Goal: Task Accomplishment & Management: Complete application form

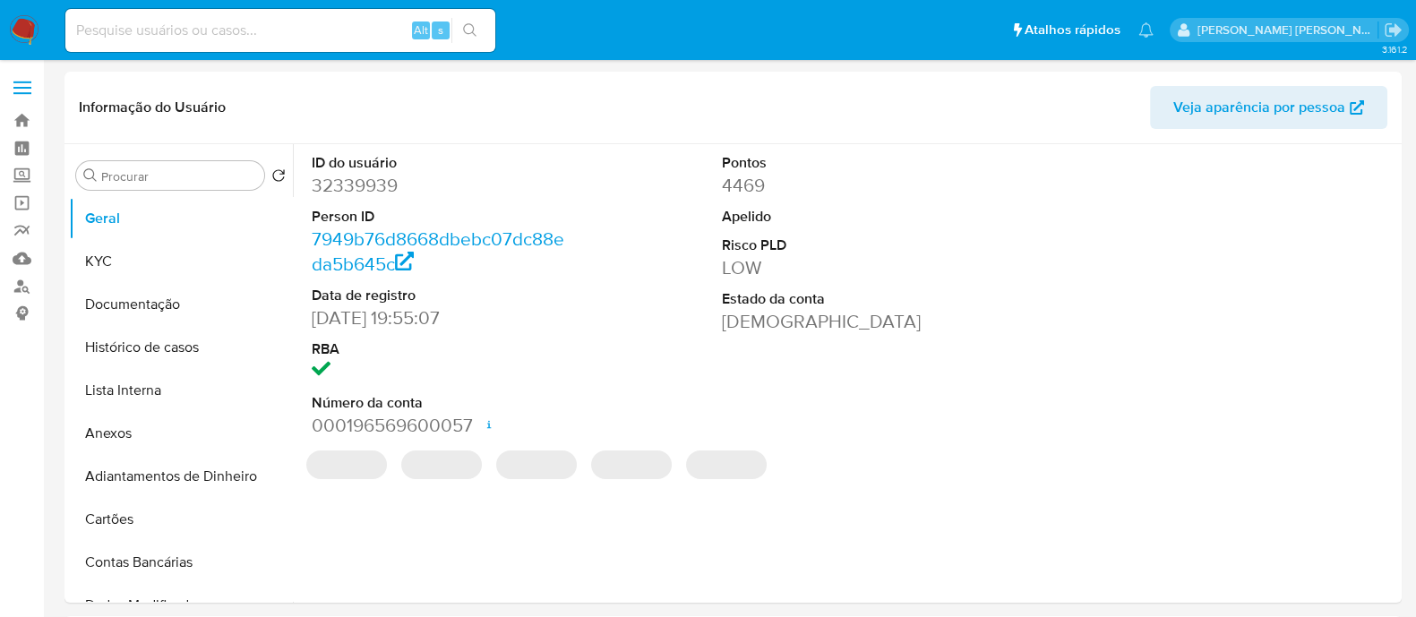
select select "10"
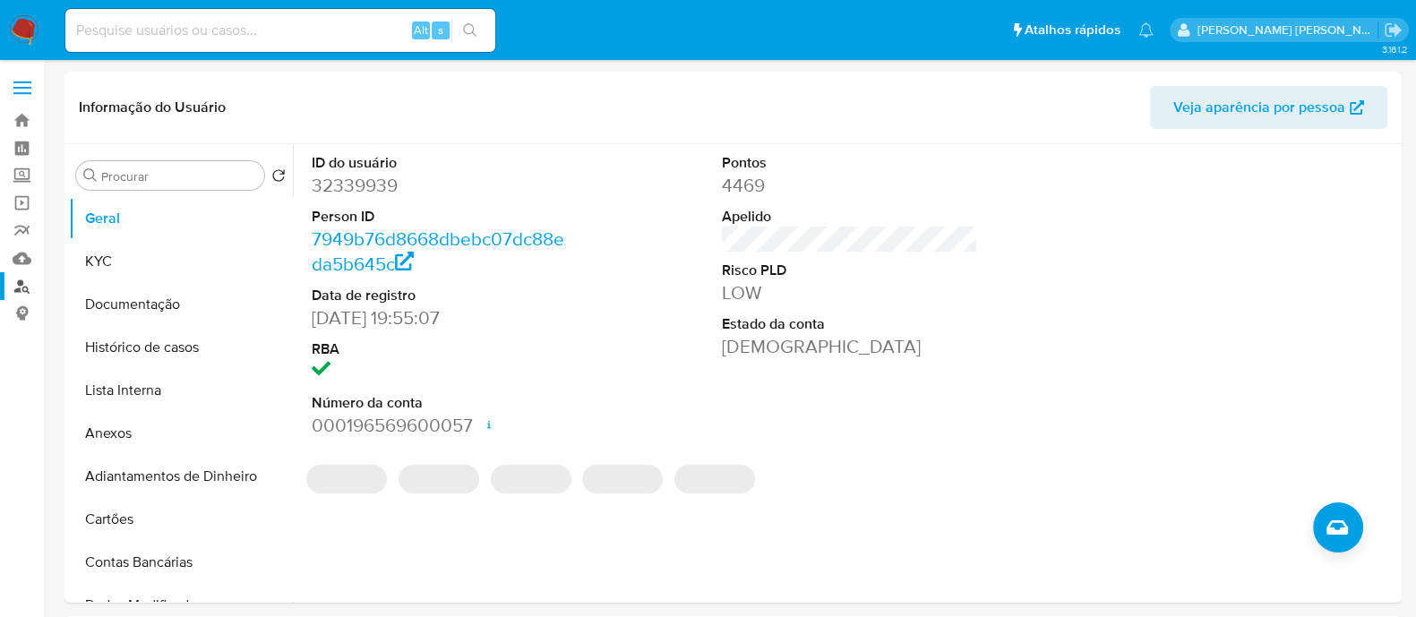
click at [15, 286] on link "Localizador de pessoas" at bounding box center [106, 286] width 213 height 28
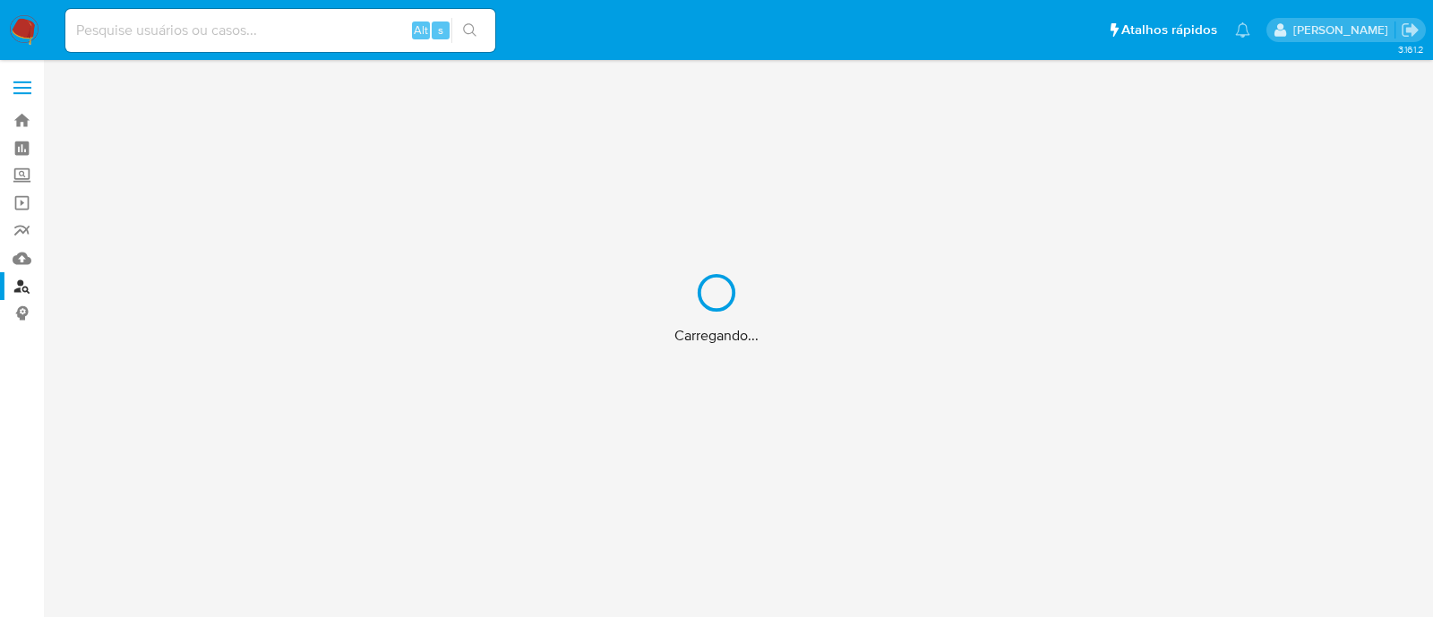
drag, startPoint x: 629, startPoint y: 137, endPoint x: 400, endPoint y: 392, distance: 342.6
click at [414, 384] on div "Carregando..." at bounding box center [716, 308] width 1433 height 617
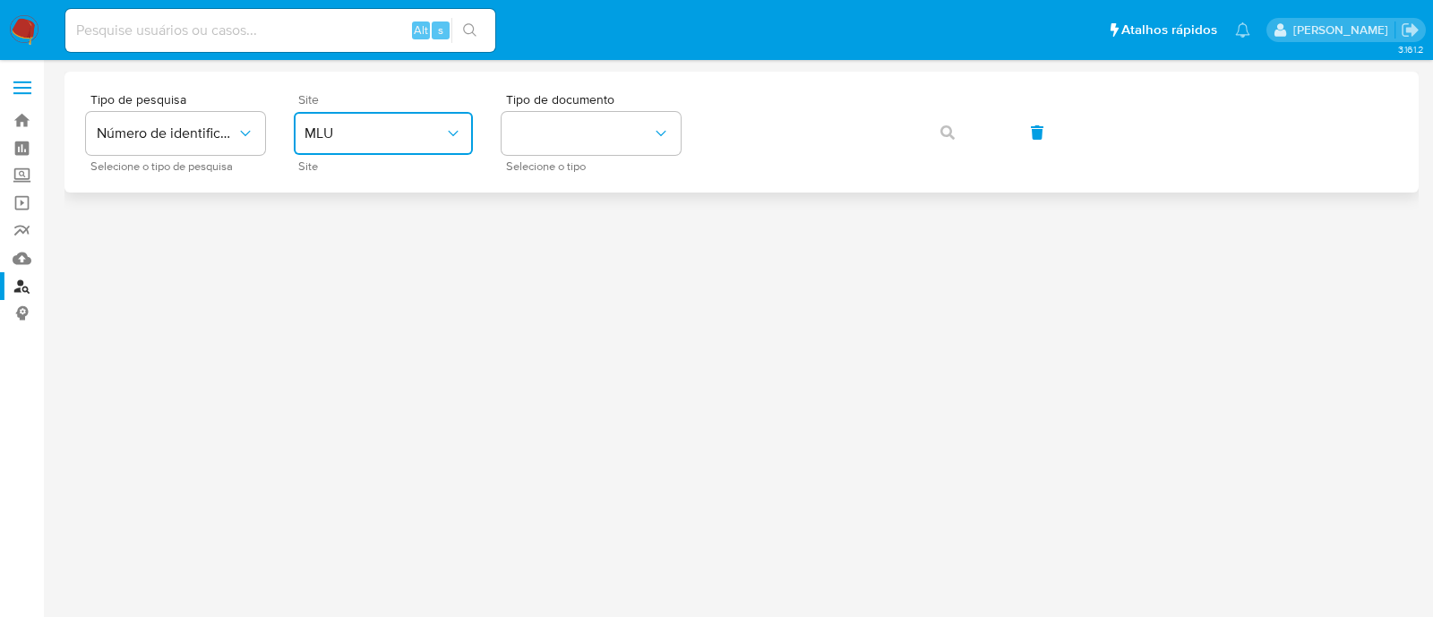
click at [418, 127] on span "MLU" at bounding box center [375, 134] width 140 height 18
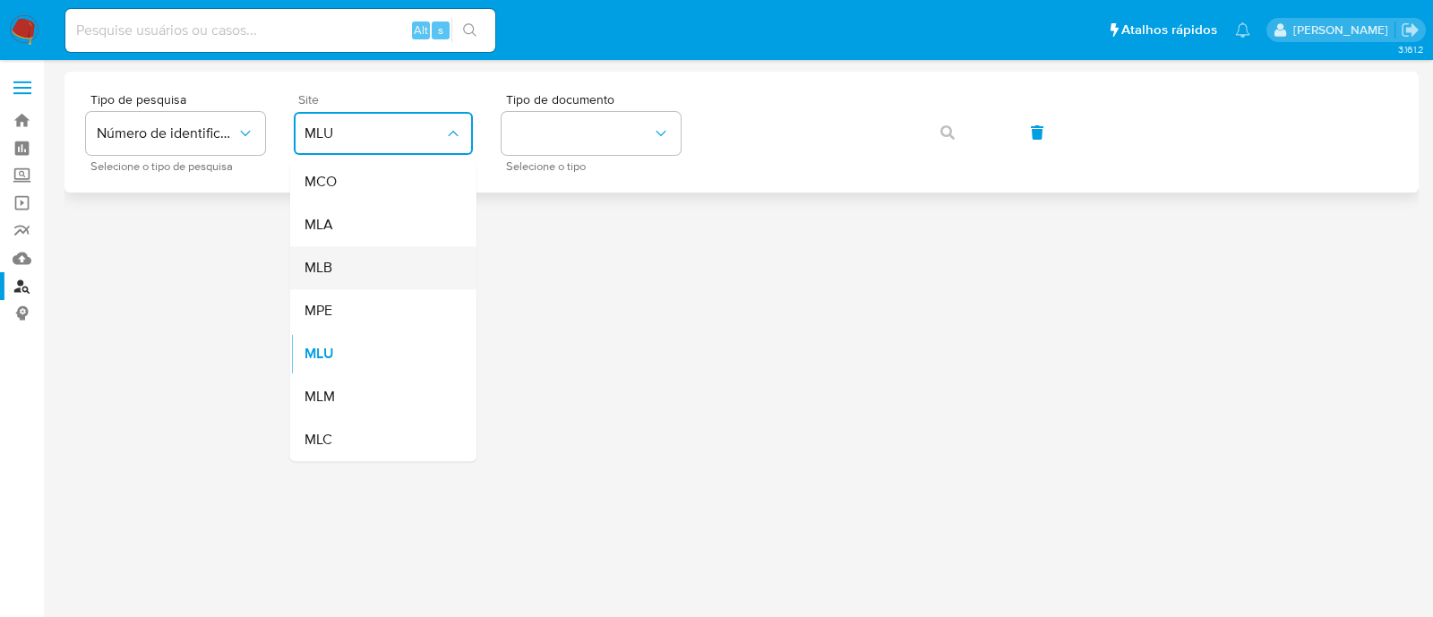
click at [384, 271] on div "MLB" at bounding box center [378, 267] width 147 height 43
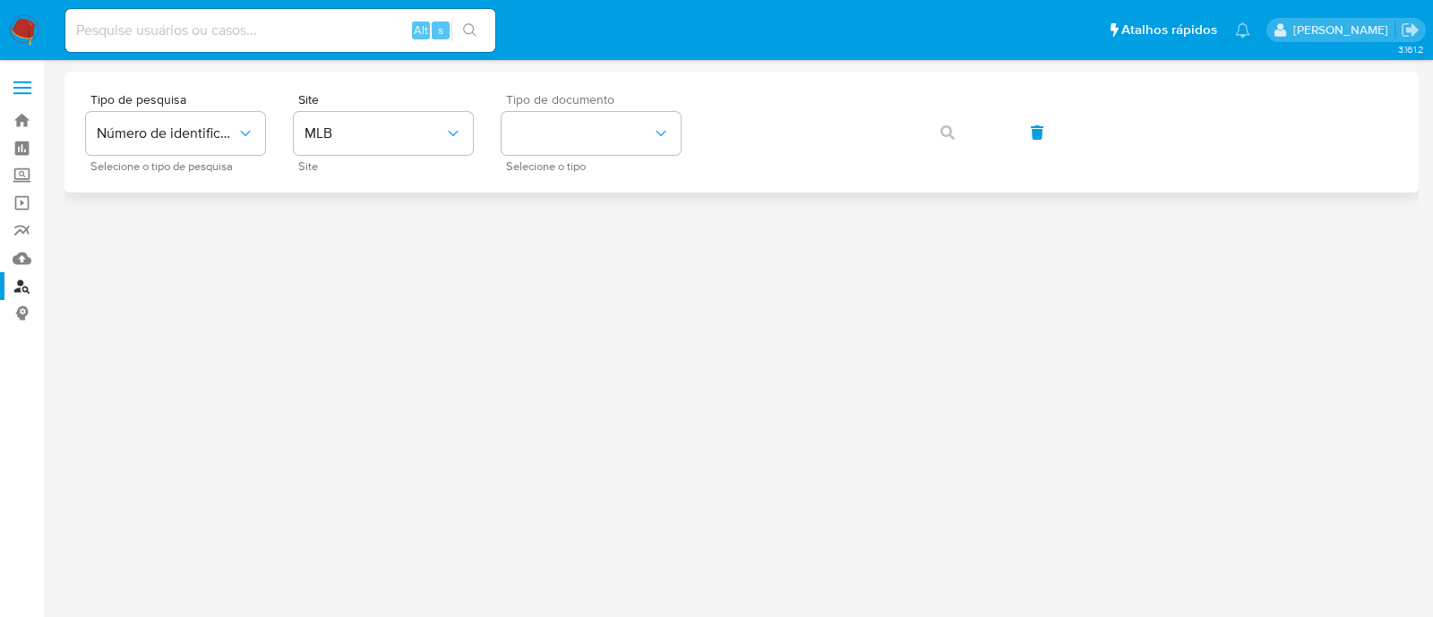
click at [581, 162] on span "Selecione o tipo" at bounding box center [595, 166] width 179 height 9
click at [582, 140] on button "identificationType" at bounding box center [591, 133] width 179 height 43
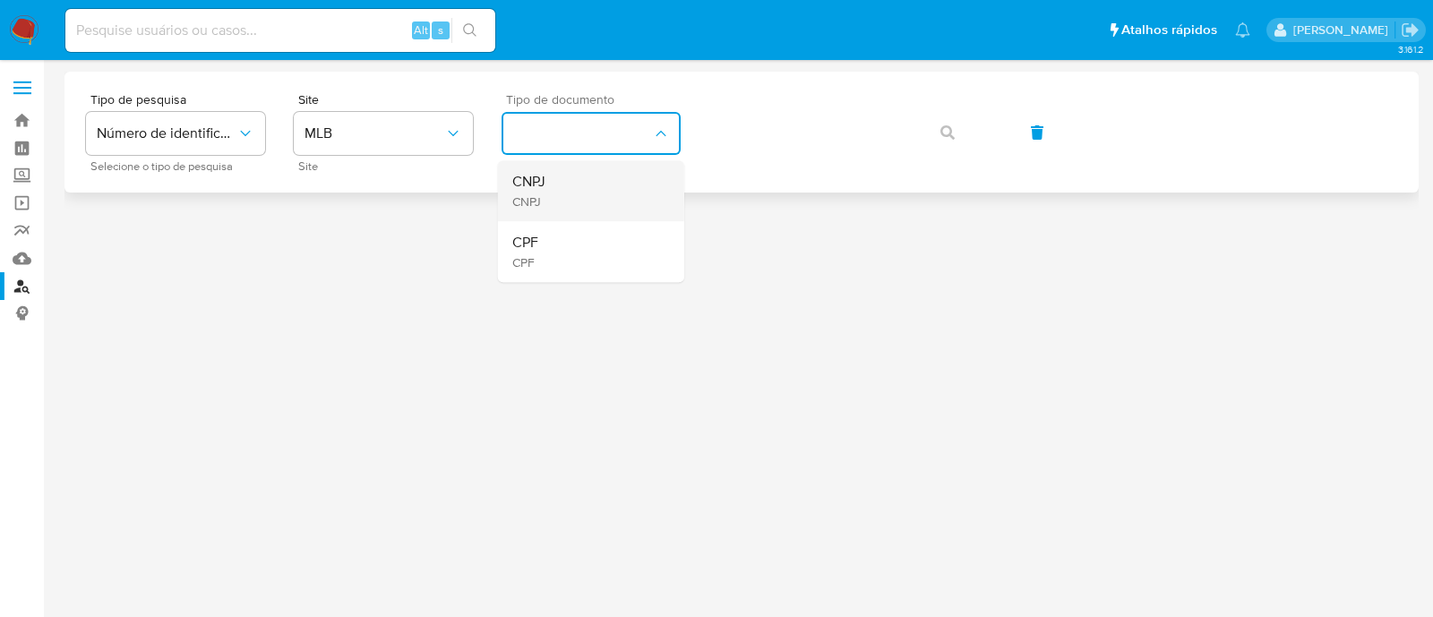
click at [567, 188] on div "CNPJ CNPJ" at bounding box center [585, 190] width 147 height 61
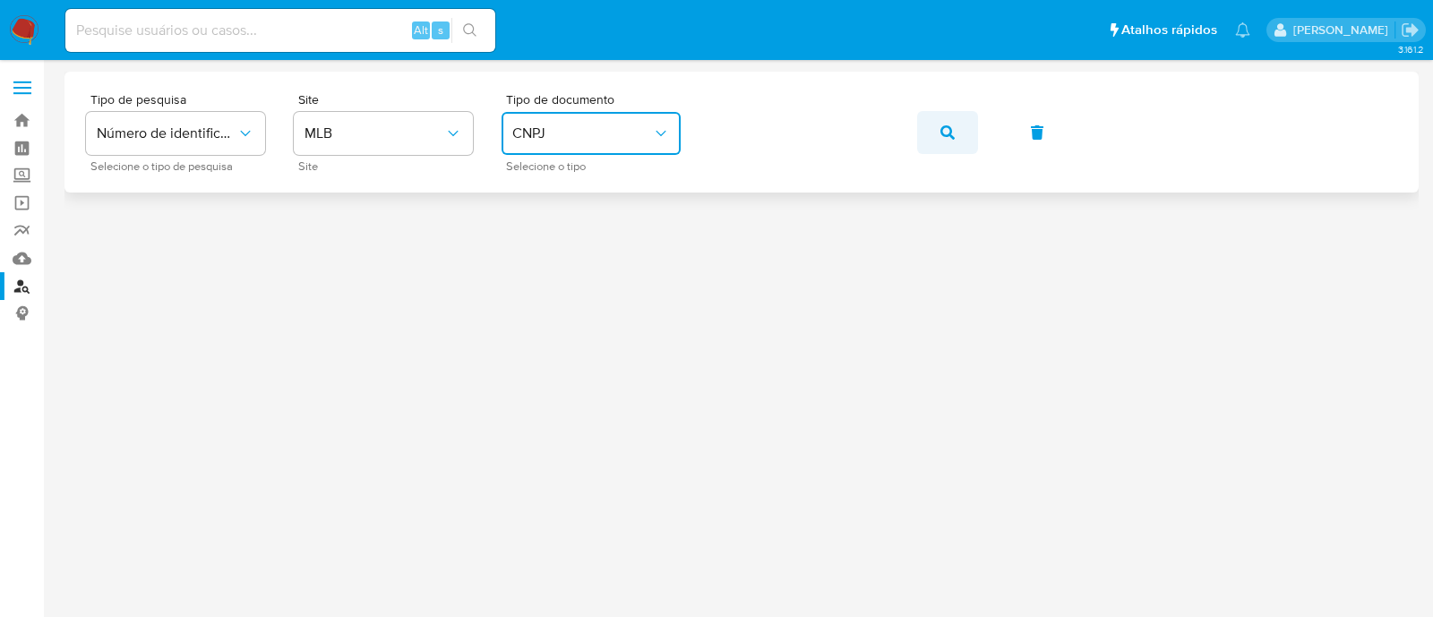
click at [917, 118] on button "button" at bounding box center [947, 132] width 61 height 43
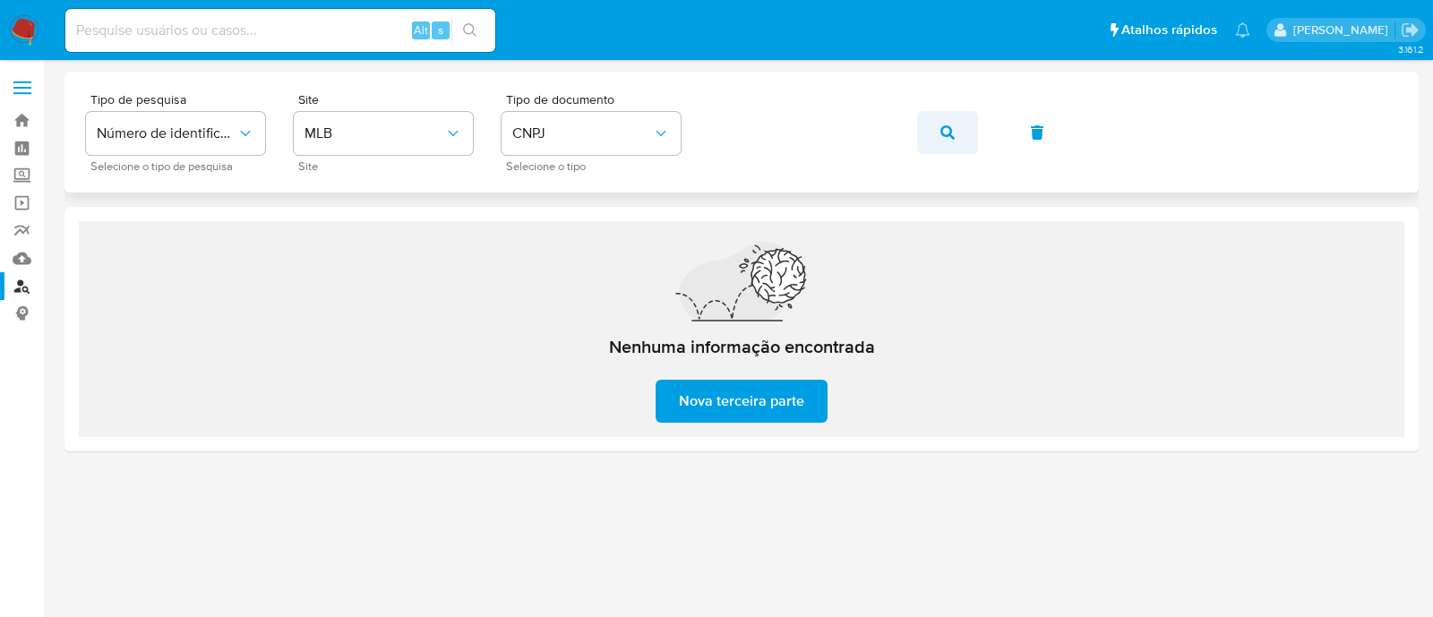
click at [927, 133] on button "button" at bounding box center [947, 132] width 61 height 43
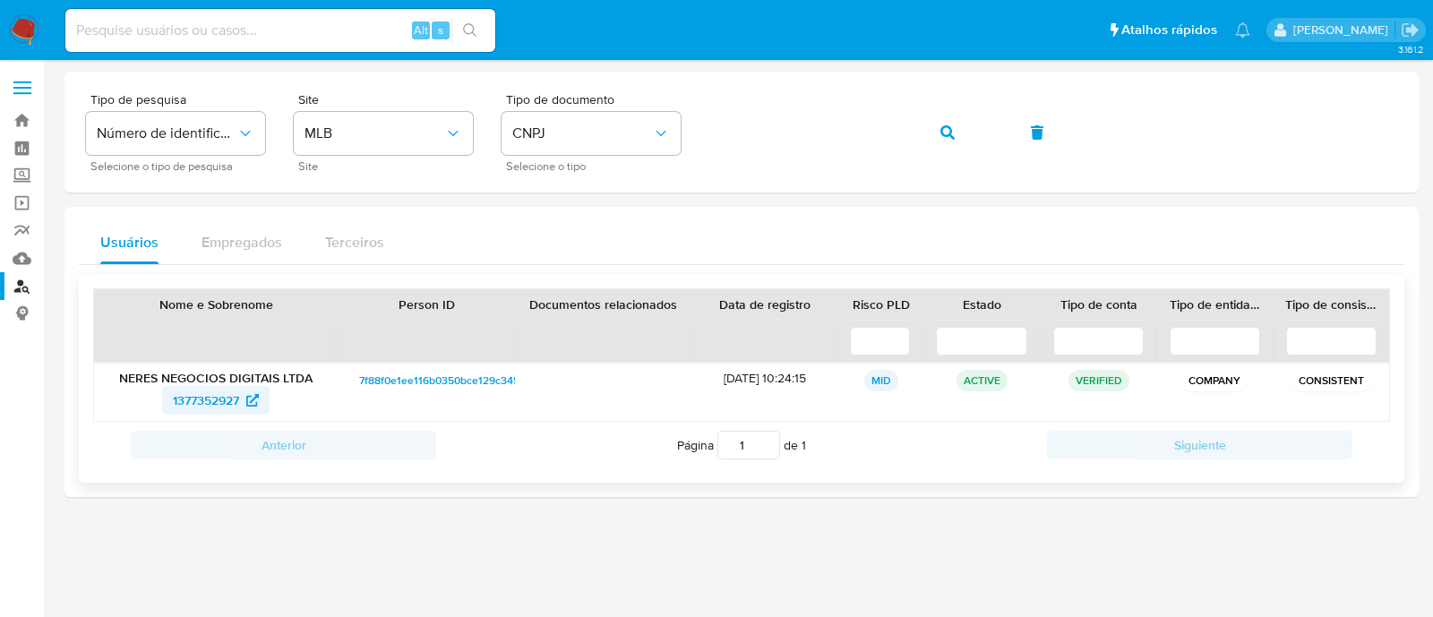
click at [184, 396] on span "1377352927" at bounding box center [206, 400] width 66 height 29
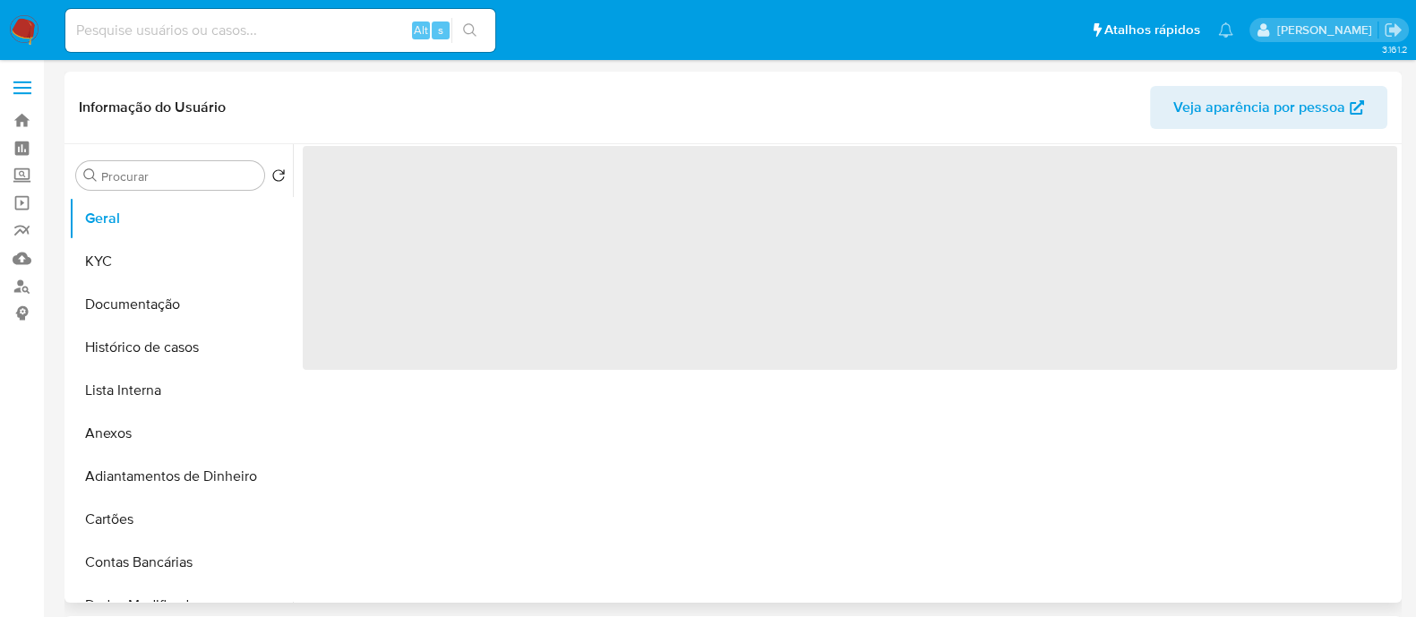
select select "10"
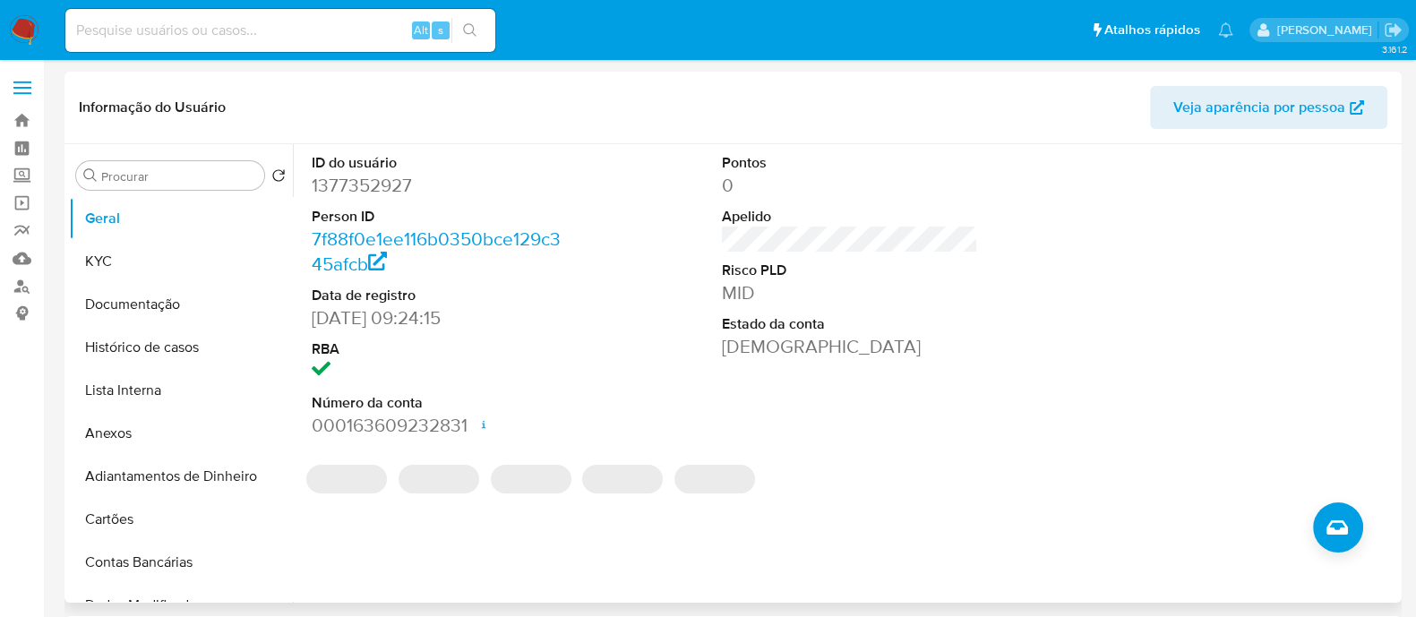
click at [971, 201] on dl "Pontos 0 Apelido Risco PLD MID Estado da conta Ativa" at bounding box center [850, 256] width 256 height 206
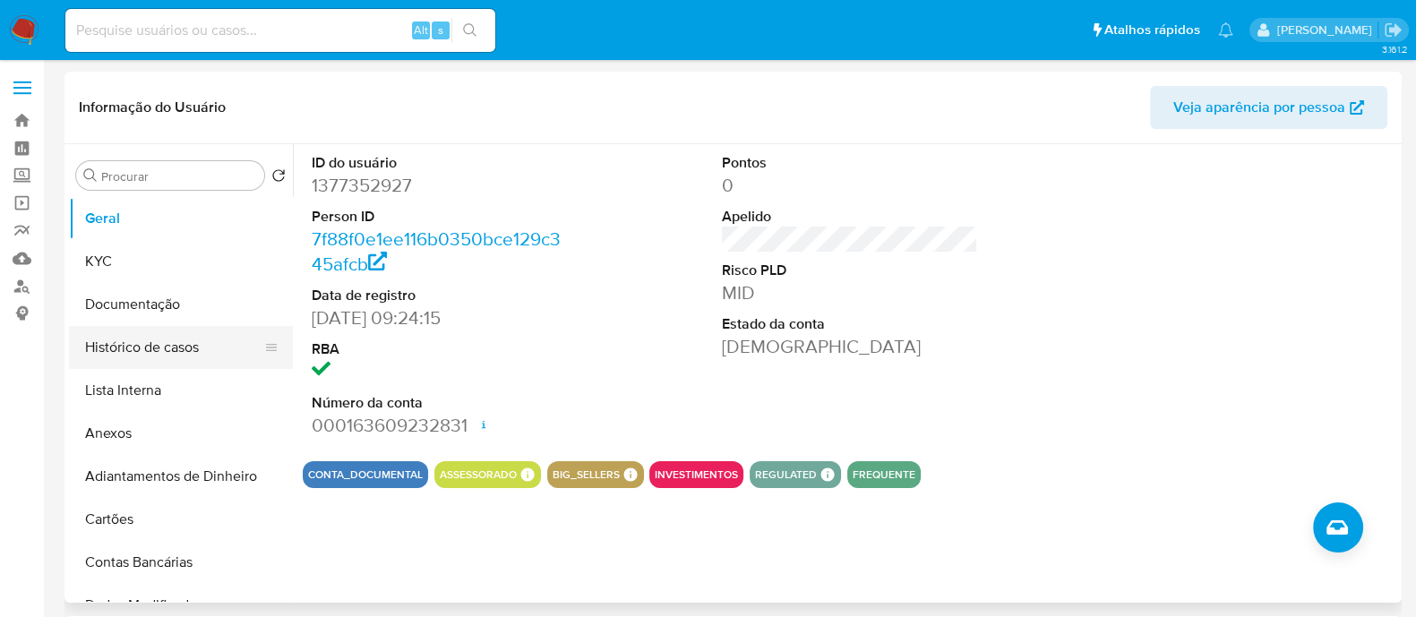
click at [178, 350] on button "Histórico de casos" at bounding box center [174, 347] width 210 height 43
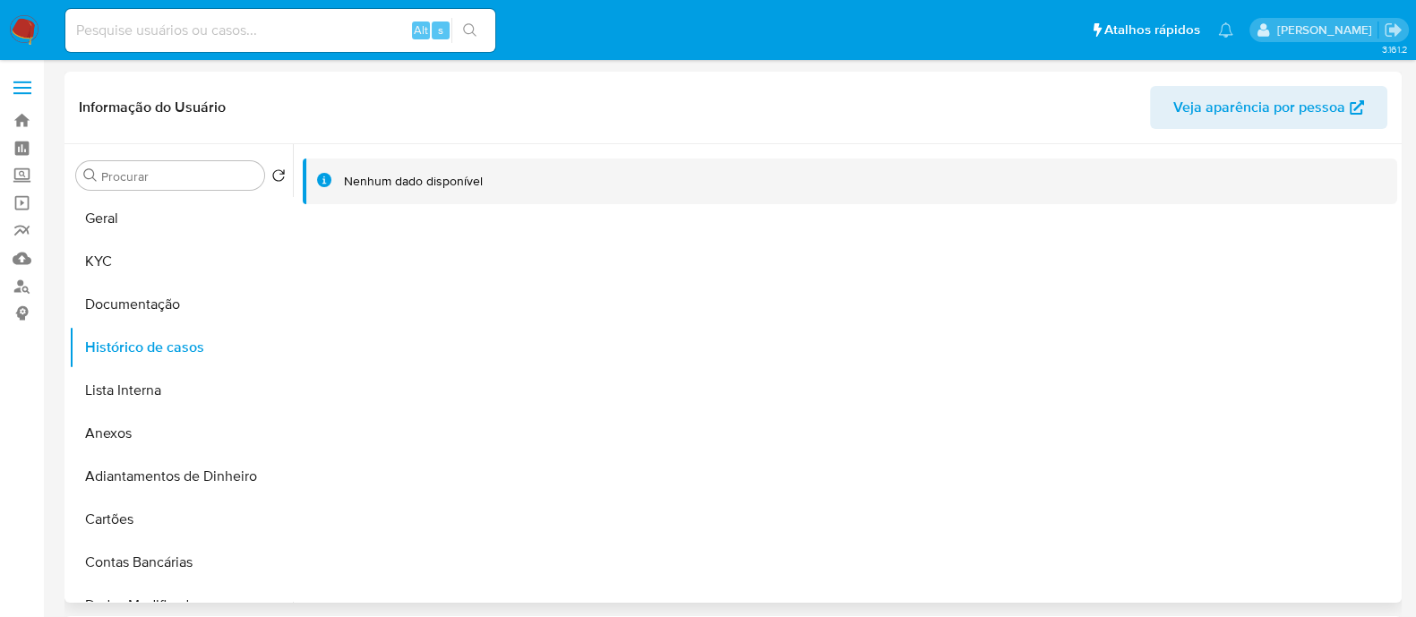
drag, startPoint x: 1185, startPoint y: 378, endPoint x: 993, endPoint y: 369, distance: 191.9
click at [1182, 378] on div at bounding box center [845, 373] width 1104 height 459
drag, startPoint x: 177, startPoint y: 271, endPoint x: 191, endPoint y: 266, distance: 14.5
click at [176, 271] on button "KYC" at bounding box center [174, 261] width 210 height 43
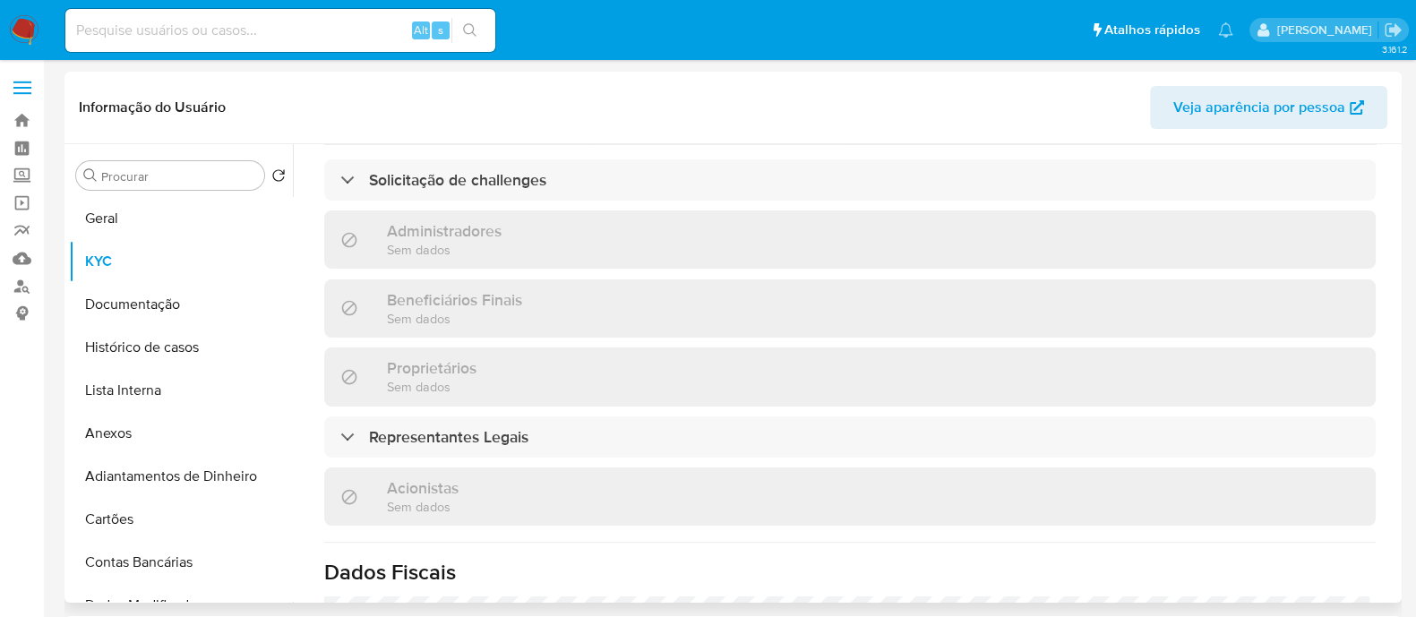
scroll to position [875, 0]
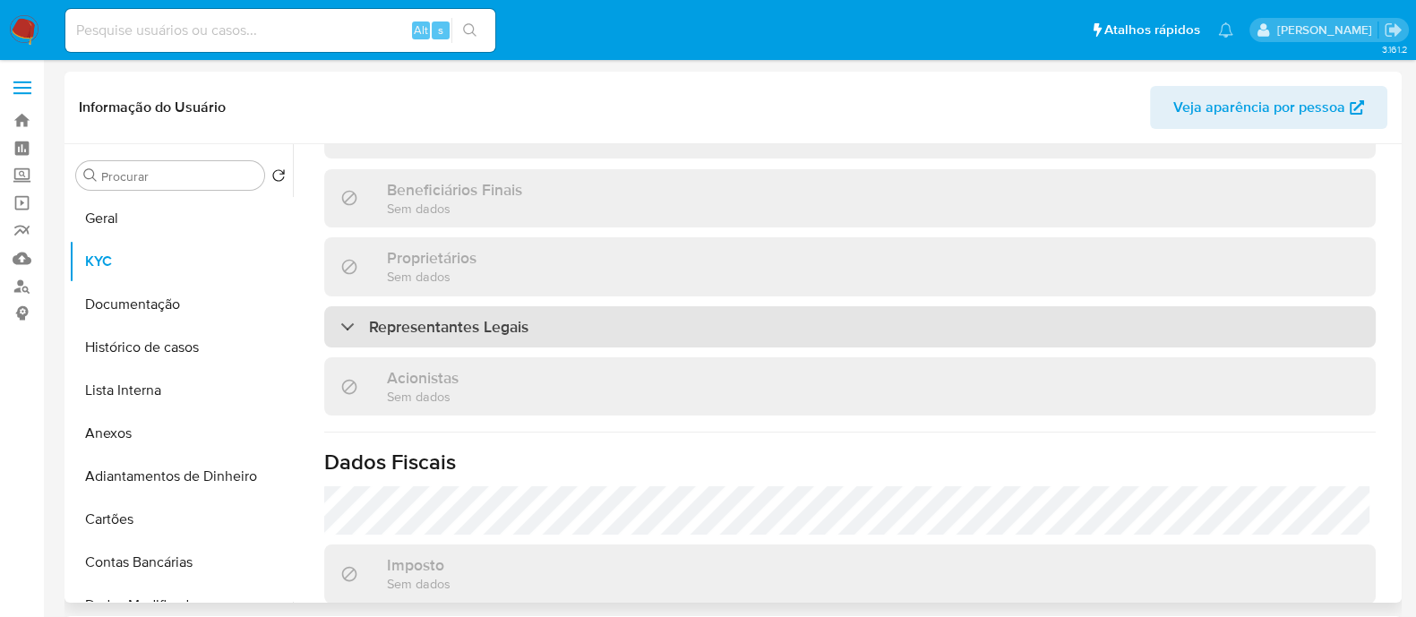
click at [500, 317] on h3 "Representantes Legais" at bounding box center [448, 327] width 159 height 20
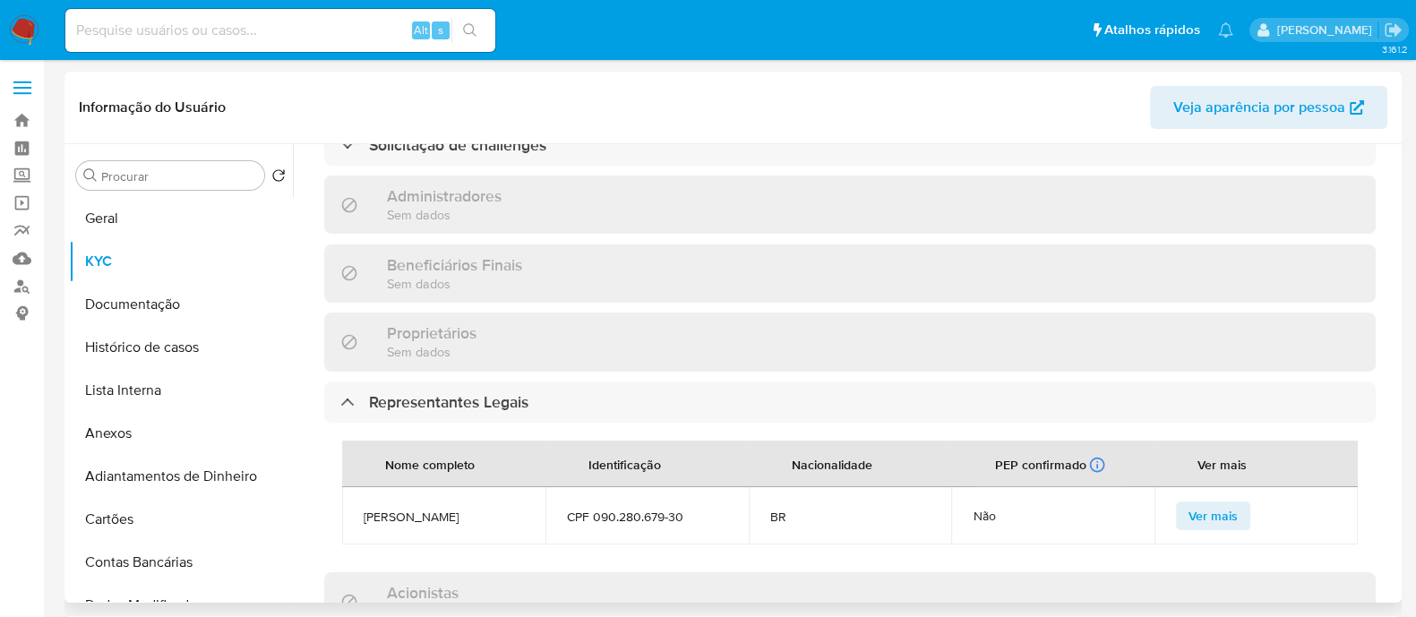
scroll to position [464, 0]
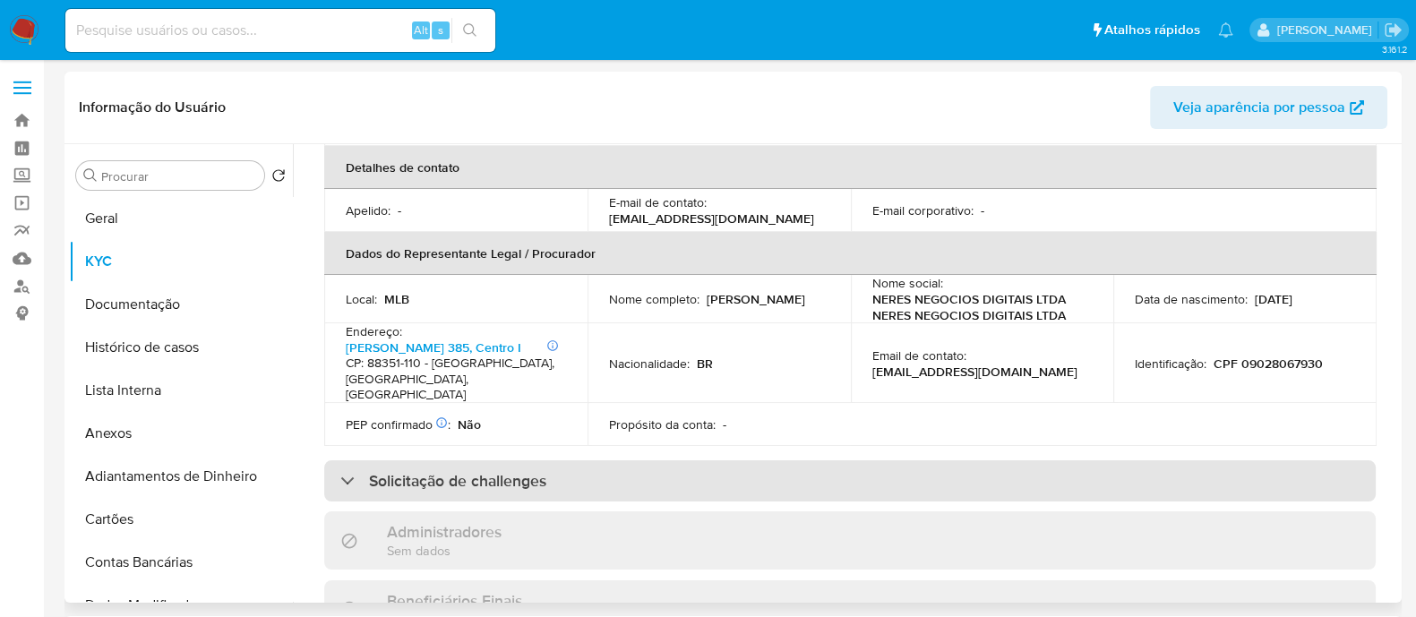
click at [701, 460] on div "Solicitação de challenges" at bounding box center [850, 480] width 1052 height 41
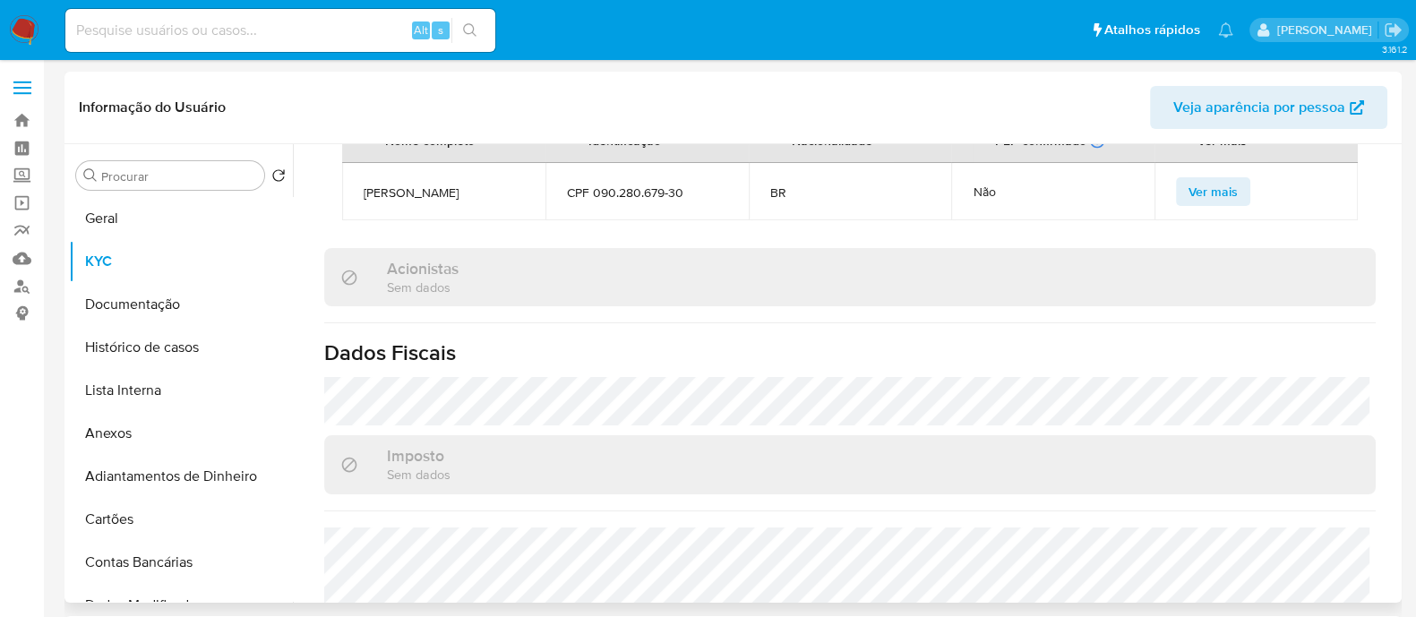
scroll to position [1393, 0]
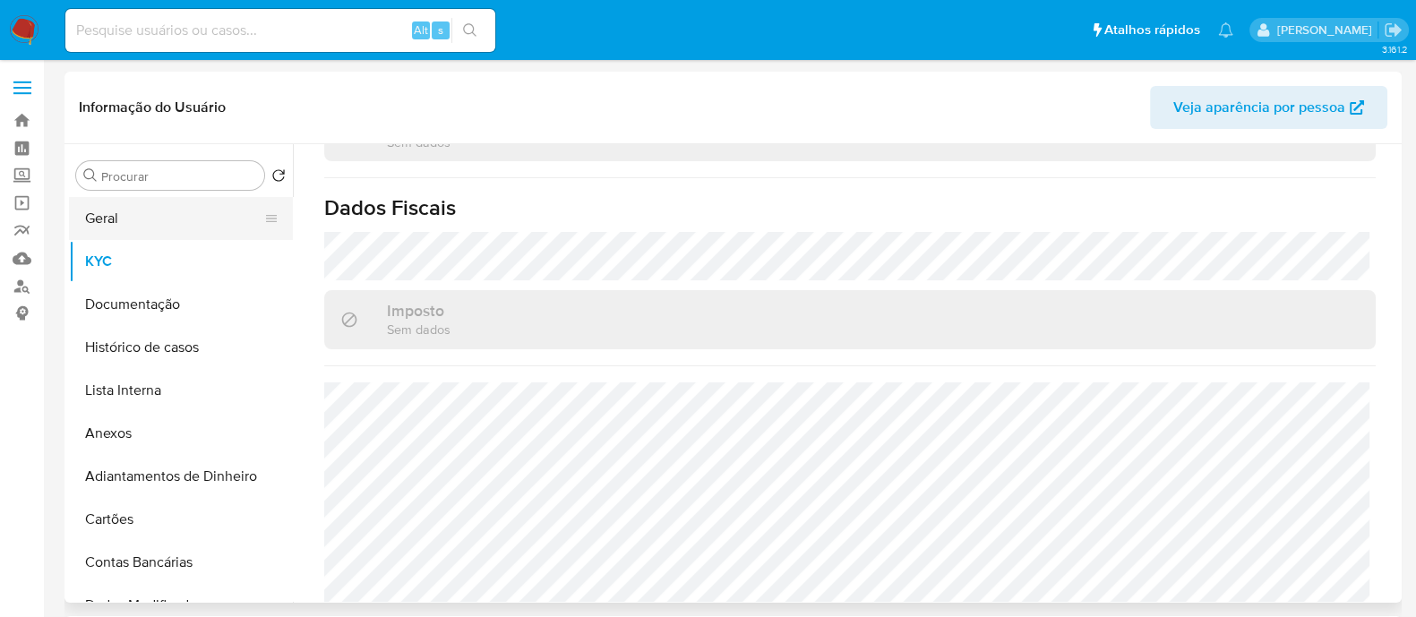
click at [159, 235] on button "Geral" at bounding box center [174, 218] width 210 height 43
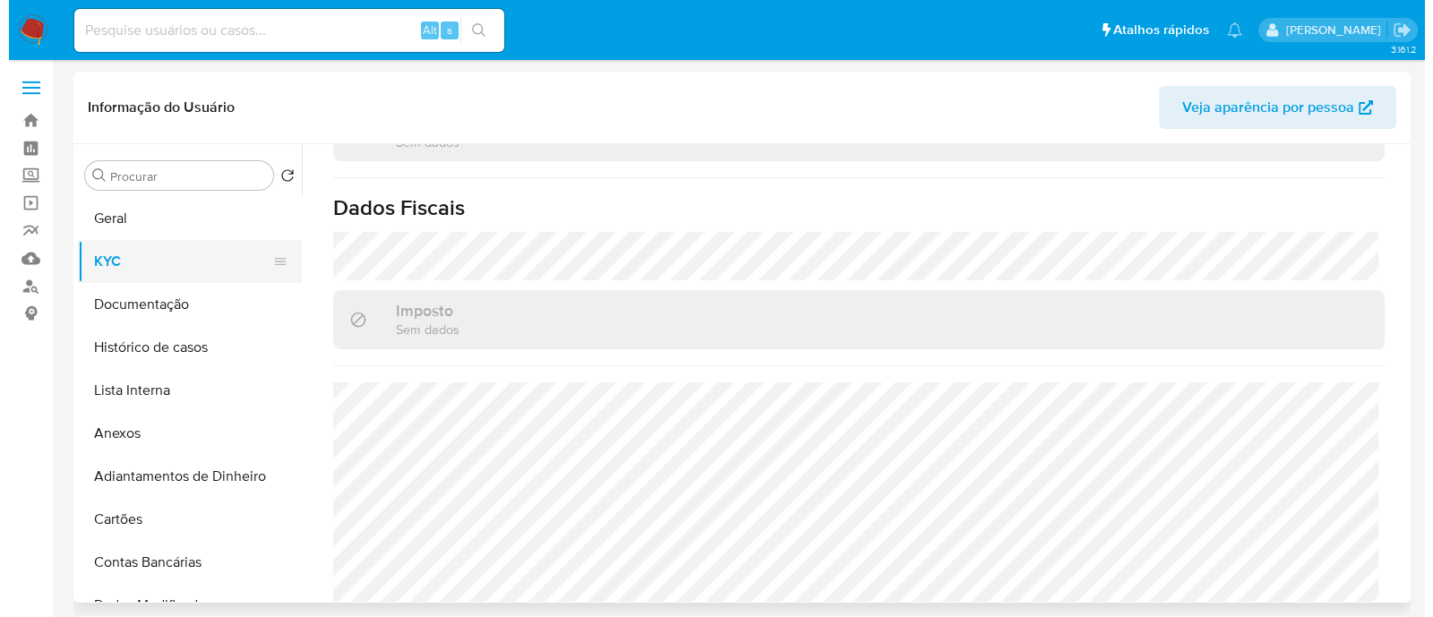
scroll to position [0, 0]
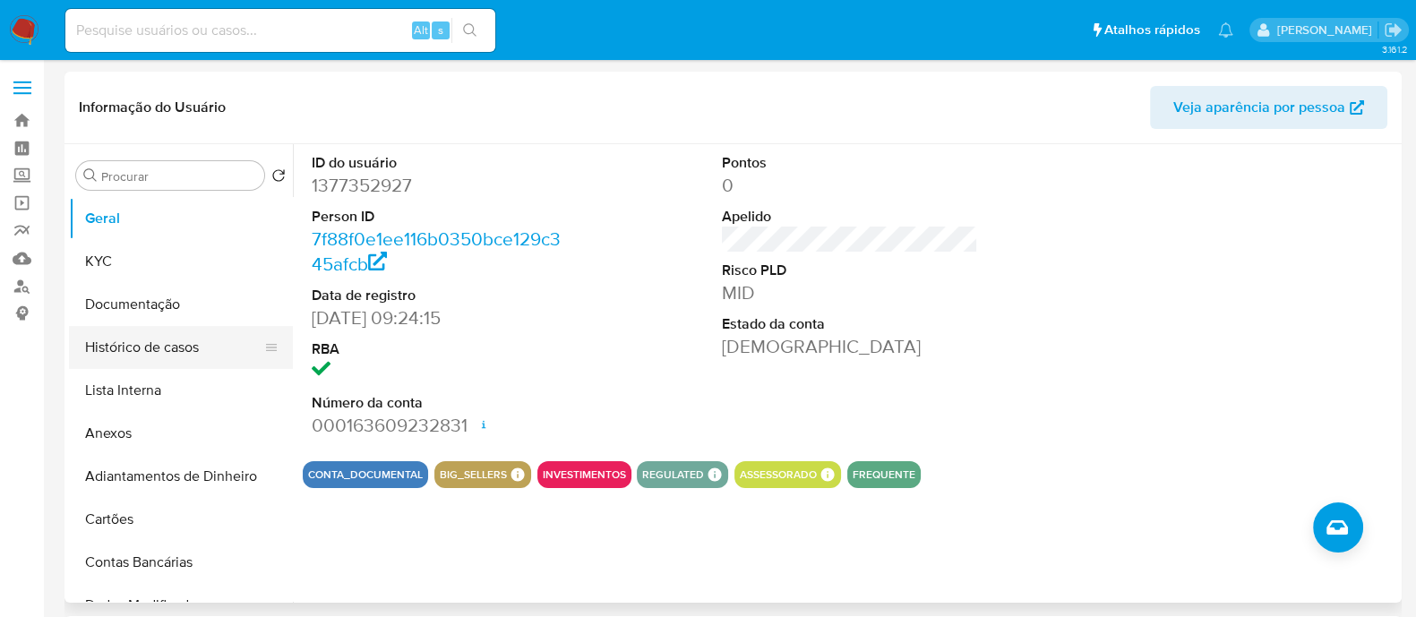
click at [173, 342] on button "Histórico de casos" at bounding box center [174, 347] width 210 height 43
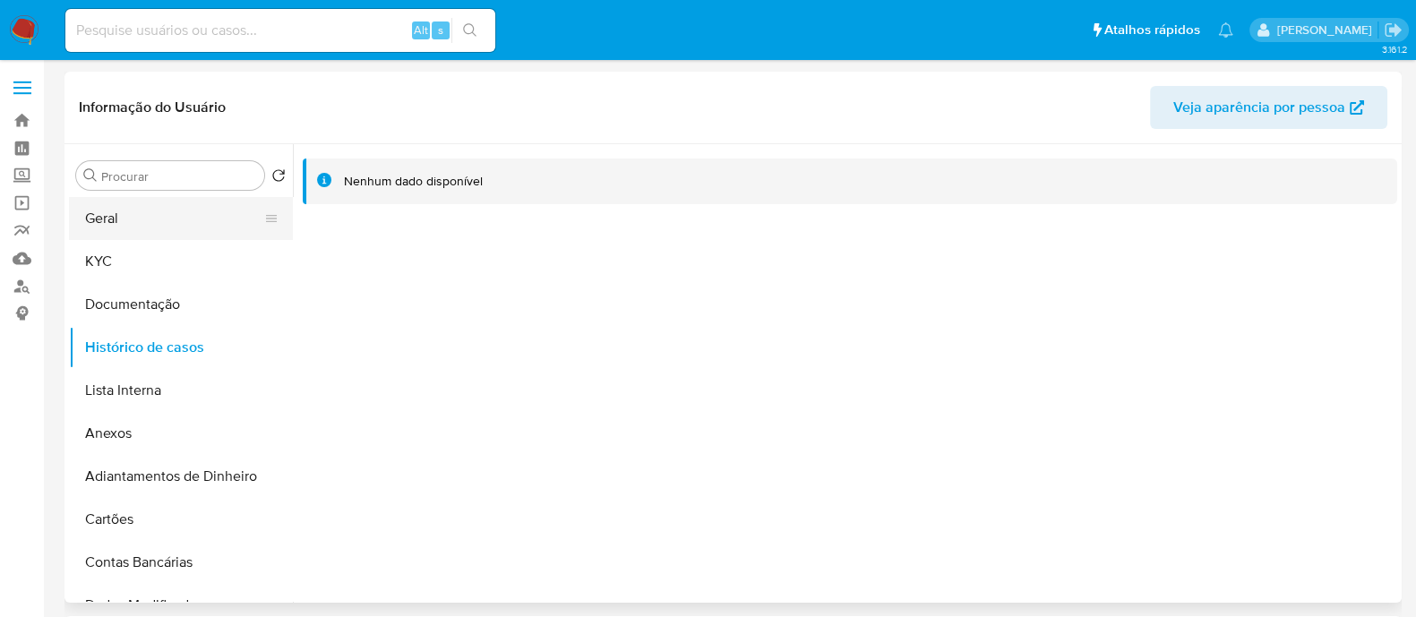
click at [108, 221] on button "Geral" at bounding box center [174, 218] width 210 height 43
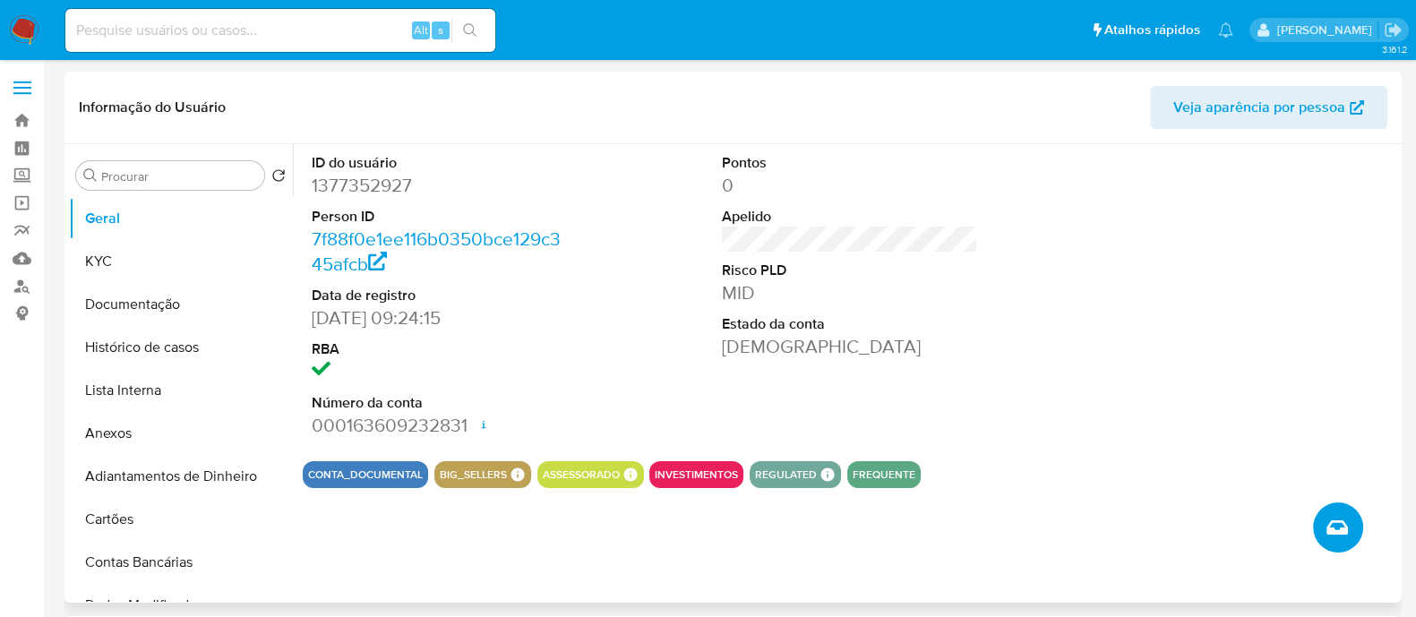
click at [1337, 521] on icon "Criar caso manual" at bounding box center [1337, 527] width 21 height 21
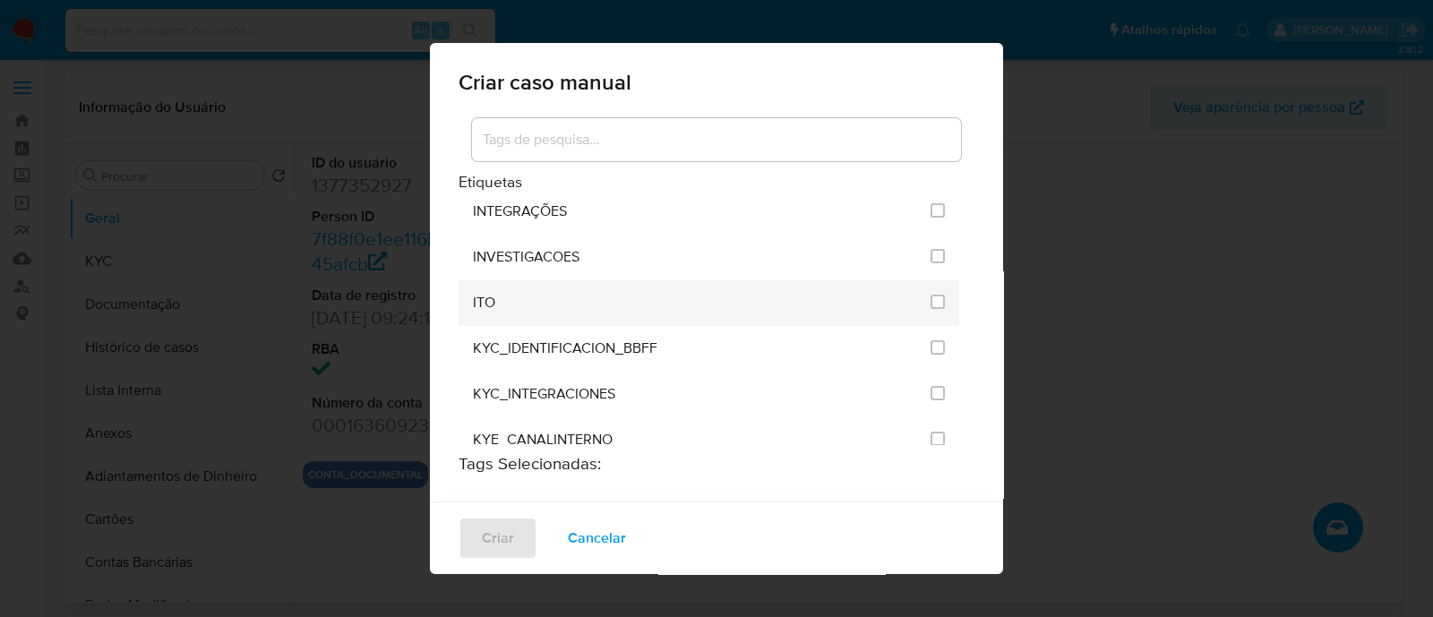
scroll to position [1455, 0]
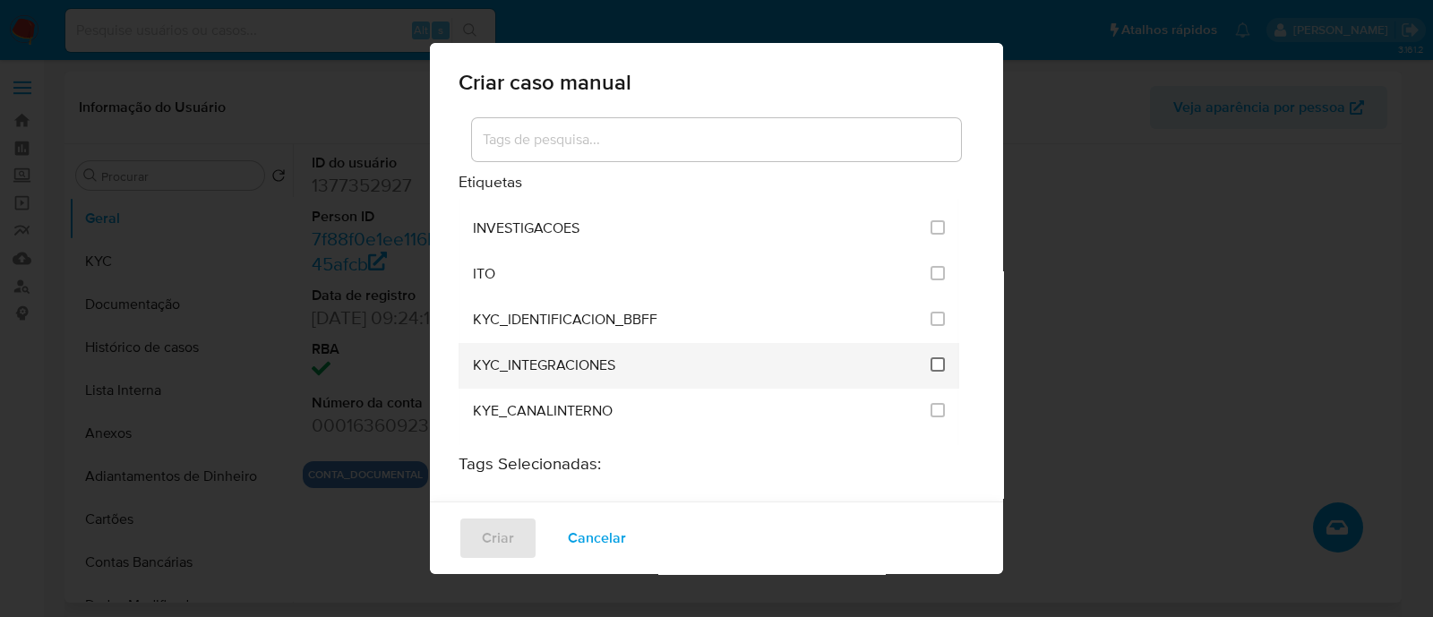
click at [931, 357] on input "2093" at bounding box center [938, 364] width 14 height 14
checkbox input "true"
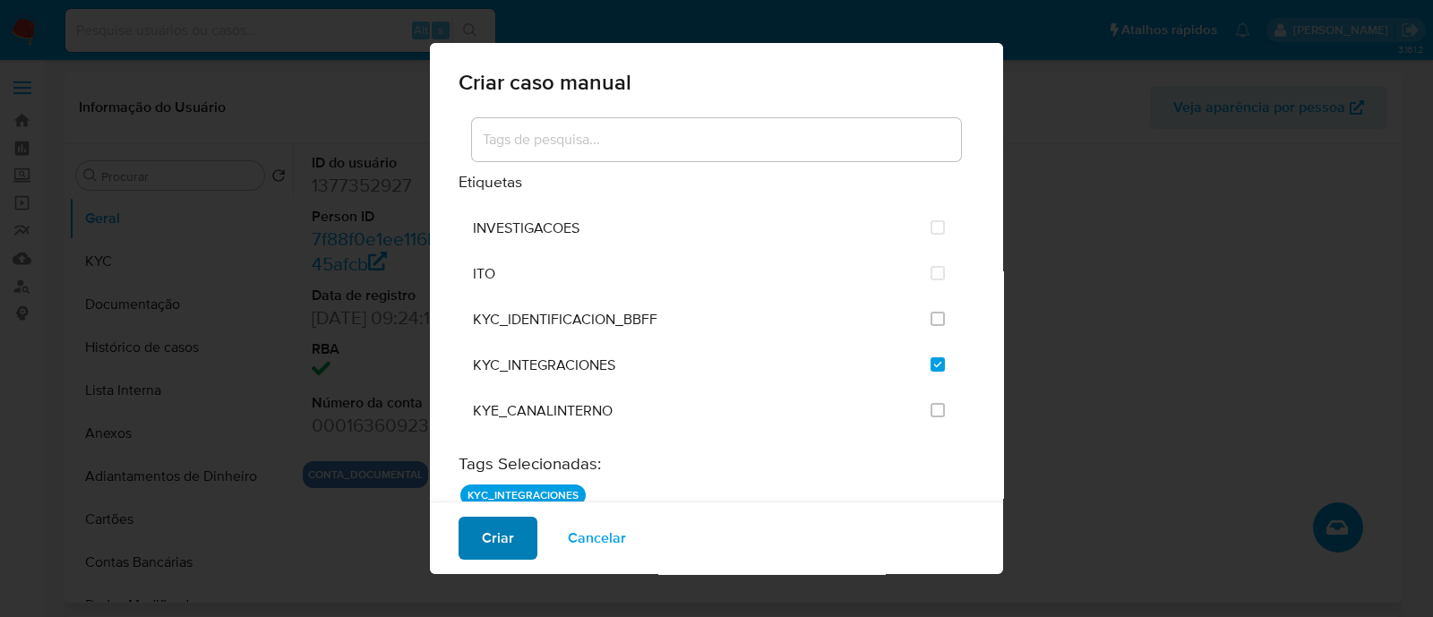
click at [479, 533] on button "Criar" at bounding box center [498, 538] width 79 height 43
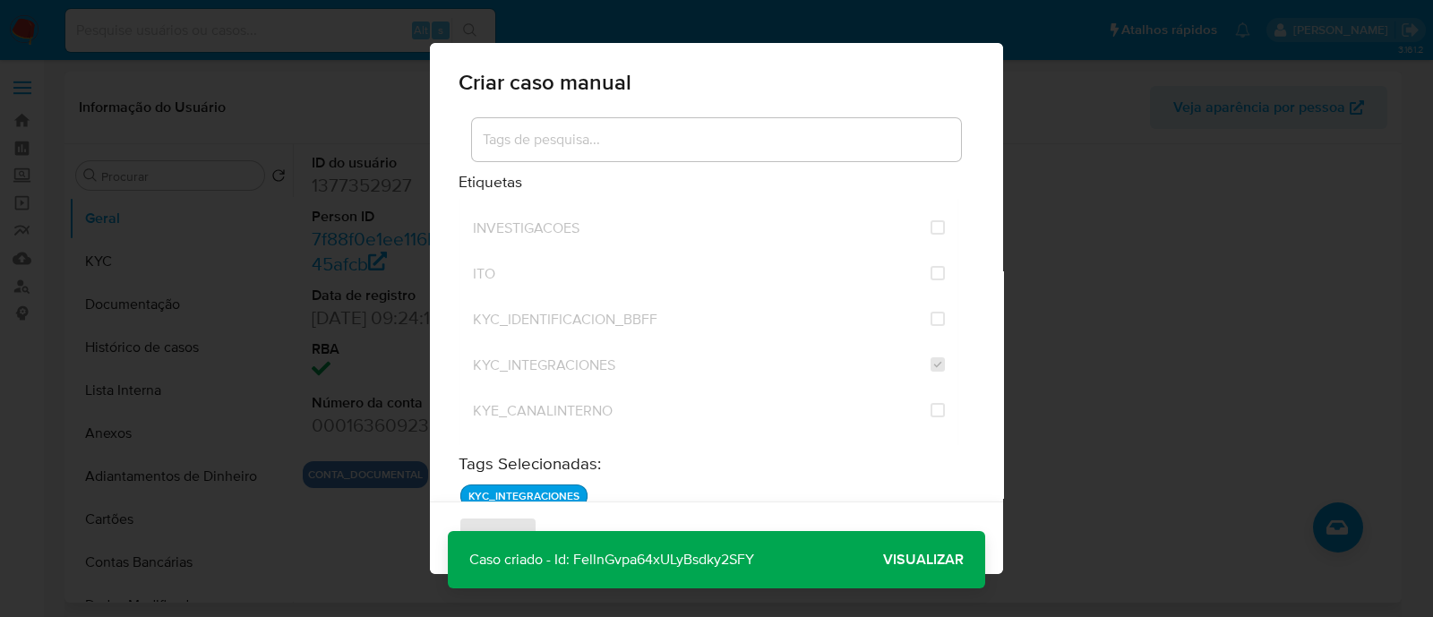
click at [914, 560] on span "Visualizar" at bounding box center [923, 560] width 81 height 0
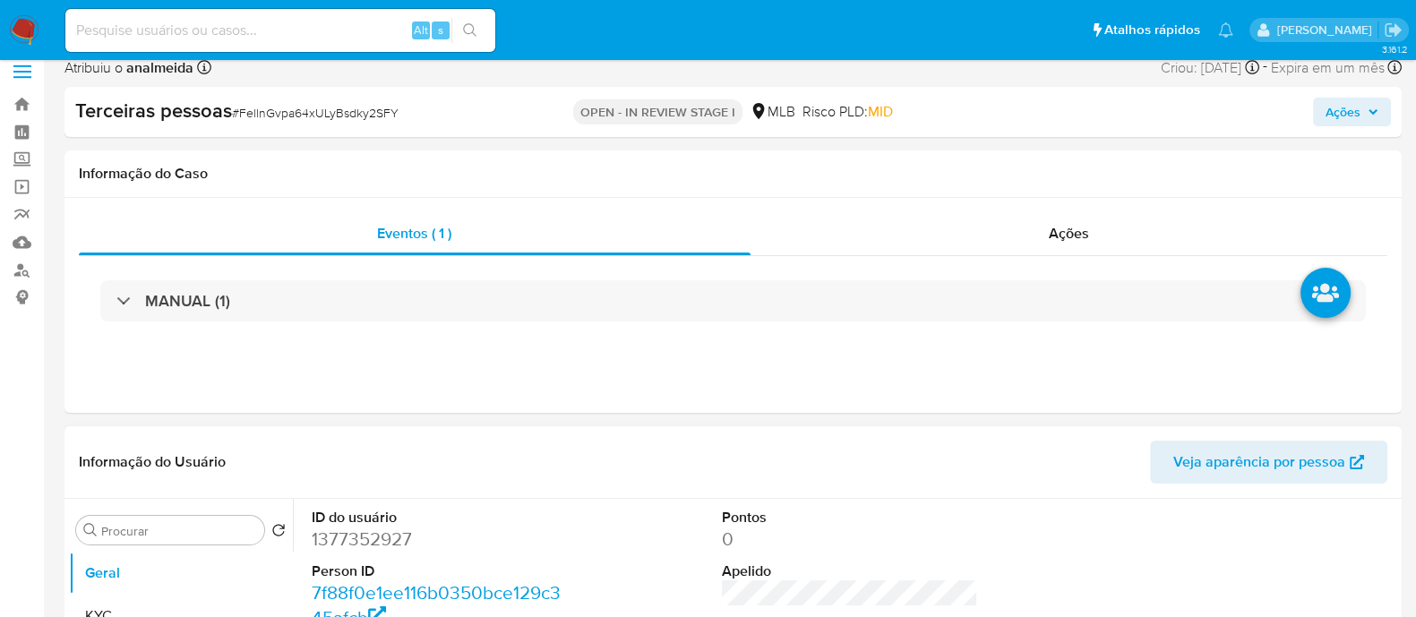
select select "10"
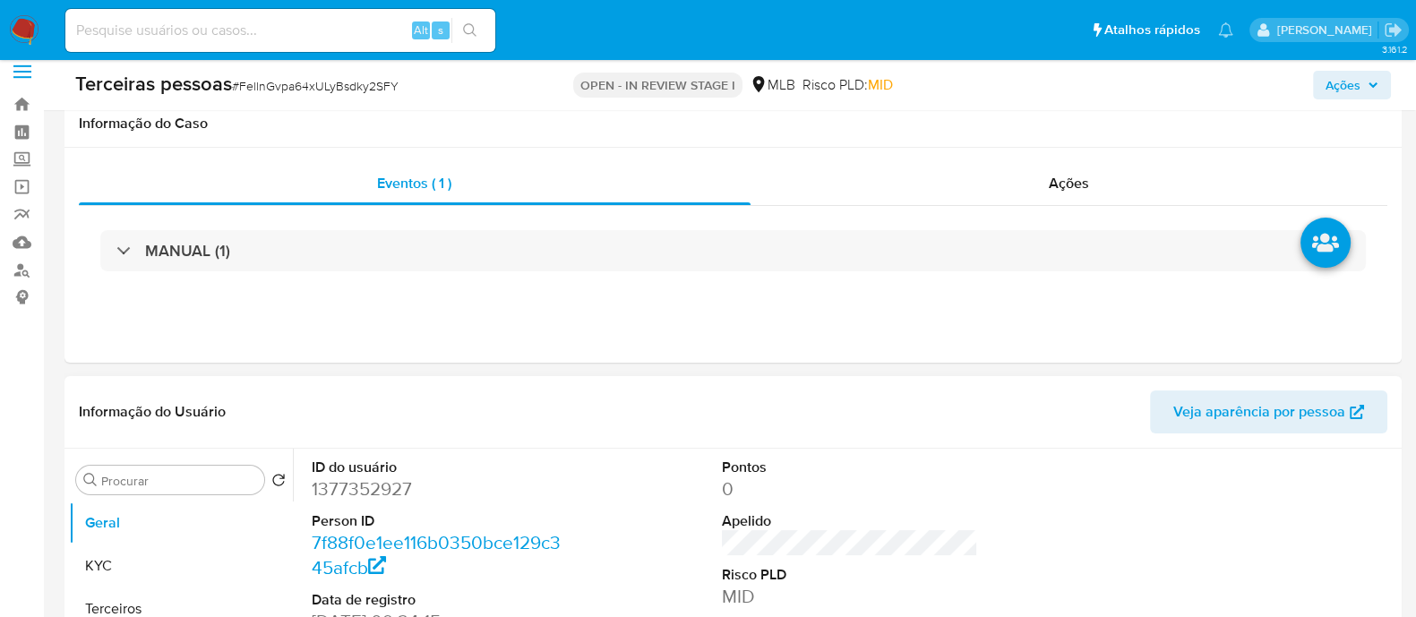
scroll to position [223, 0]
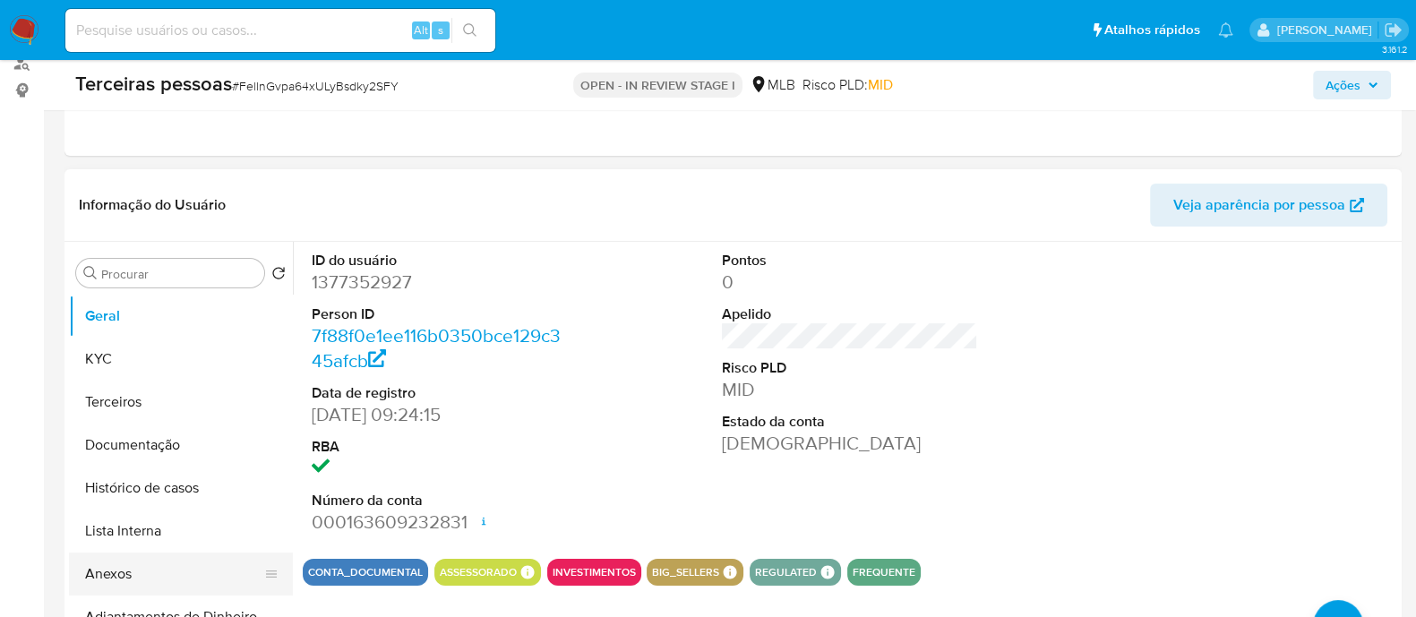
click at [170, 564] on button "Anexos" at bounding box center [174, 574] width 210 height 43
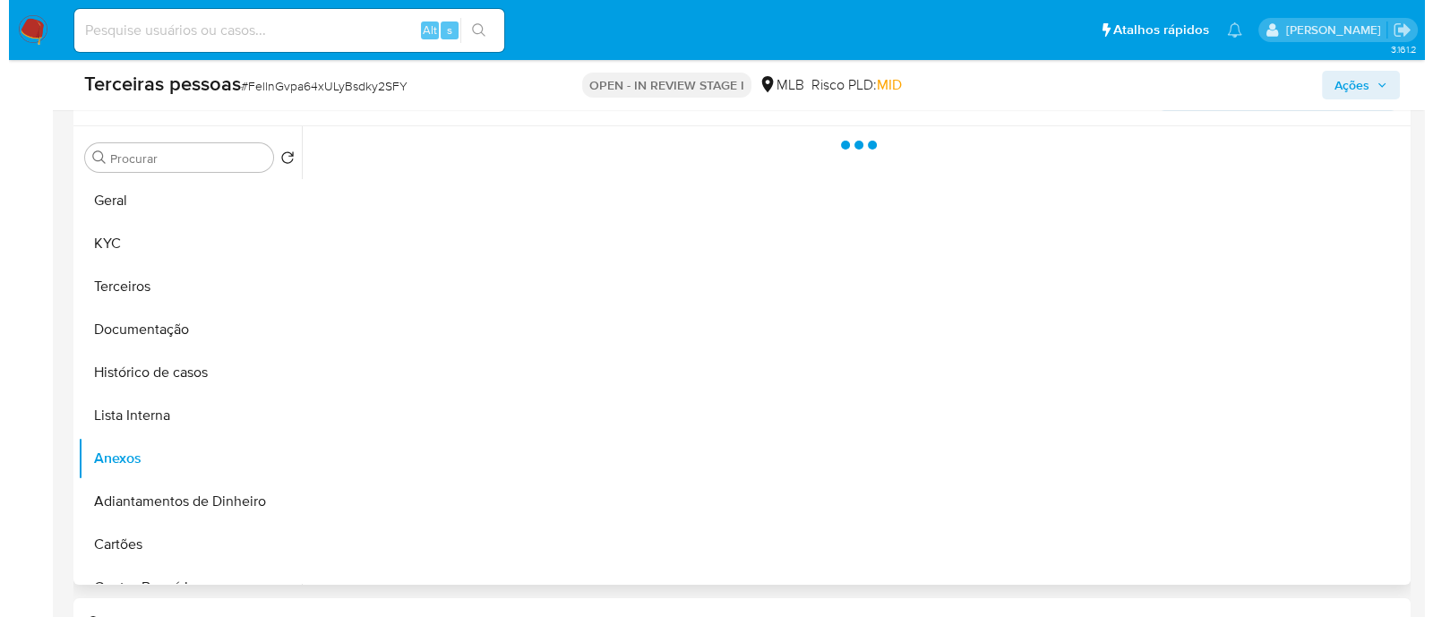
scroll to position [447, 0]
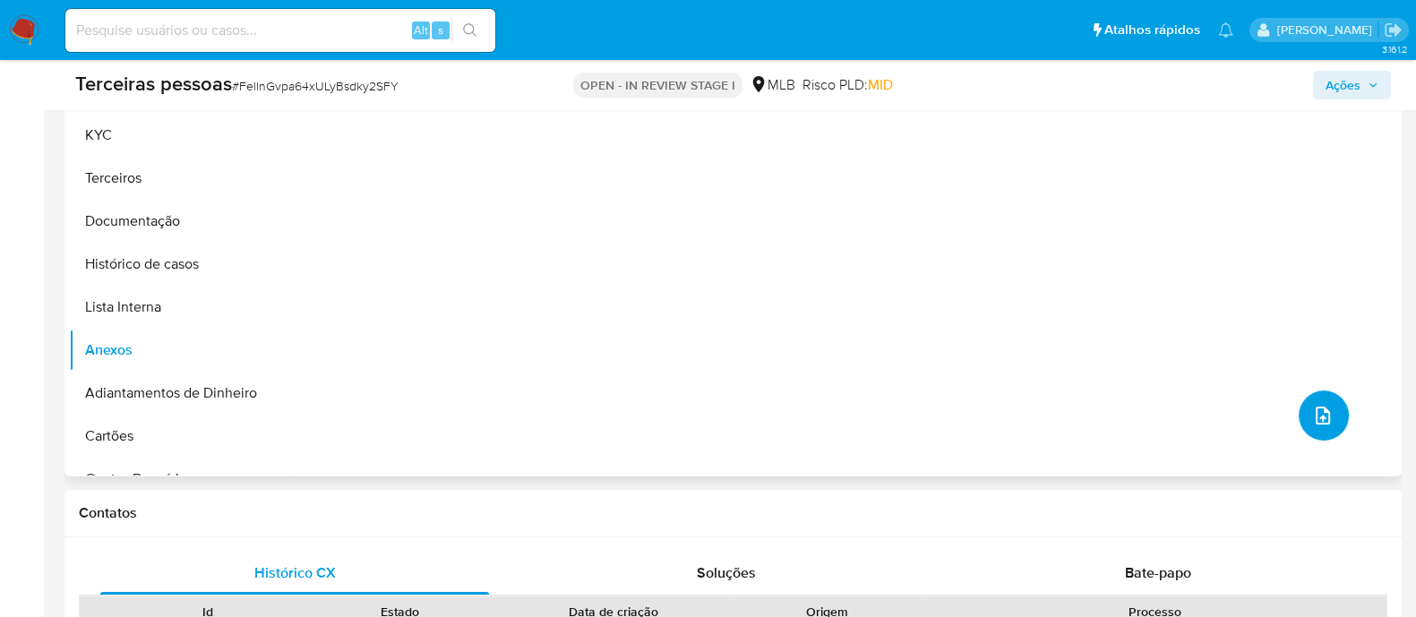
click at [1319, 400] on button "upload-file" at bounding box center [1324, 416] width 50 height 50
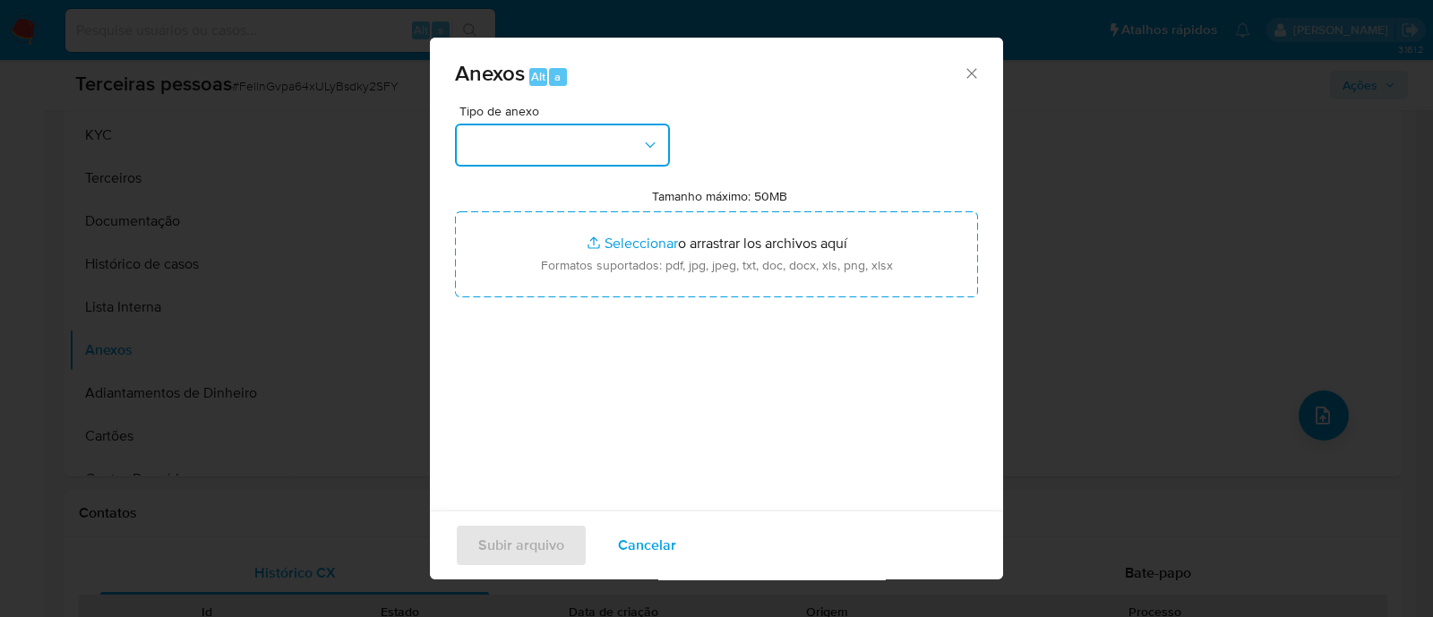
click at [657, 147] on icon "button" at bounding box center [650, 145] width 18 height 18
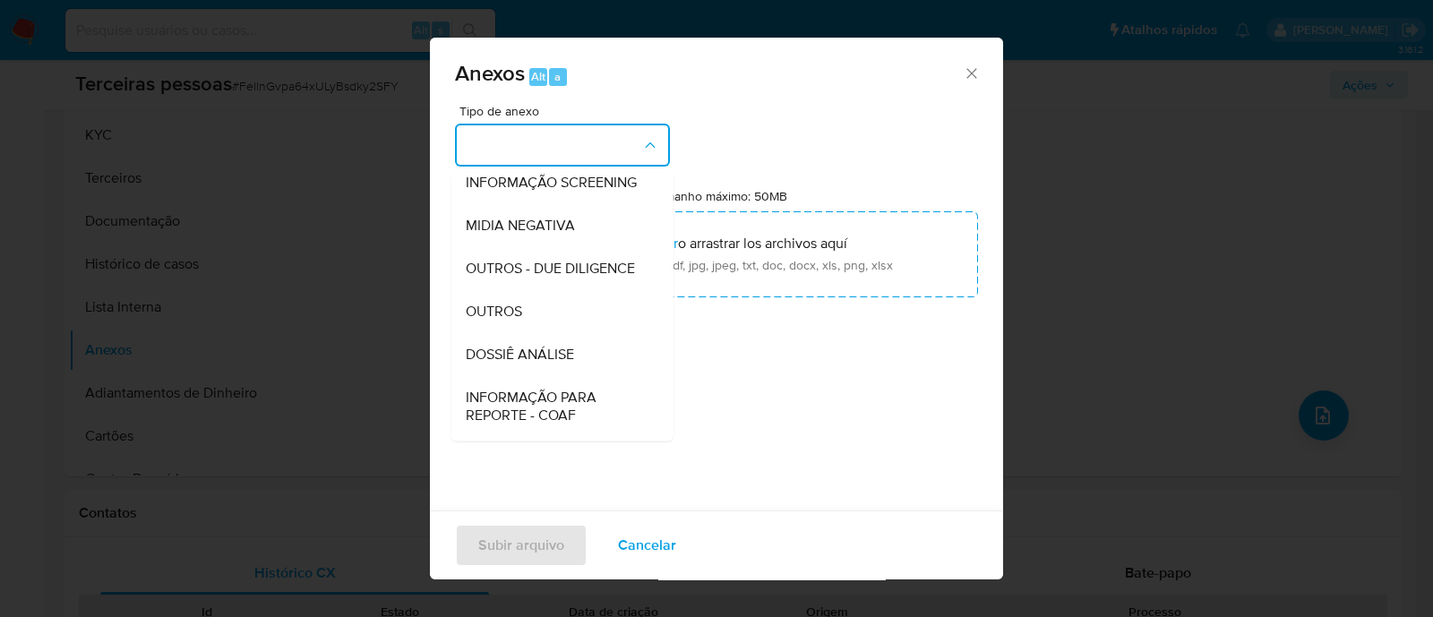
scroll to position [276, 0]
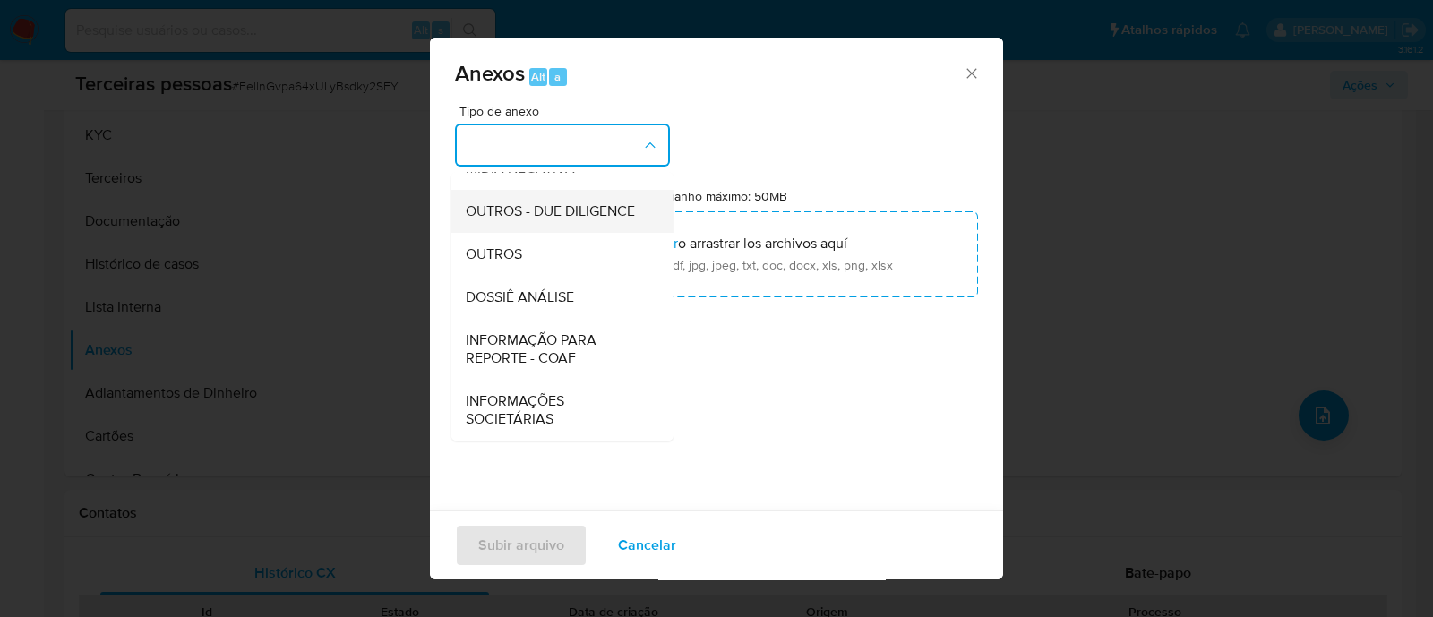
click at [543, 203] on span "OUTROS - DUE DILIGENCE" at bounding box center [550, 211] width 169 height 18
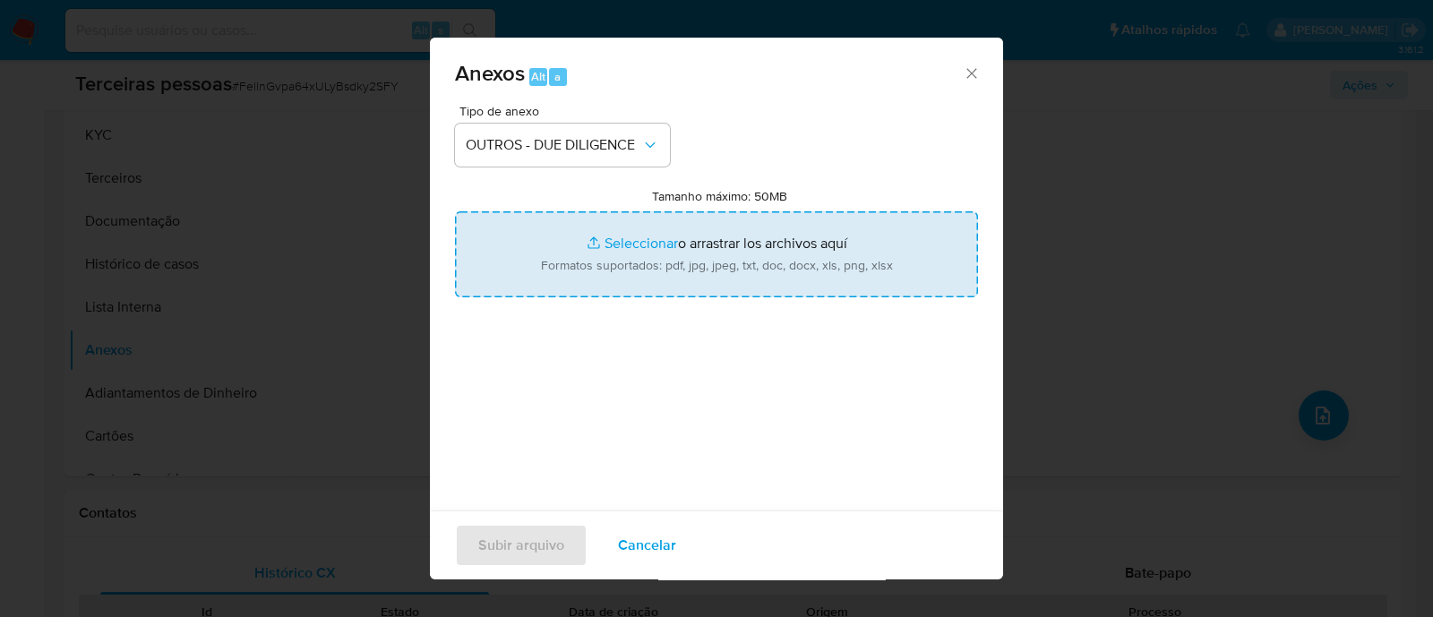
click at [651, 212] on input "Tamanho máximo: 50MB Seleccionar archivos" at bounding box center [716, 254] width 523 height 86
type input "C:\fakepath\NERES NEGOCIOS DIGITAIS LTDA maps.png"
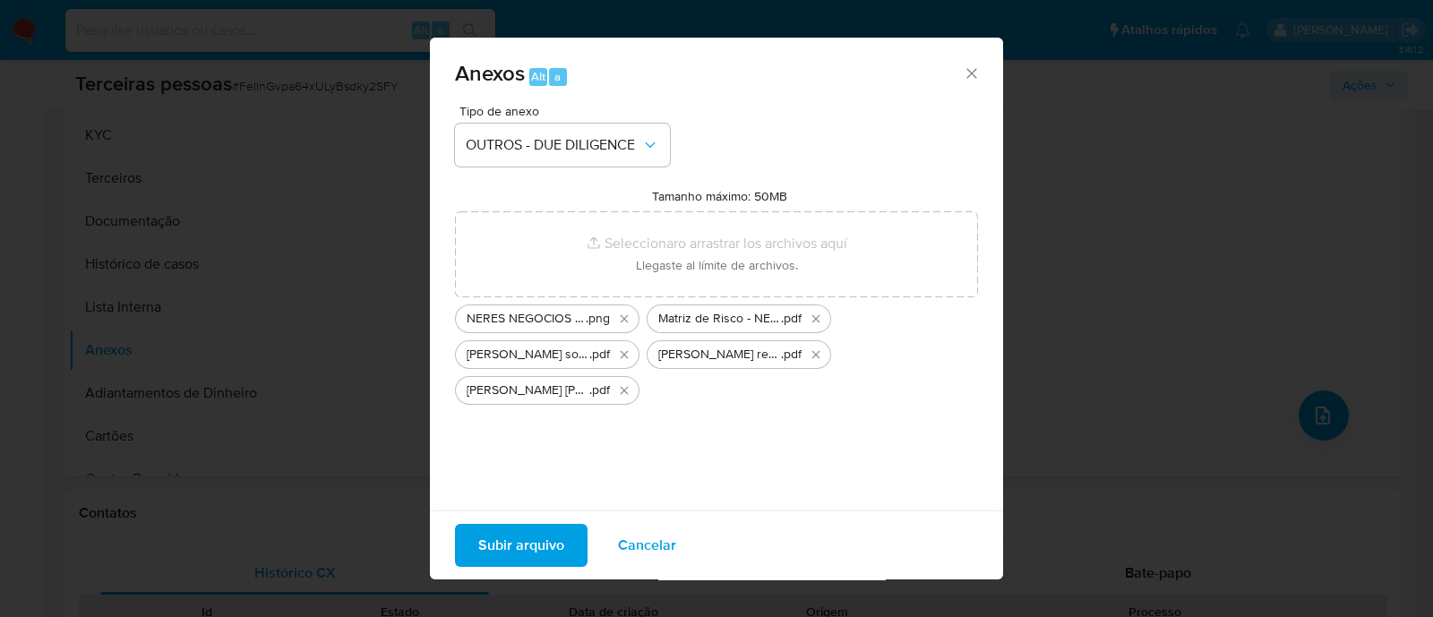
click at [533, 548] on span "Subir arquivo" at bounding box center [521, 545] width 86 height 39
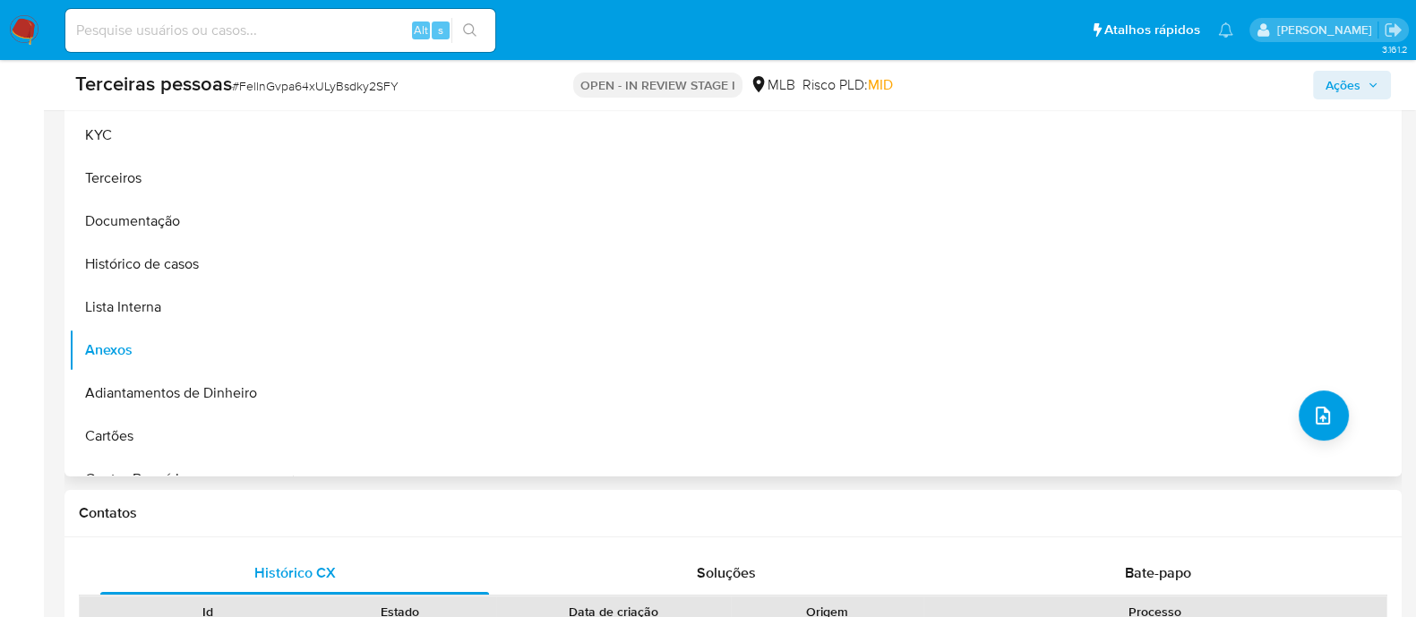
click at [743, 275] on div "Nenhum dado disponível" at bounding box center [845, 247] width 1104 height 459
click at [137, 348] on button "Anexos" at bounding box center [174, 350] width 210 height 43
click at [1308, 399] on button "upload-file" at bounding box center [1324, 416] width 50 height 50
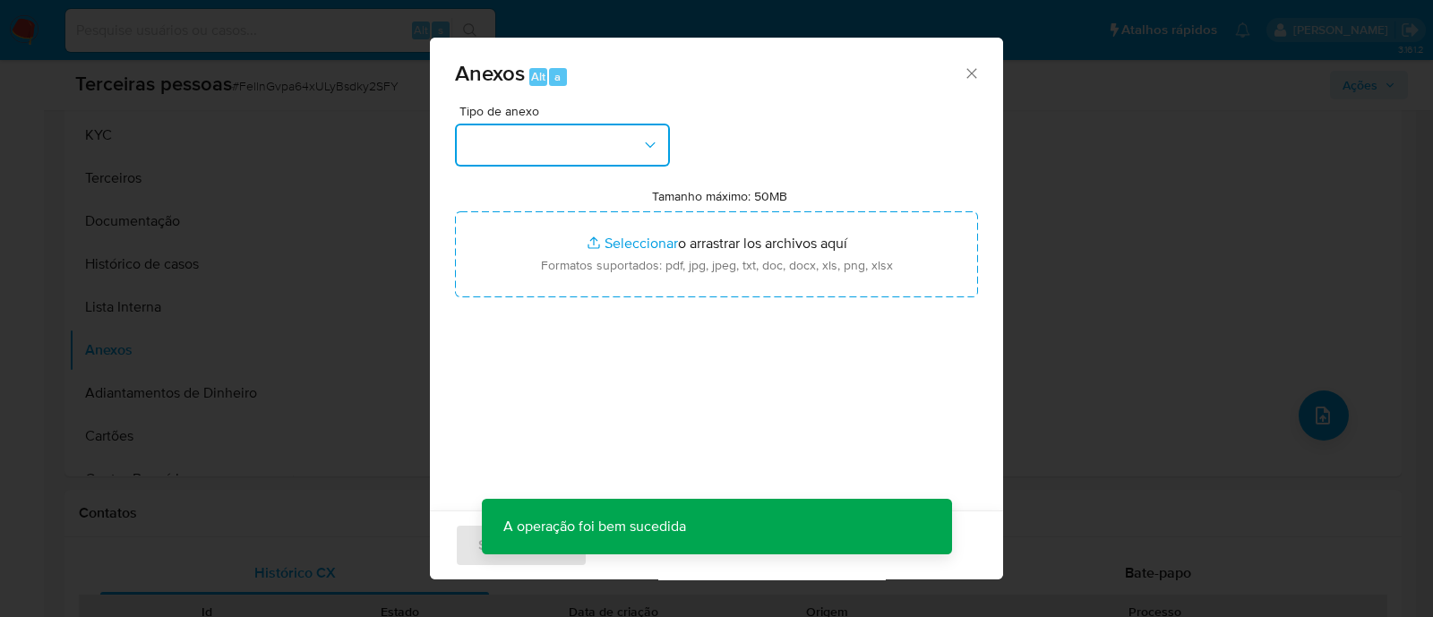
click at [602, 157] on button "button" at bounding box center [562, 145] width 215 height 43
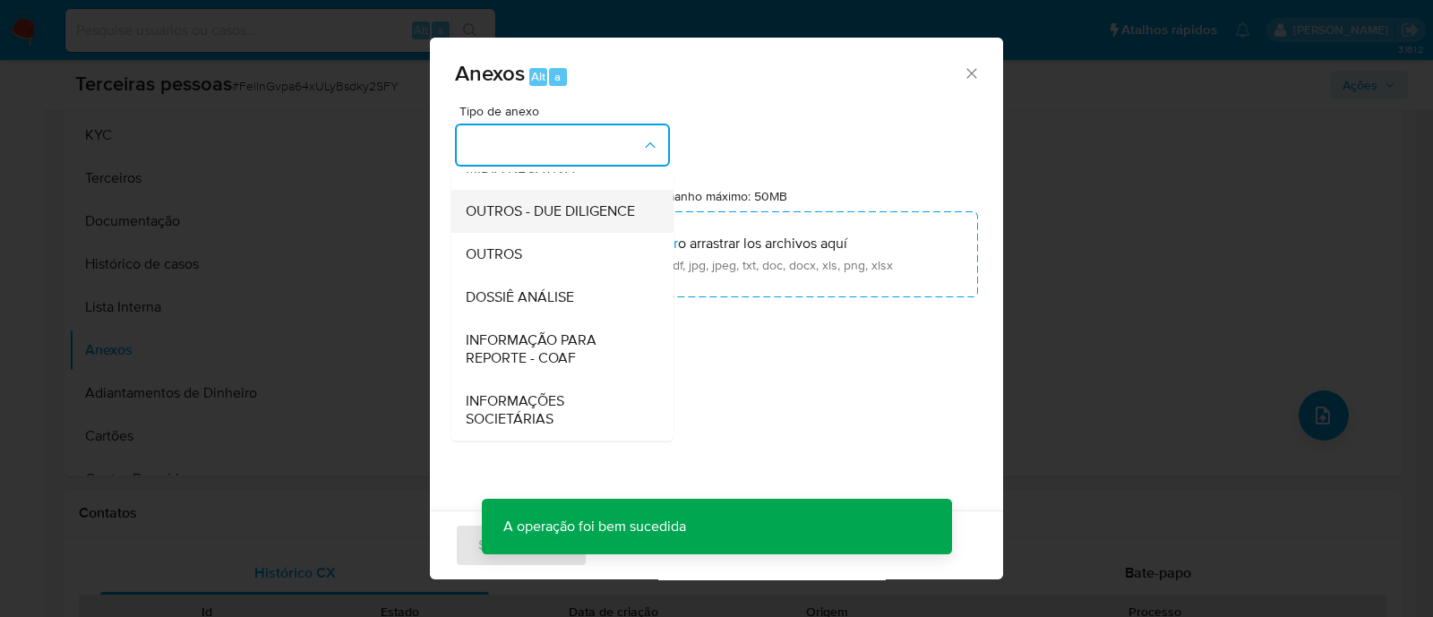
click at [532, 208] on span "OUTROS - DUE DILIGENCE" at bounding box center [550, 211] width 169 height 18
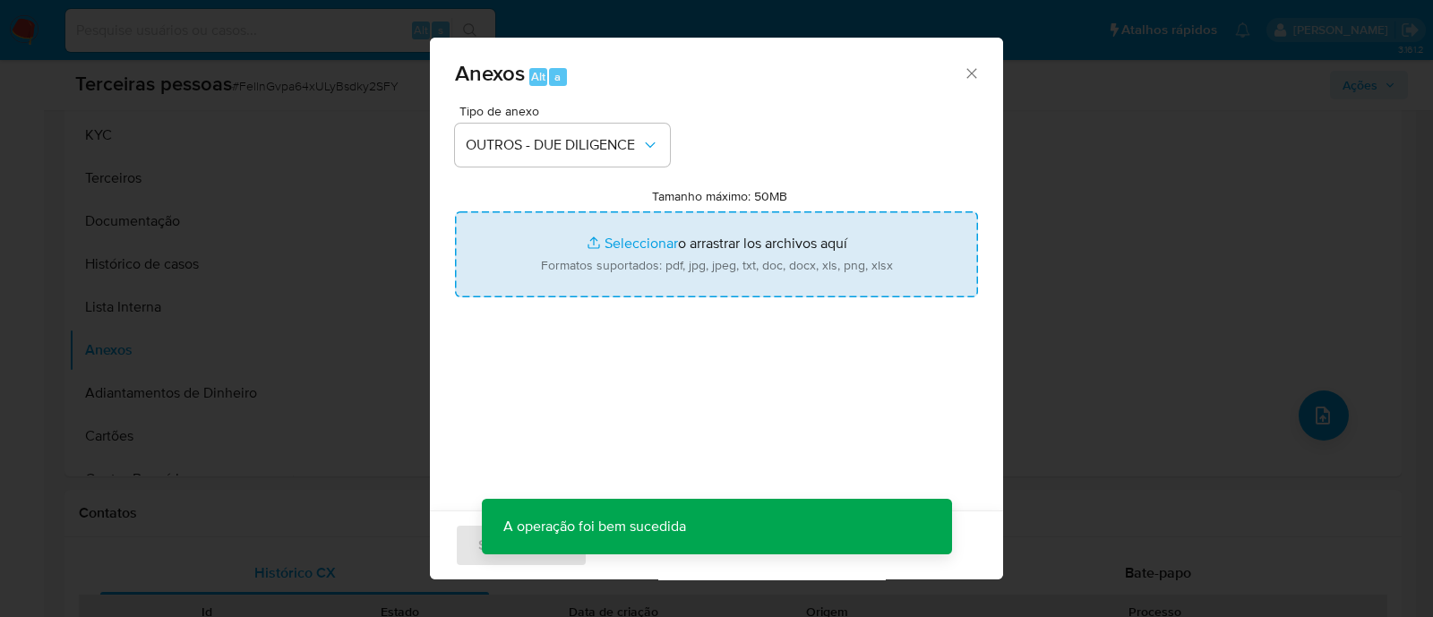
click at [703, 249] on input "Tamanho máximo: 50MB Seleccionar archivos" at bounding box center [716, 254] width 523 height 86
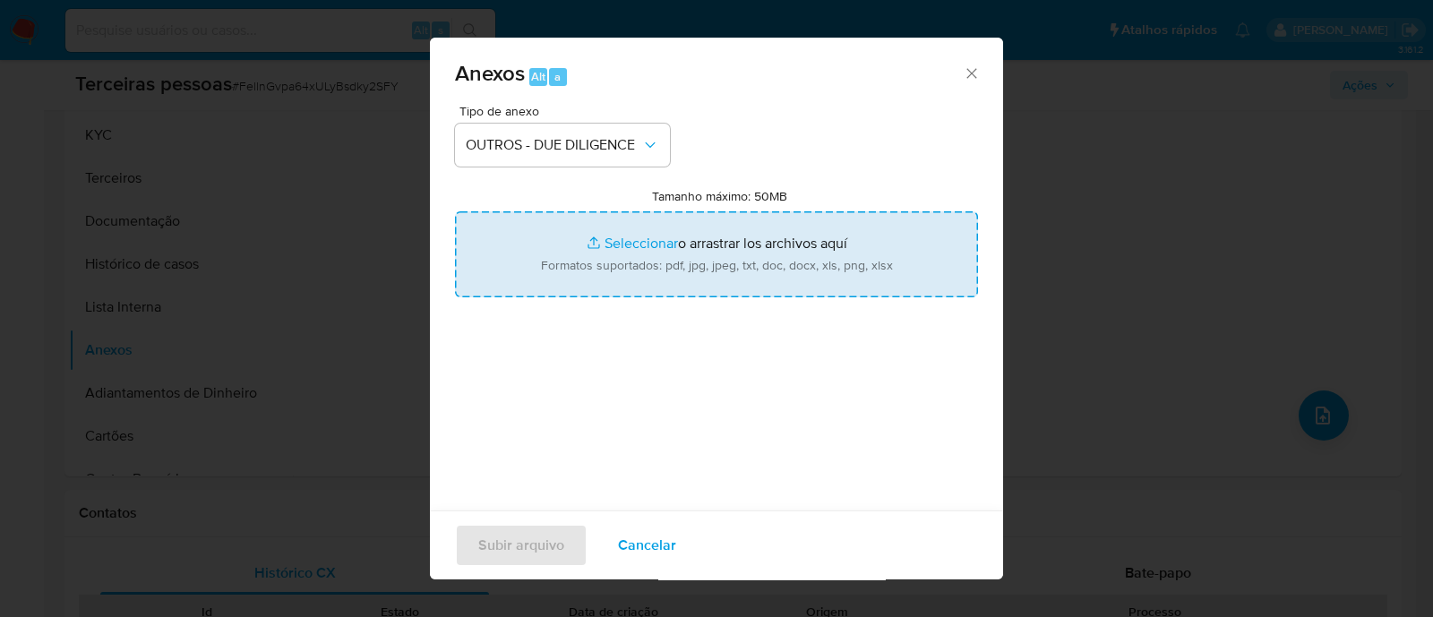
type input "C:\fakepath\NERES NEGOCIOS DIGITAIS LTDA softon.pdf"
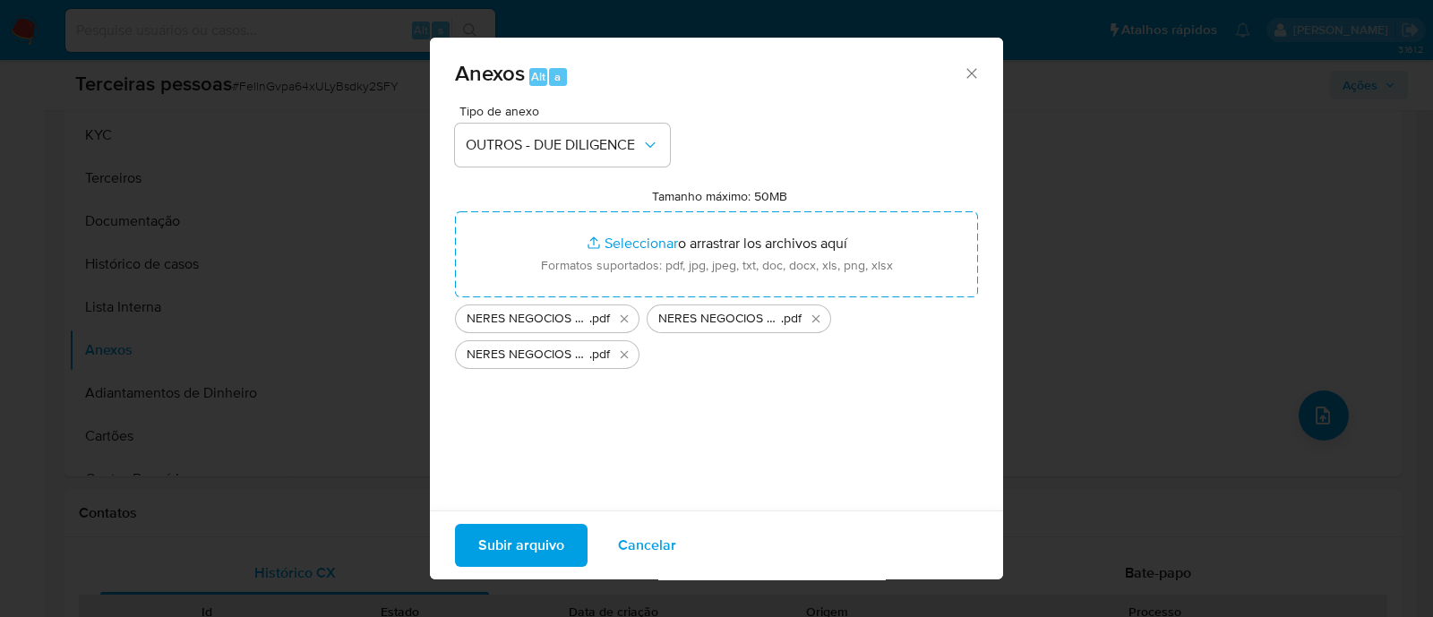
click at [564, 544] on button "Subir arquivo" at bounding box center [521, 545] width 133 height 43
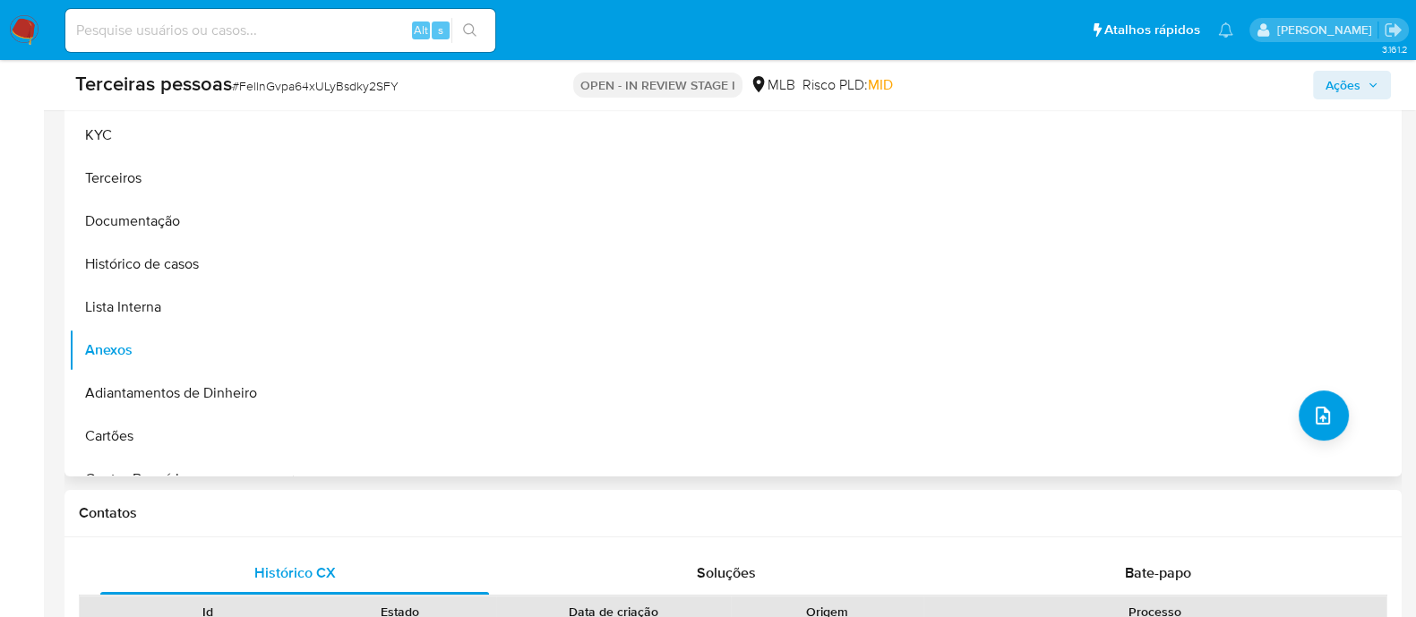
click at [847, 315] on div "Nenhum dado disponível" at bounding box center [845, 247] width 1104 height 459
click at [123, 299] on button "Lista Interna" at bounding box center [174, 307] width 210 height 43
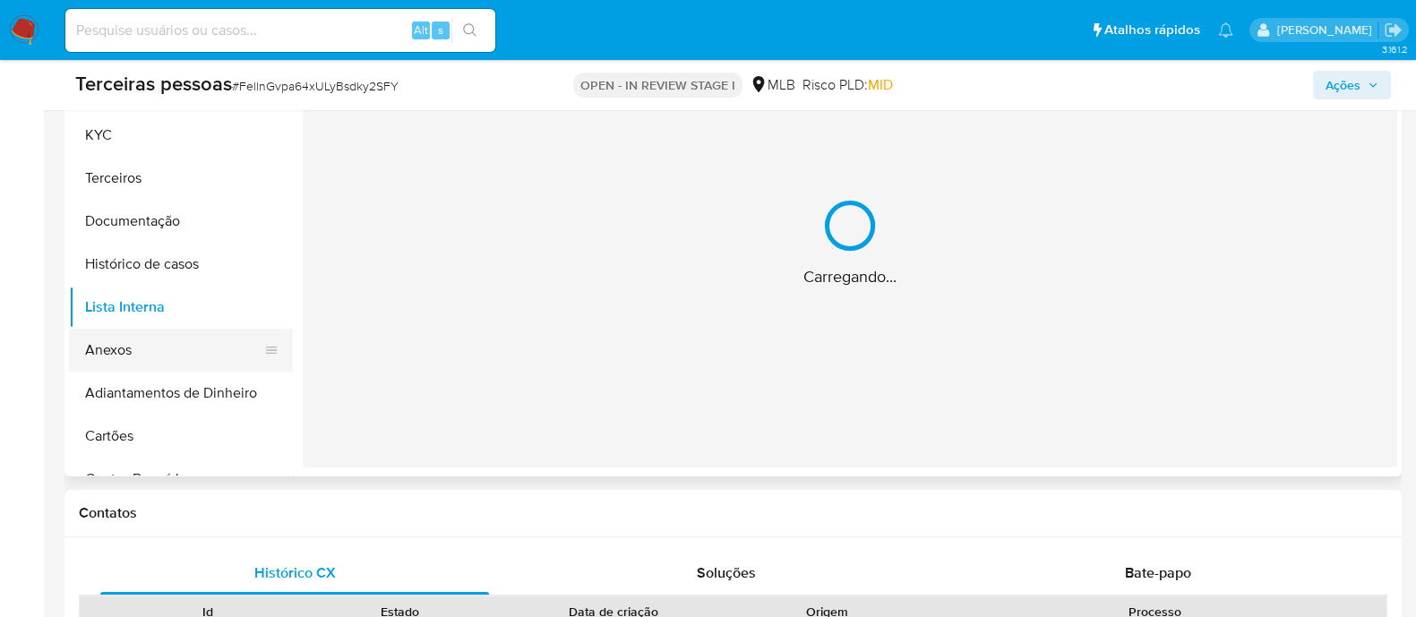
click at [136, 344] on button "Anexos" at bounding box center [174, 350] width 210 height 43
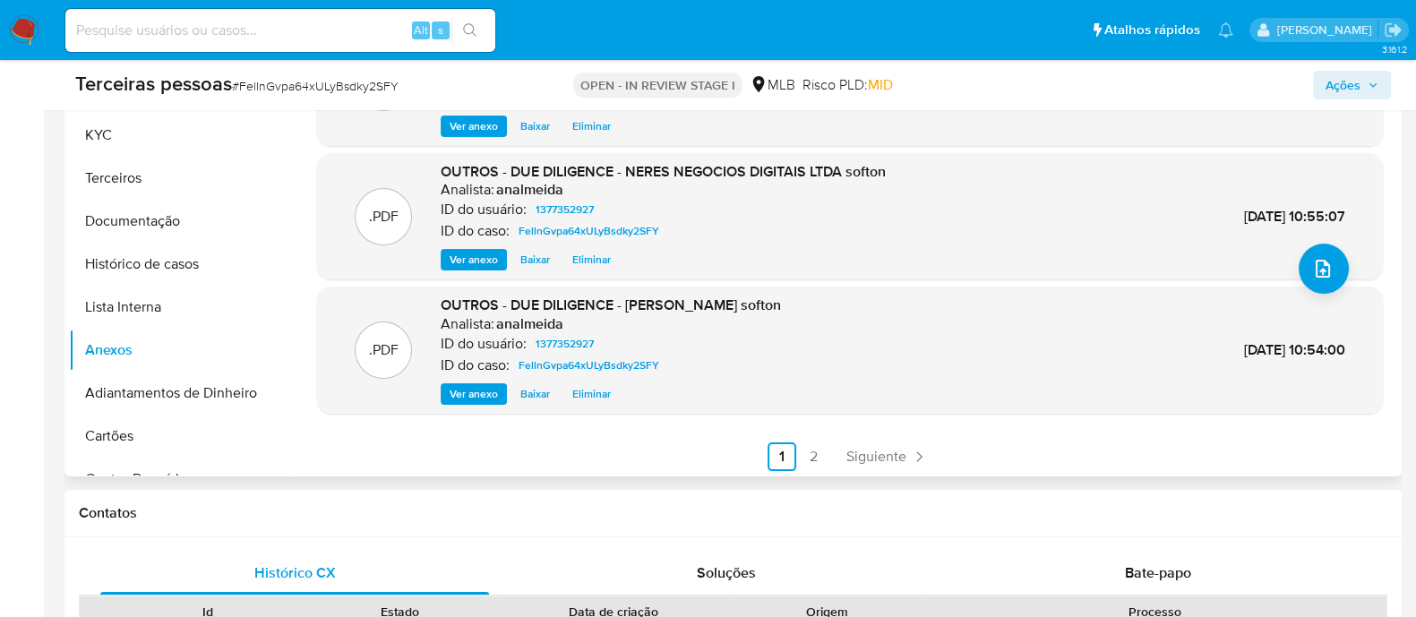
scroll to position [150, 0]
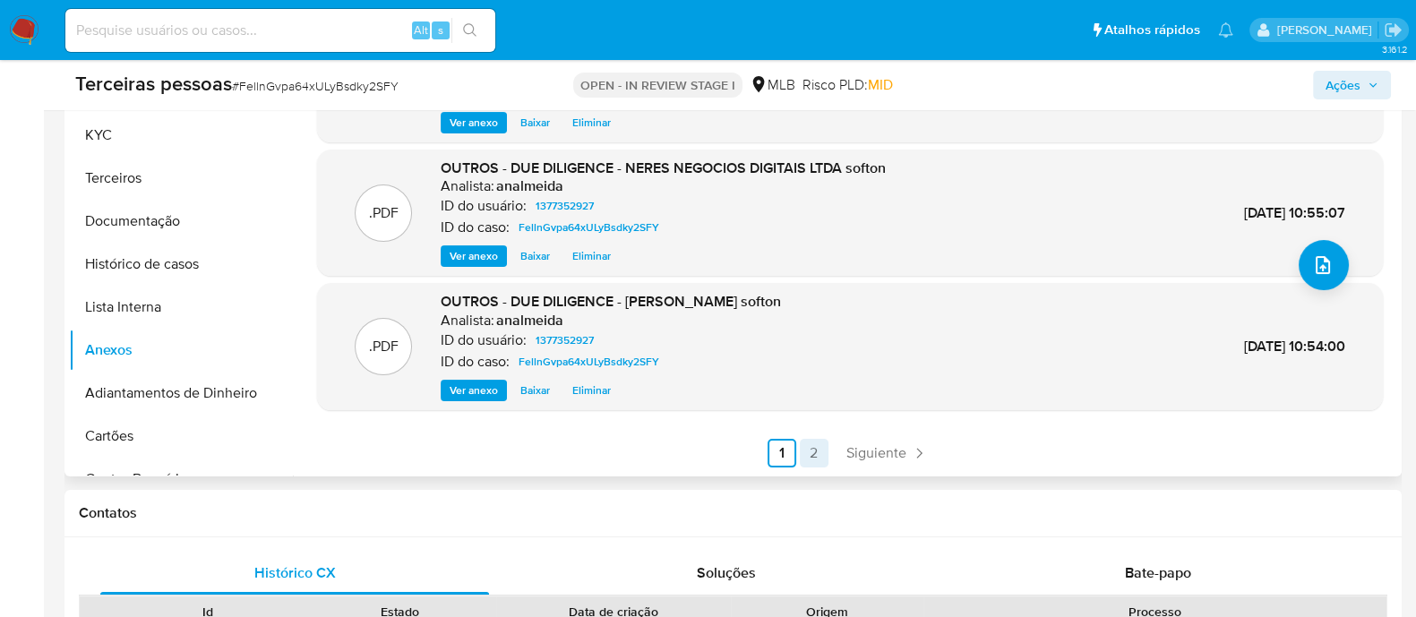
click at [812, 447] on link "2" at bounding box center [814, 453] width 29 height 29
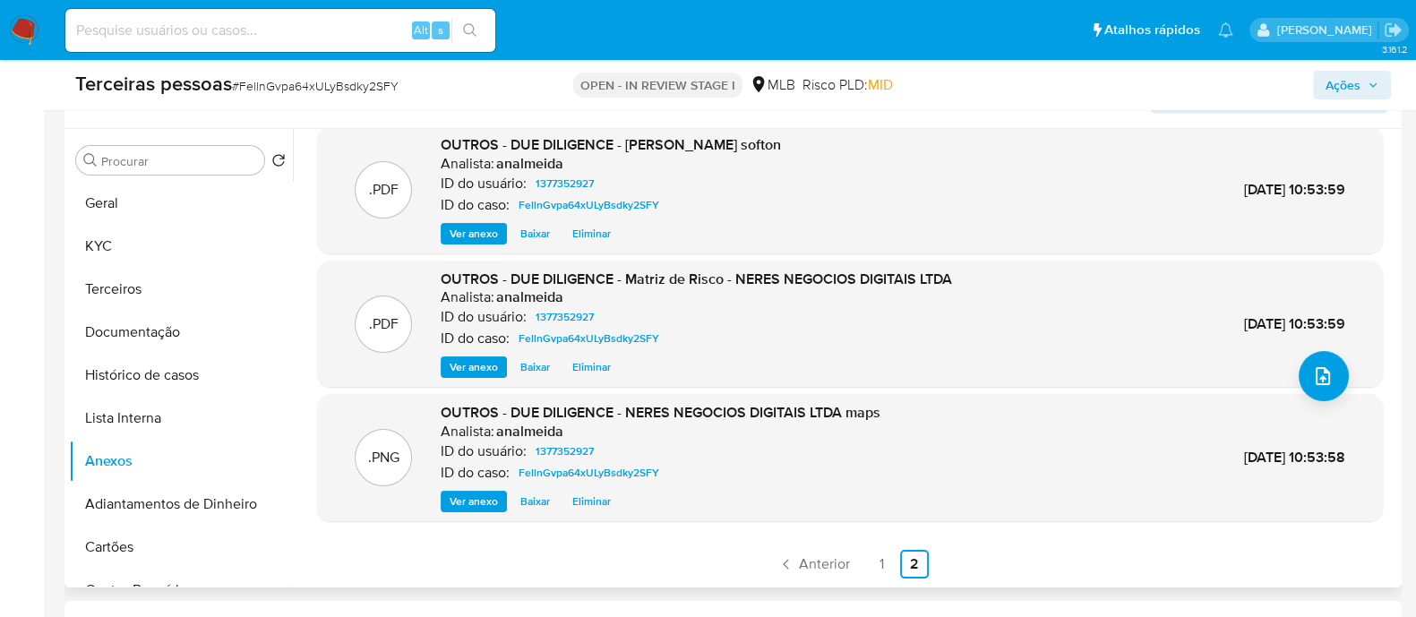
click at [895, 557] on ul "Anterior 1 2 Siguiente" at bounding box center [850, 564] width 1066 height 29
click at [872, 571] on link "1" at bounding box center [882, 564] width 29 height 29
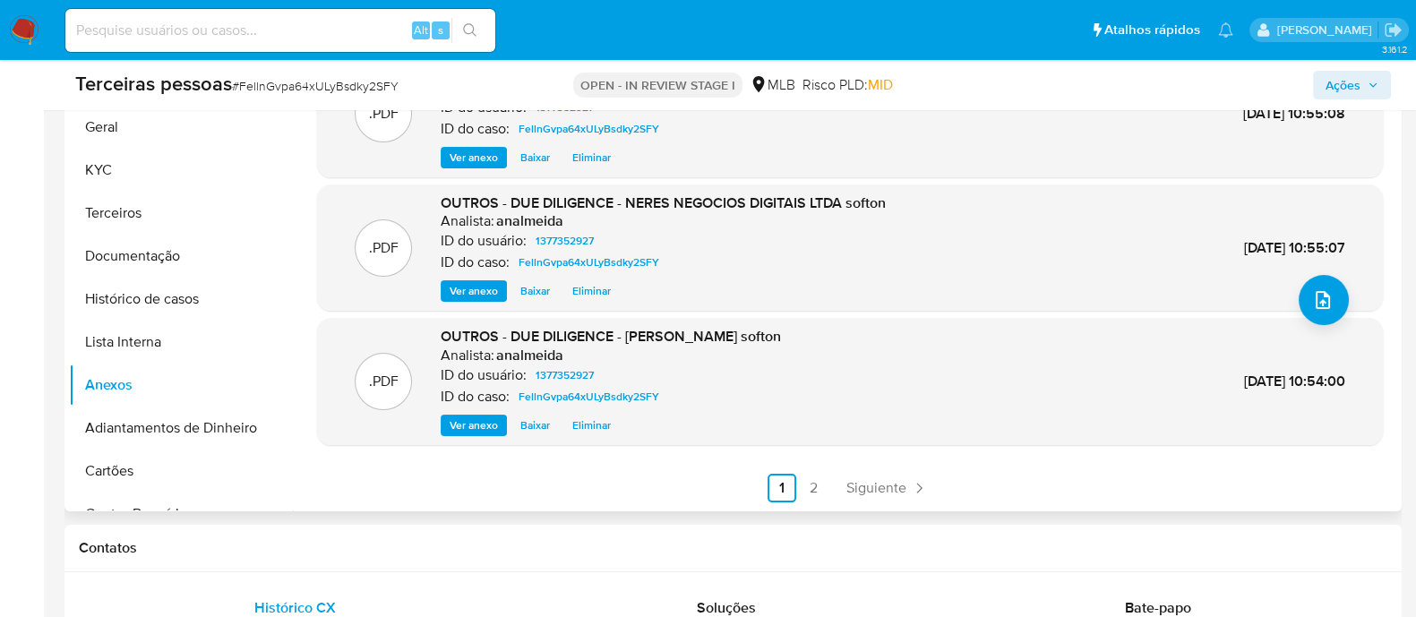
scroll to position [447, 0]
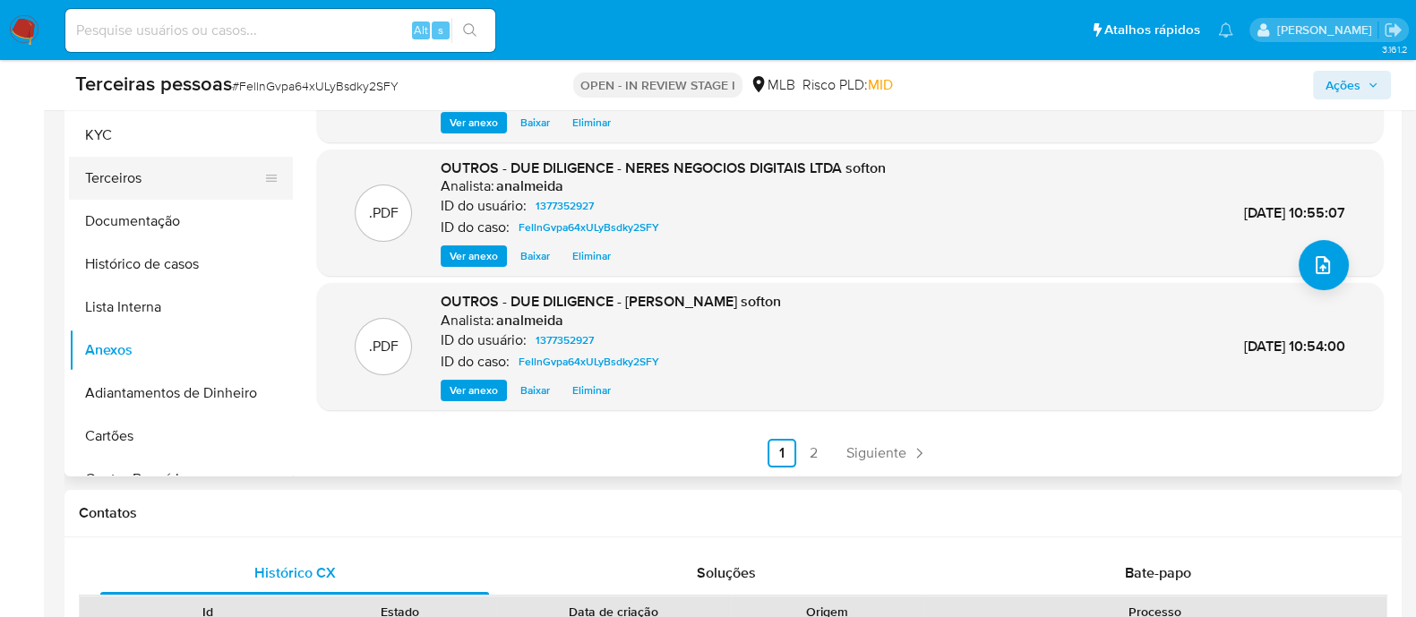
click at [144, 182] on button "Terceiros" at bounding box center [174, 178] width 210 height 43
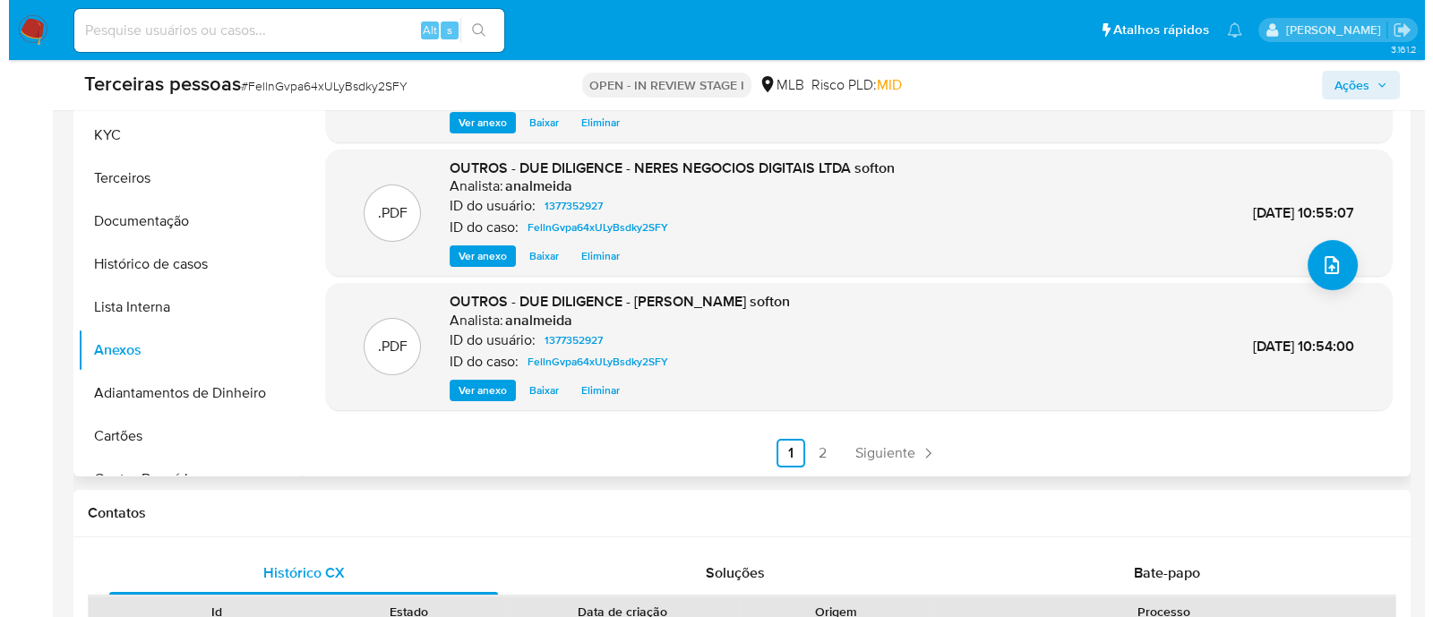
scroll to position [0, 0]
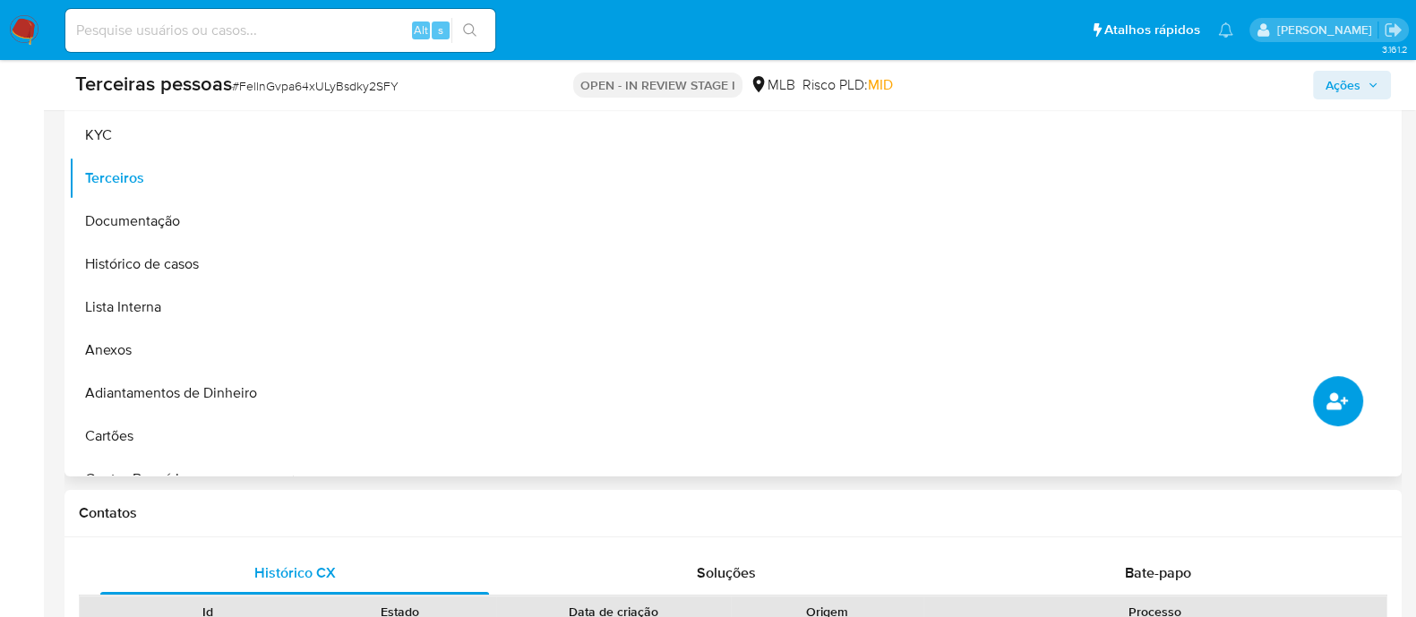
click at [1334, 407] on icon "common.add_complementary_information" at bounding box center [1337, 400] width 21 height 17
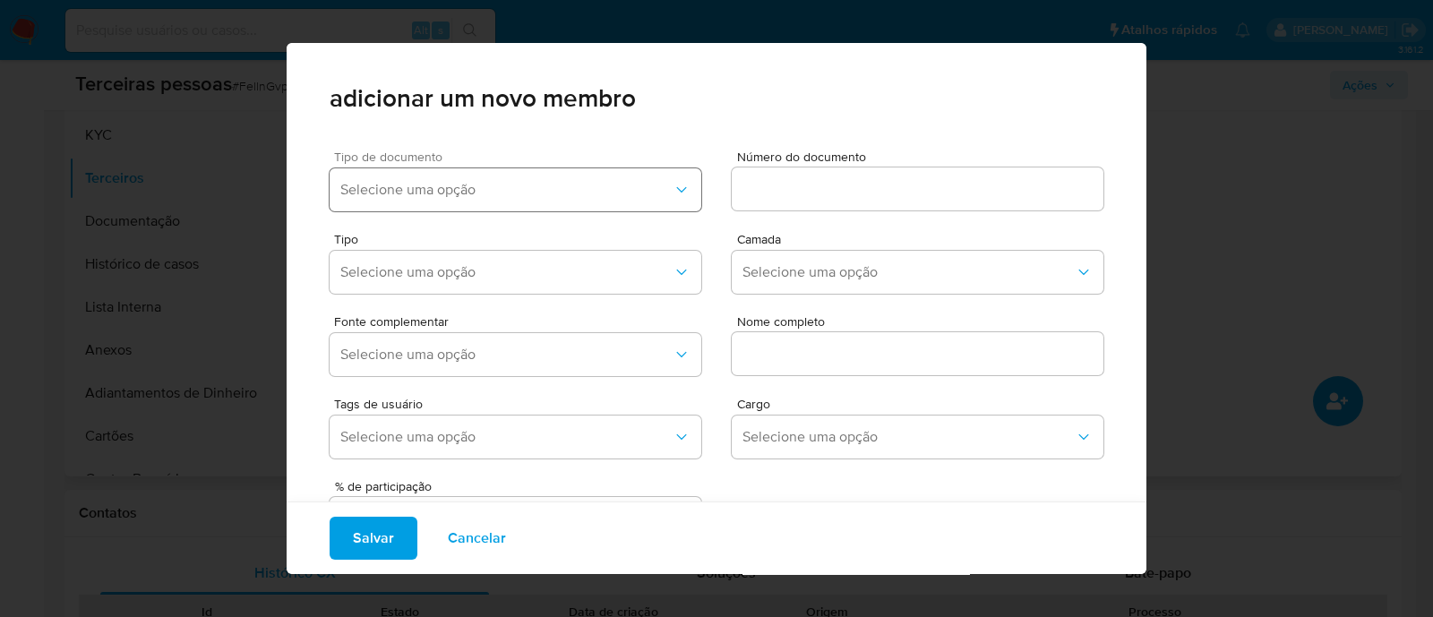
click at [443, 192] on span "Selecione uma opção" at bounding box center [506, 190] width 332 height 18
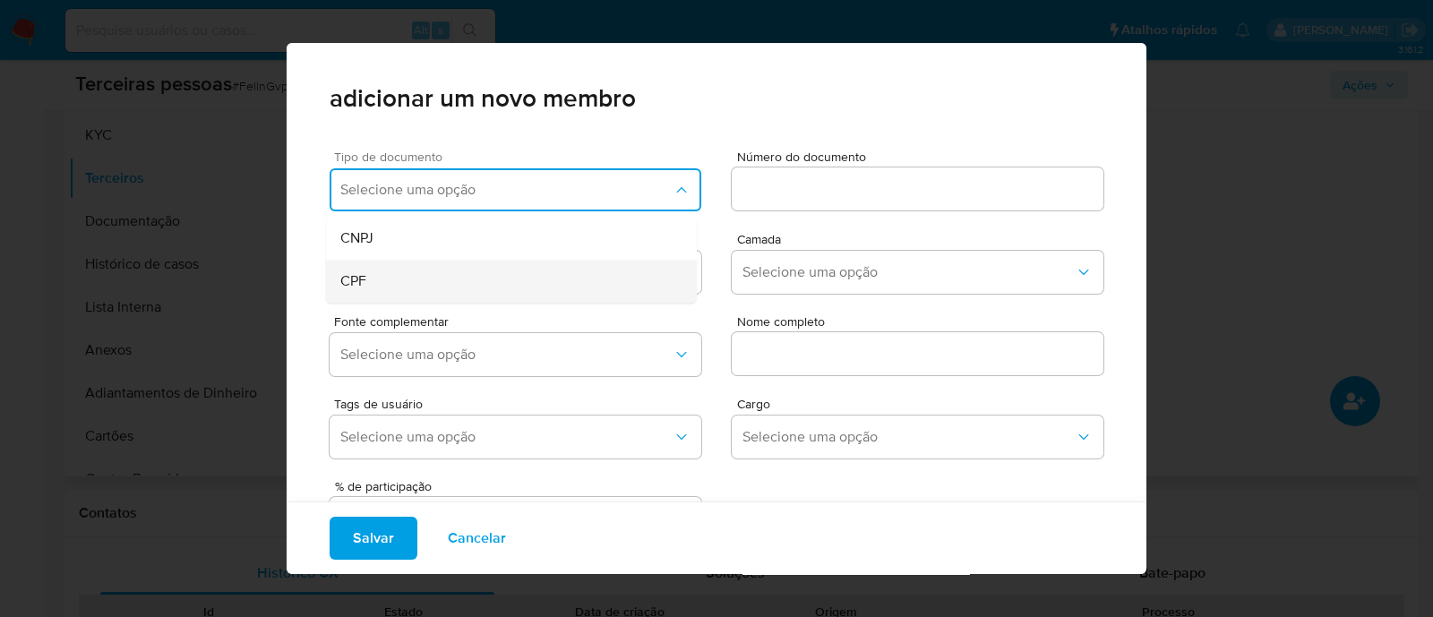
click at [428, 289] on div "CPF" at bounding box center [477, 281] width 274 height 43
drag, startPoint x: 778, startPoint y: 204, endPoint x: 788, endPoint y: 181, distance: 25.3
click at [779, 202] on div at bounding box center [918, 189] width 372 height 43
click at [788, 180] on input at bounding box center [918, 188] width 372 height 23
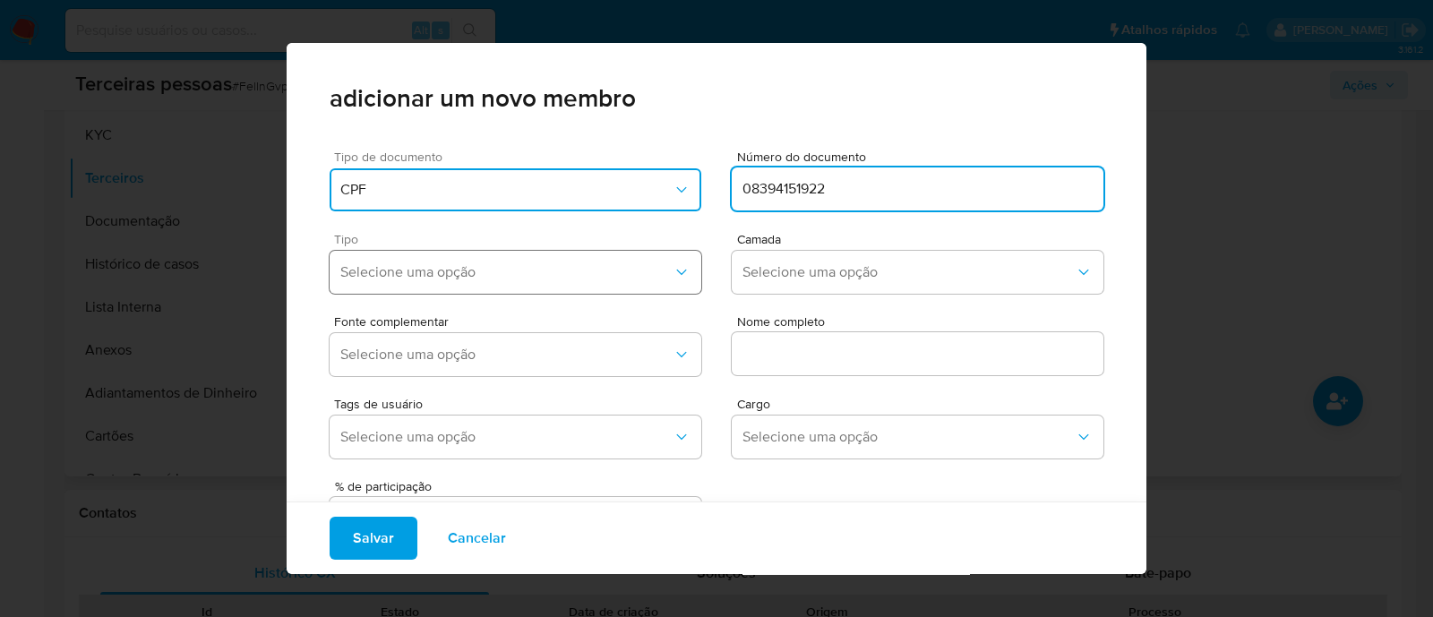
type input "08394151922"
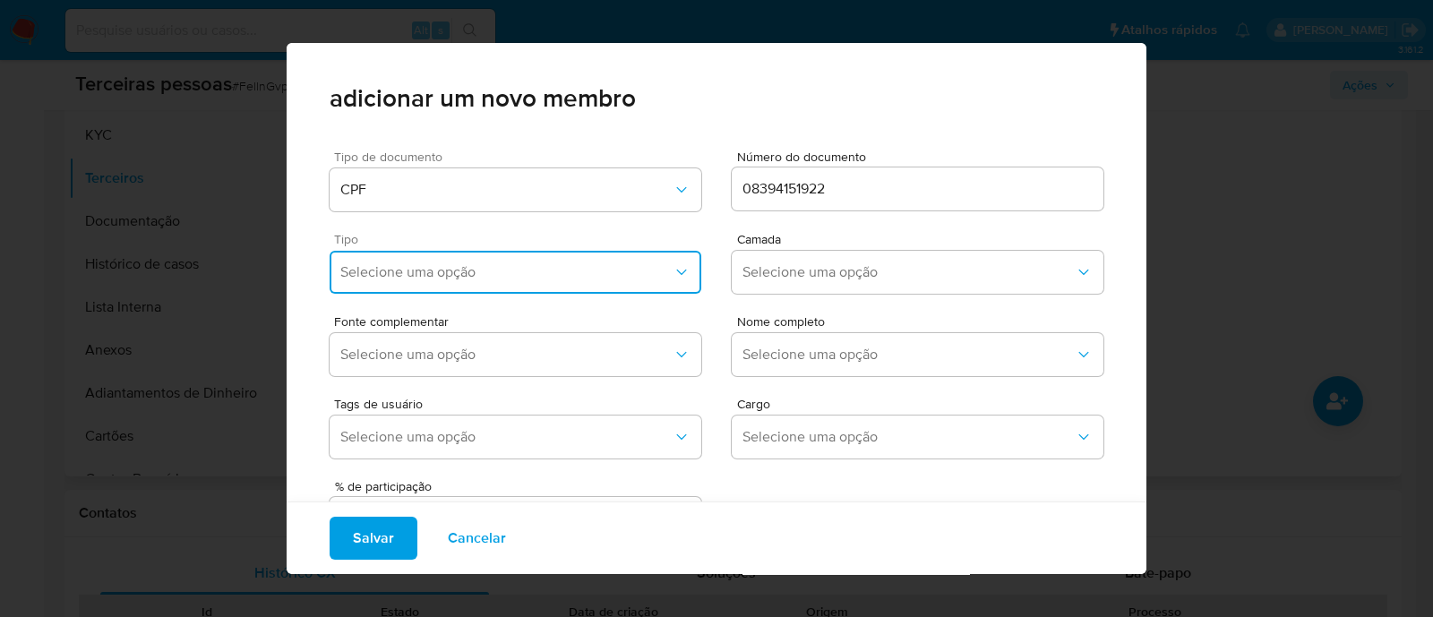
click at [559, 279] on span "Selecione uma opção" at bounding box center [506, 272] width 332 height 18
click at [523, 489] on div "Accionistas" at bounding box center [477, 492] width 274 height 43
click at [732, 284] on button "Selecione uma opção" at bounding box center [918, 272] width 372 height 43
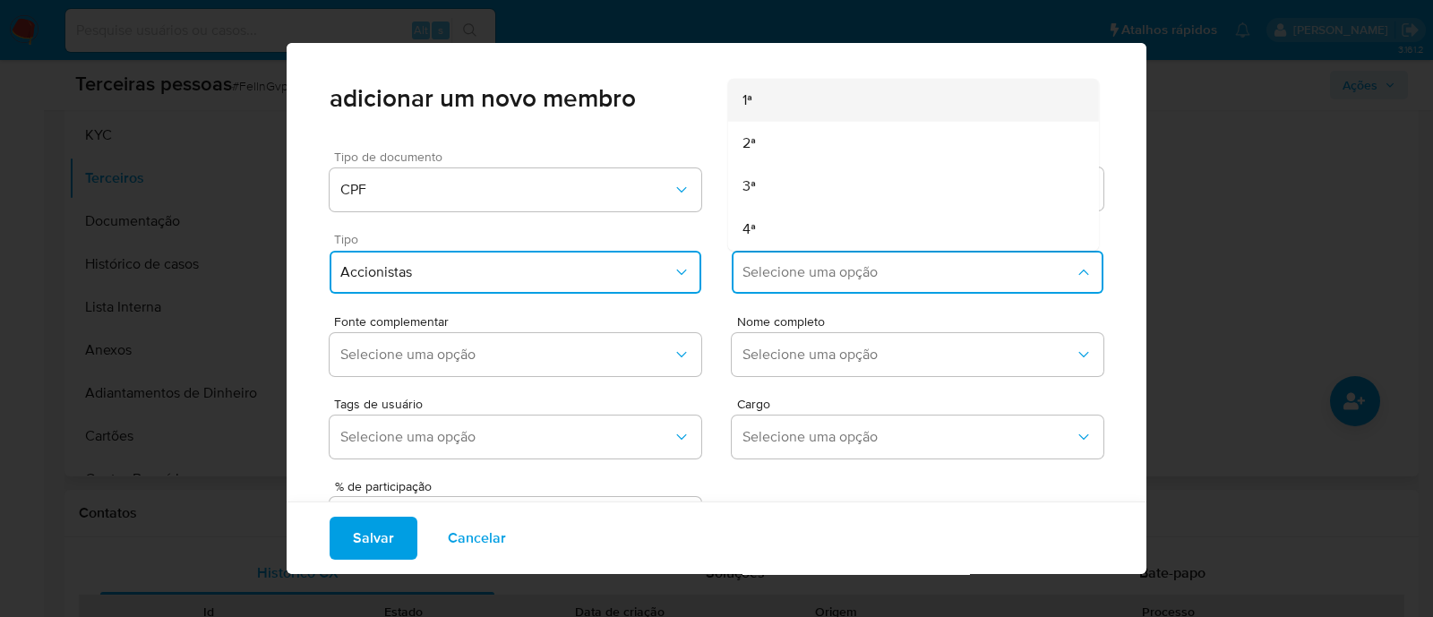
click at [772, 111] on div "1ª" at bounding box center [880, 100] width 274 height 43
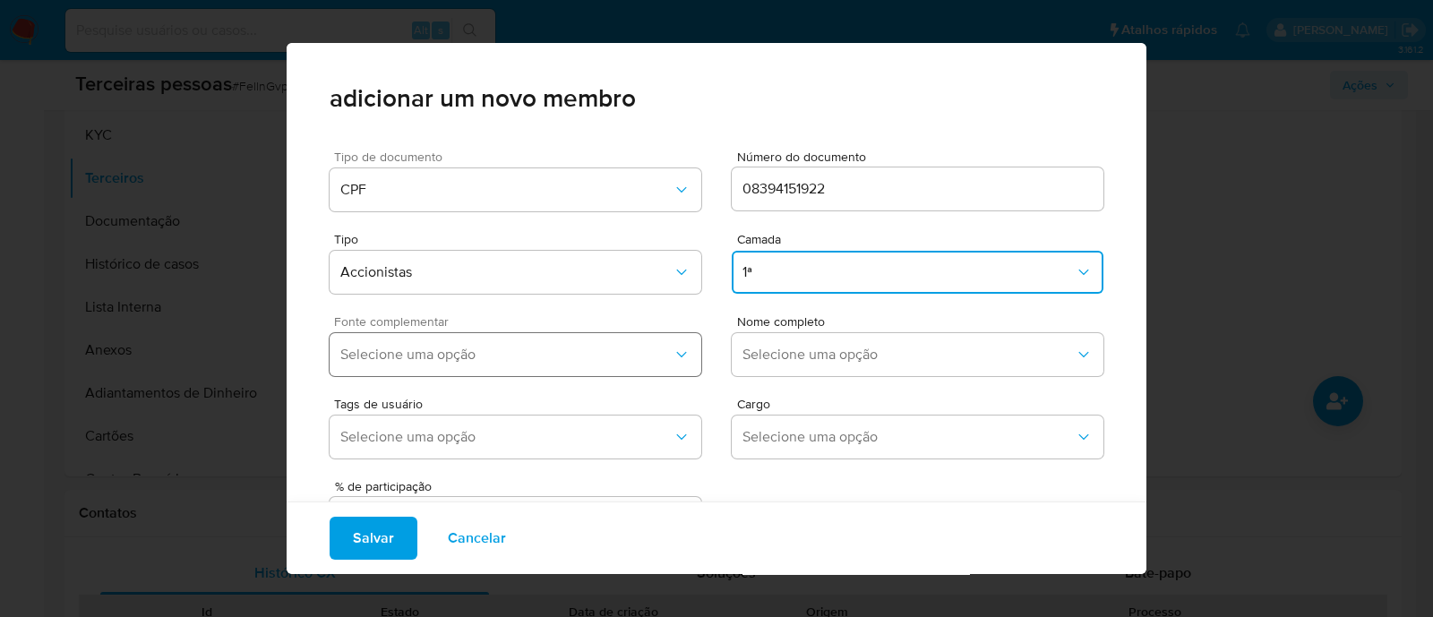
click at [620, 351] on span "Selecione uma opção" at bounding box center [506, 355] width 332 height 18
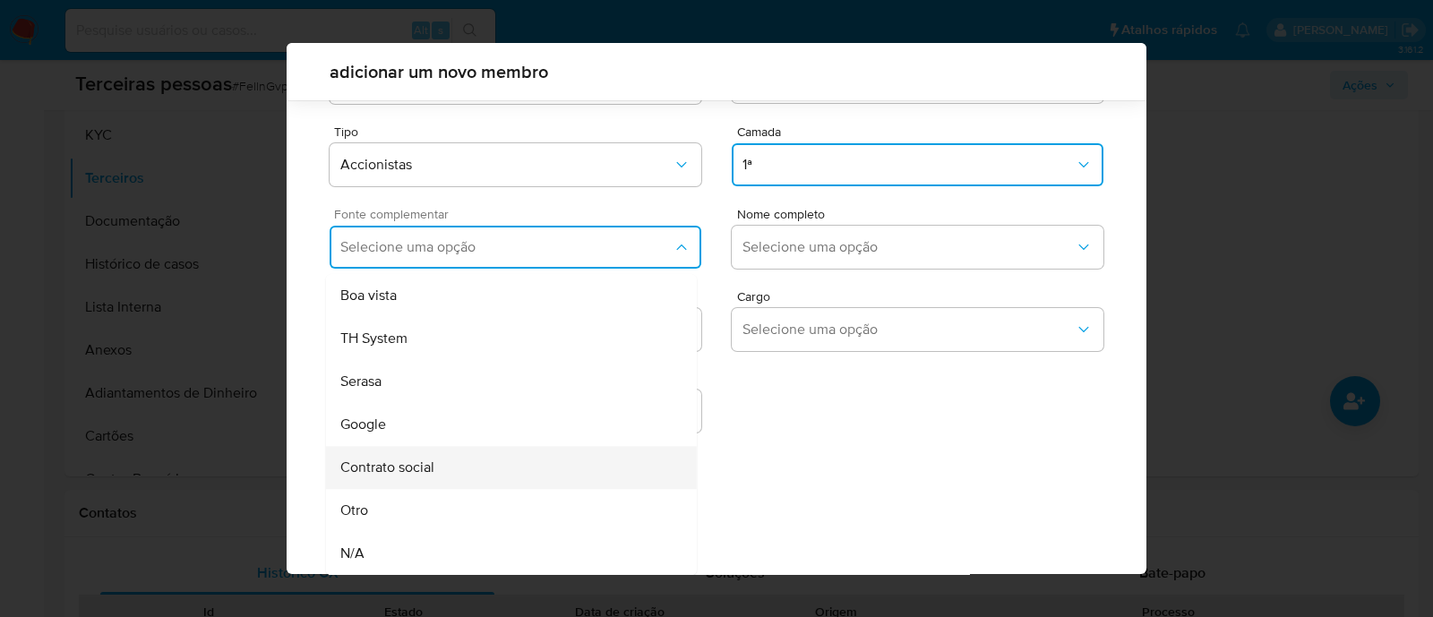
click at [527, 463] on div "Contrato social" at bounding box center [477, 467] width 274 height 43
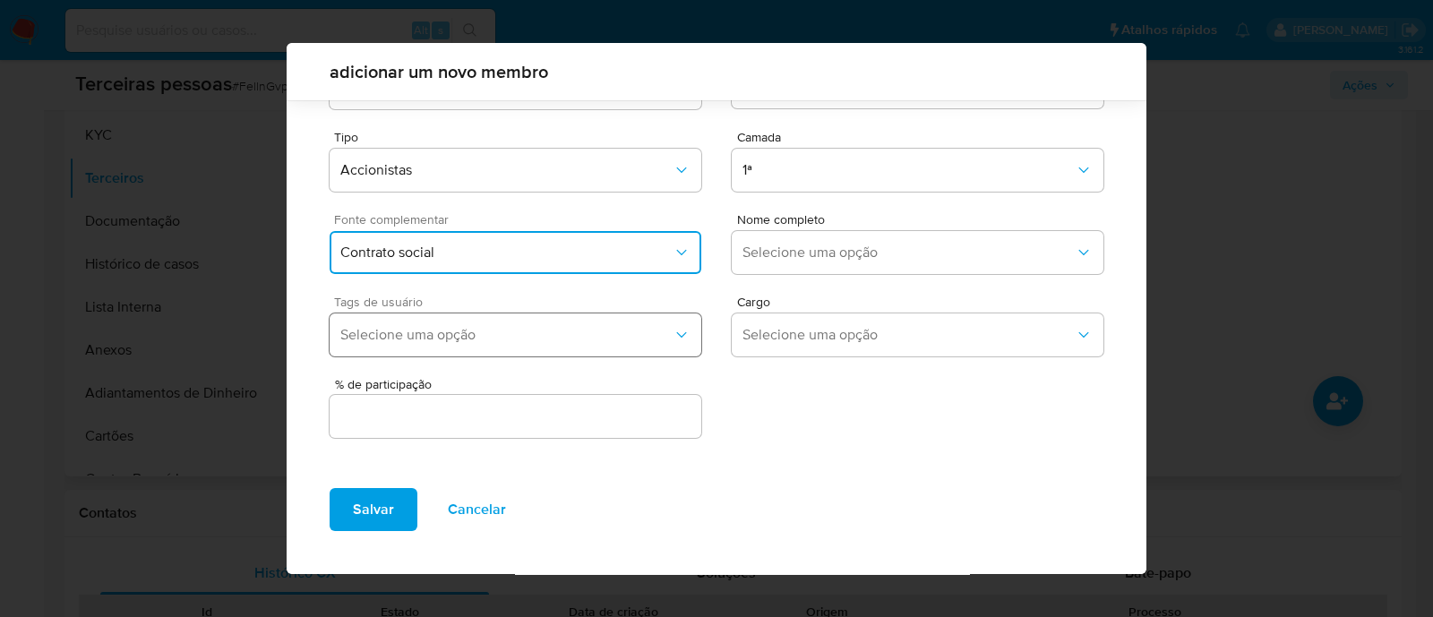
scroll to position [65, 0]
click at [770, 250] on span "Selecione uma opção" at bounding box center [909, 254] width 332 height 18
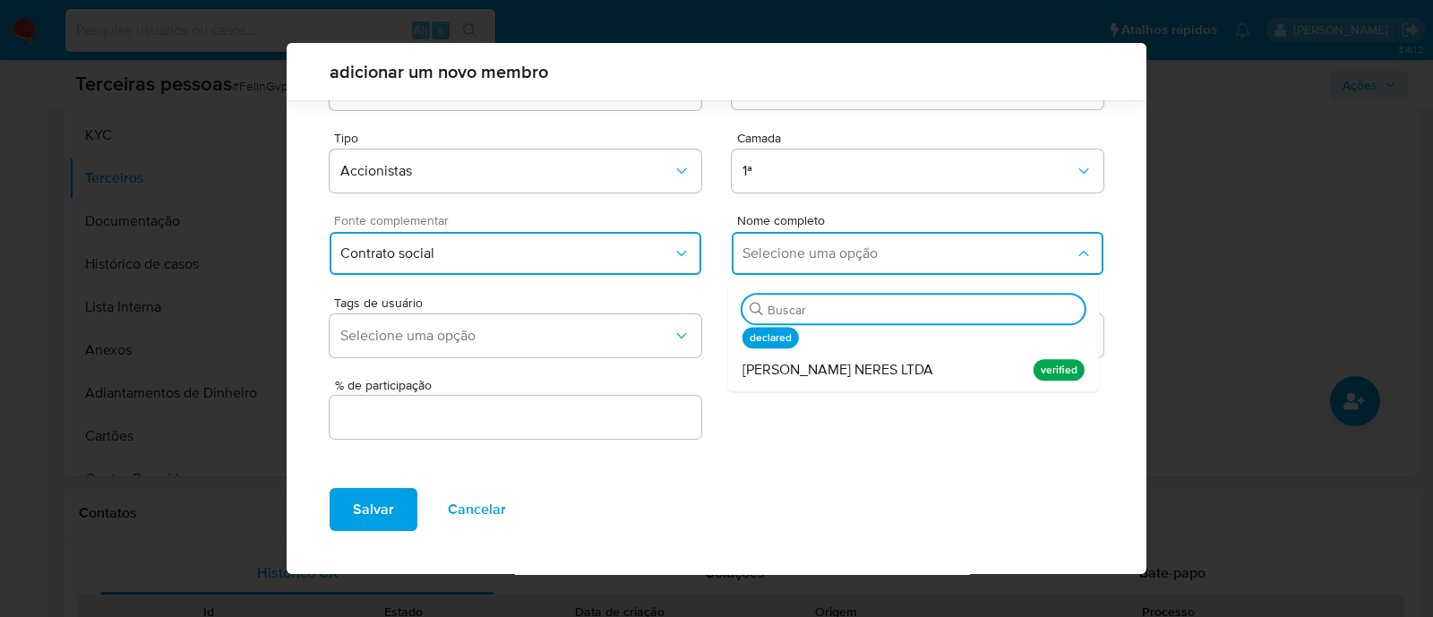
drag, startPoint x: 842, startPoint y: 371, endPoint x: 476, endPoint y: 427, distance: 370.7
click at [838, 374] on span "WILLIAN FERNANDO NERES LTDA" at bounding box center [838, 370] width 191 height 18
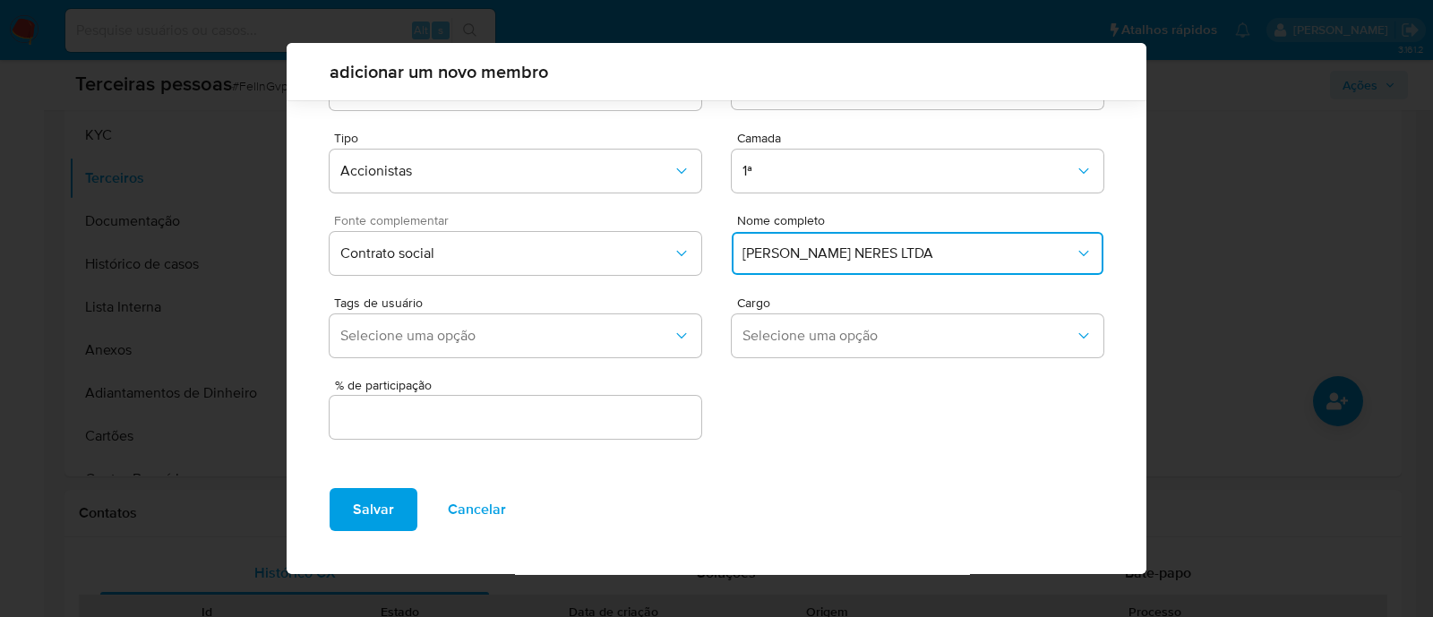
click at [517, 415] on input "text" at bounding box center [516, 417] width 372 height 23
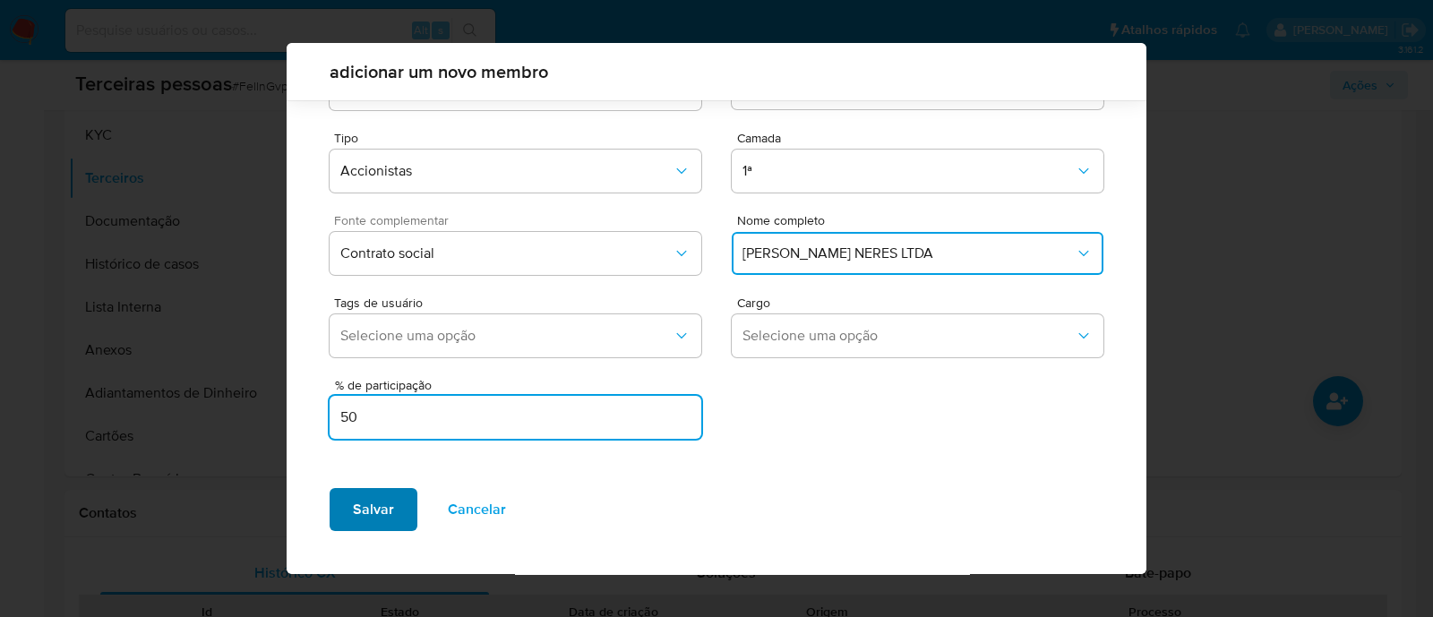
type input "50"
click at [380, 511] on span "Salvar" at bounding box center [373, 509] width 41 height 39
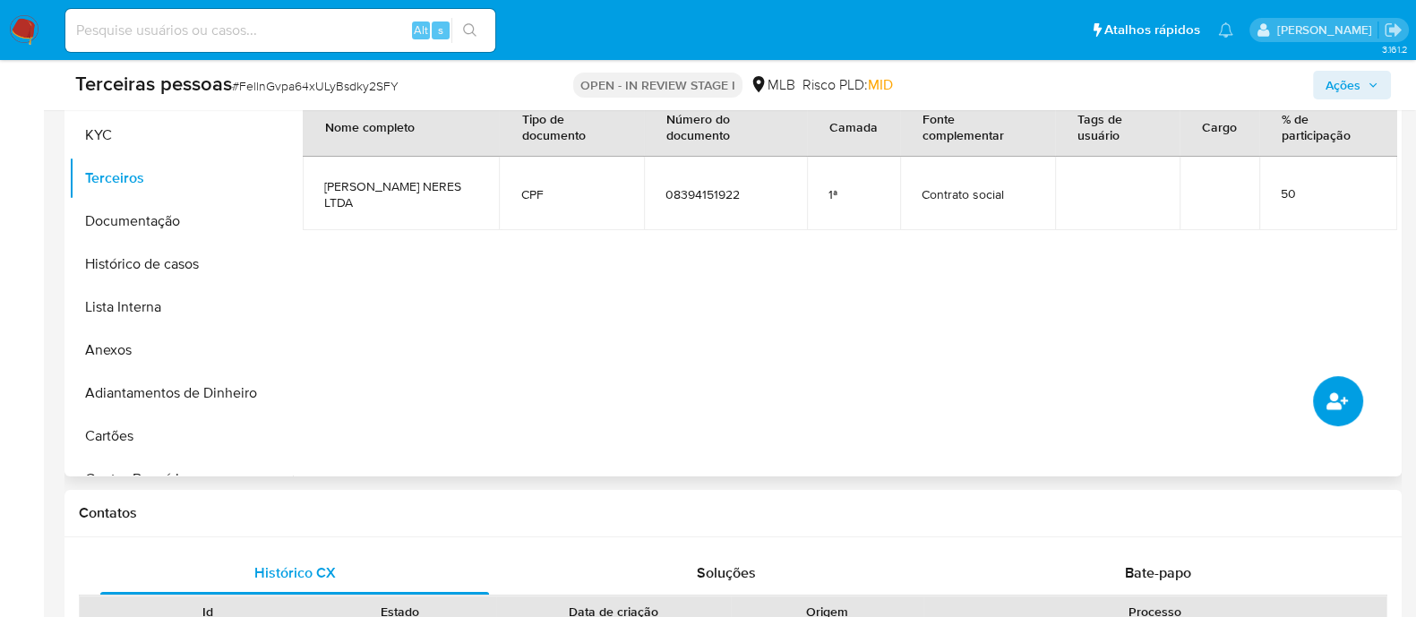
drag, startPoint x: 1322, startPoint y: 408, endPoint x: 1313, endPoint y: 405, distance: 9.4
click at [1313, 405] on button "common.add_complementary_information" at bounding box center [1338, 401] width 50 height 50
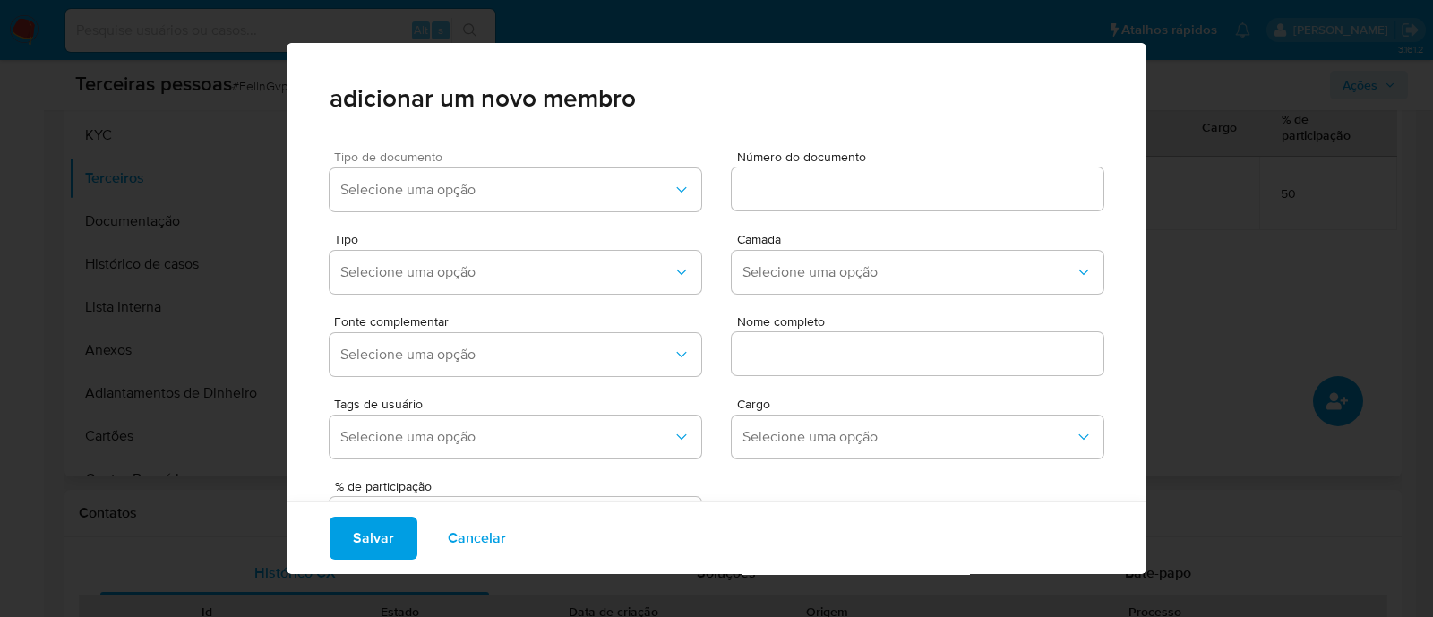
click at [477, 163] on div "Tipo de documento Selecione uma opção" at bounding box center [516, 184] width 372 height 68
click at [450, 194] on span "Selecione uma opção" at bounding box center [506, 190] width 332 height 18
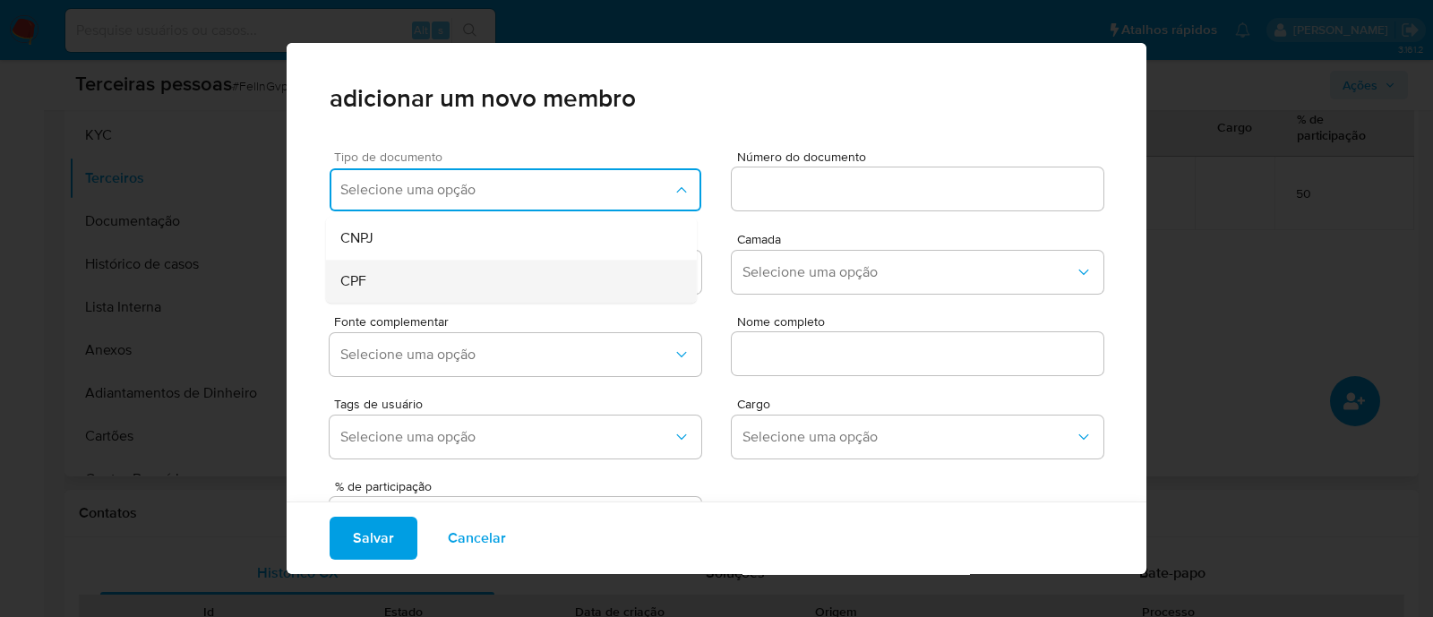
click at [384, 289] on div "CPF" at bounding box center [477, 281] width 274 height 43
click at [847, 159] on span "Número do documento" at bounding box center [923, 156] width 372 height 13
click at [847, 177] on input at bounding box center [918, 188] width 372 height 23
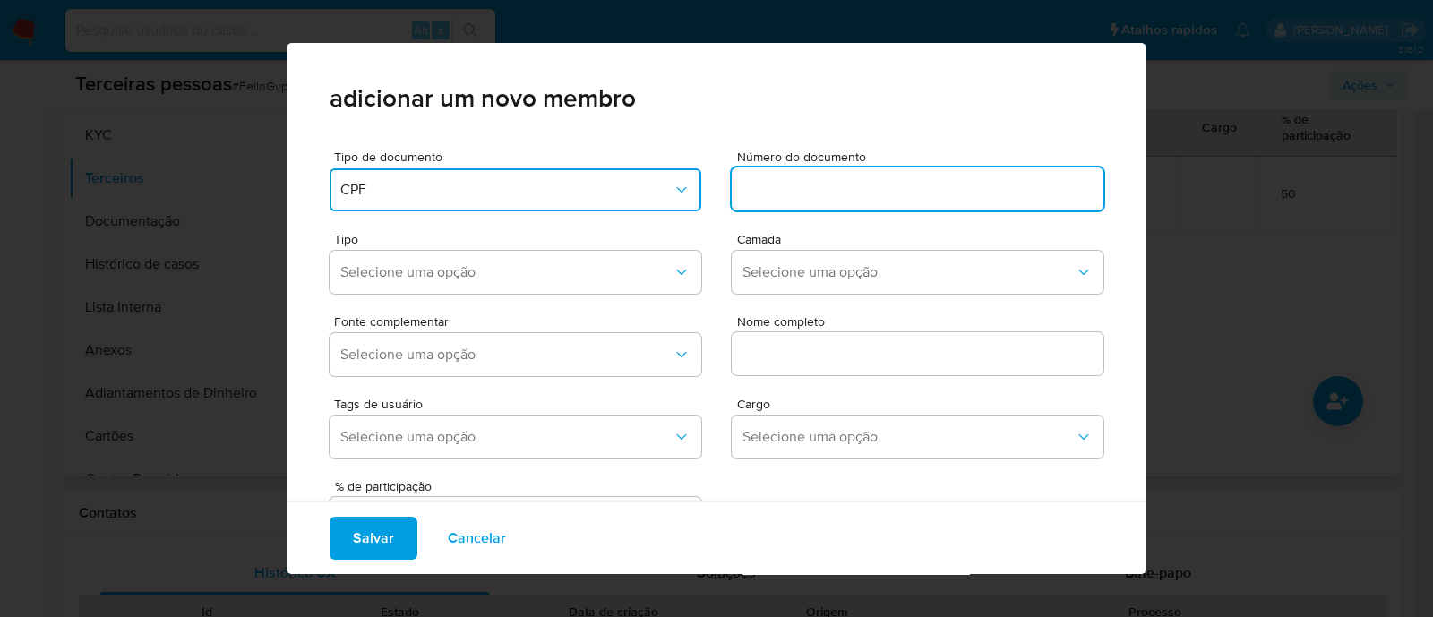
click at [837, 193] on input at bounding box center [918, 188] width 372 height 23
type input "09028067930"
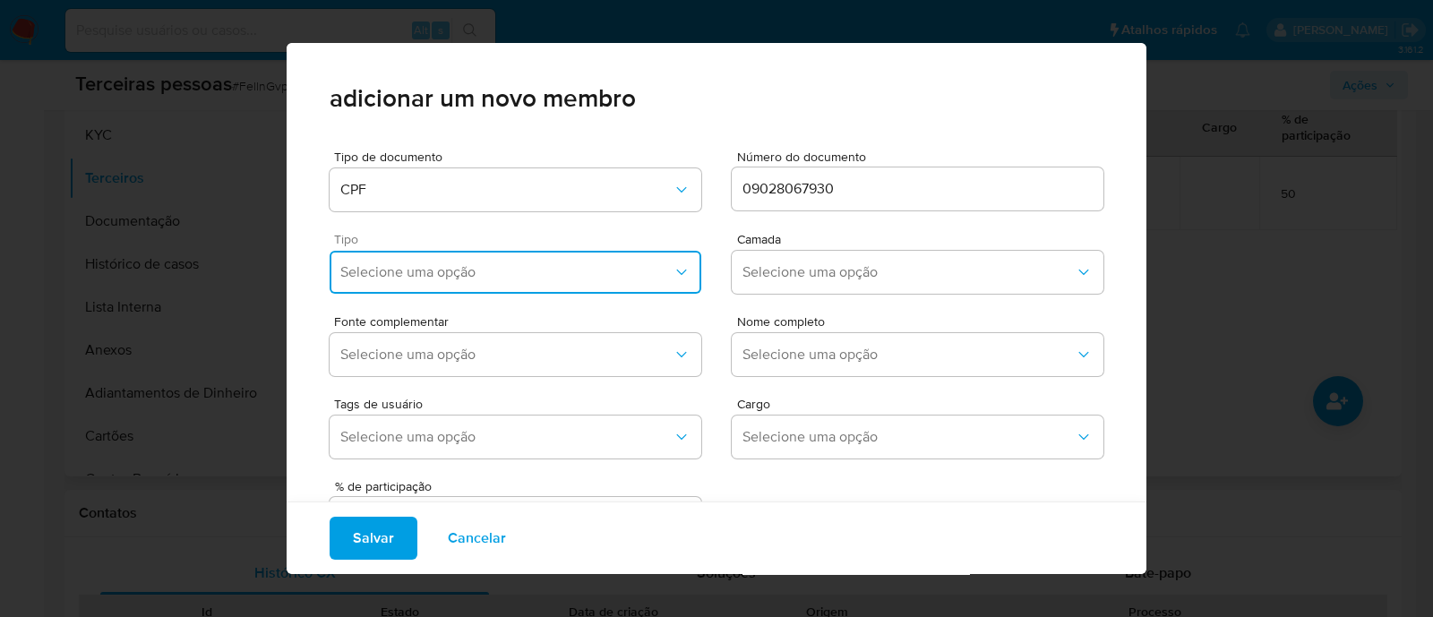
click at [549, 264] on span "Selecione uma opção" at bounding box center [506, 272] width 332 height 18
click at [563, 475] on div "Accionistas" at bounding box center [477, 492] width 274 height 43
click at [912, 284] on button "Selecione uma opção" at bounding box center [918, 272] width 372 height 43
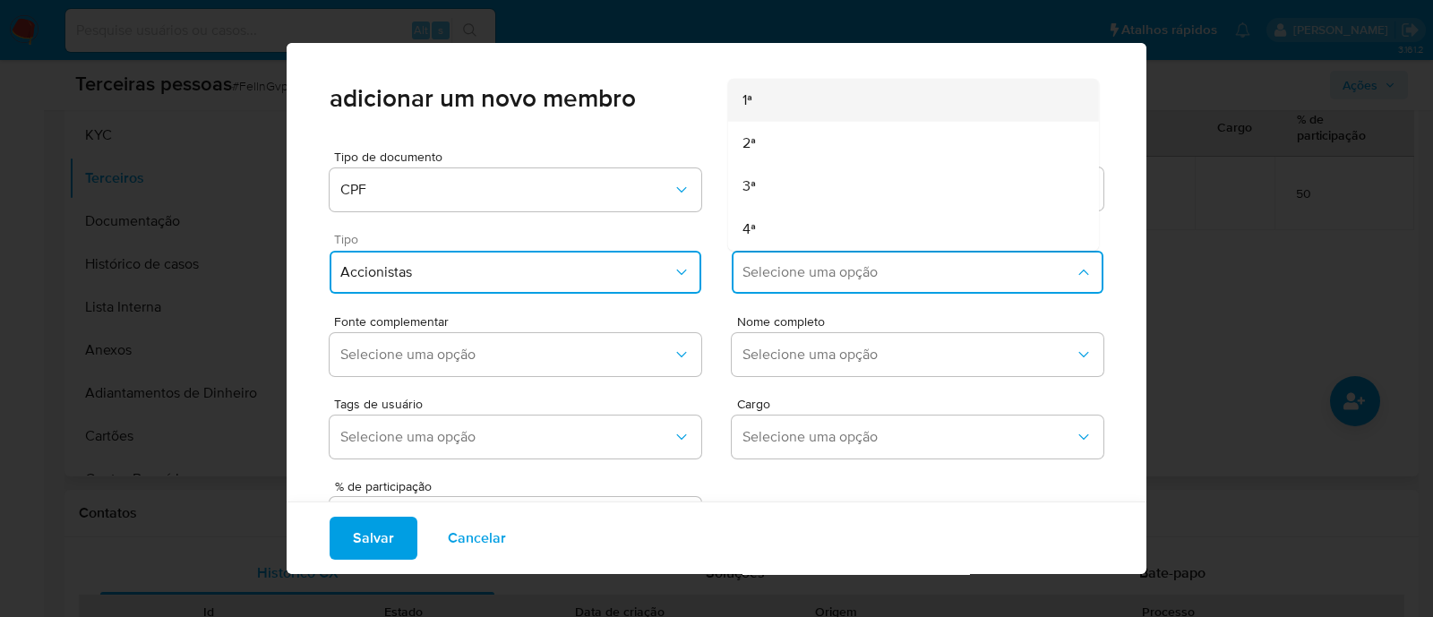
click at [846, 99] on div "1ª" at bounding box center [880, 100] width 274 height 43
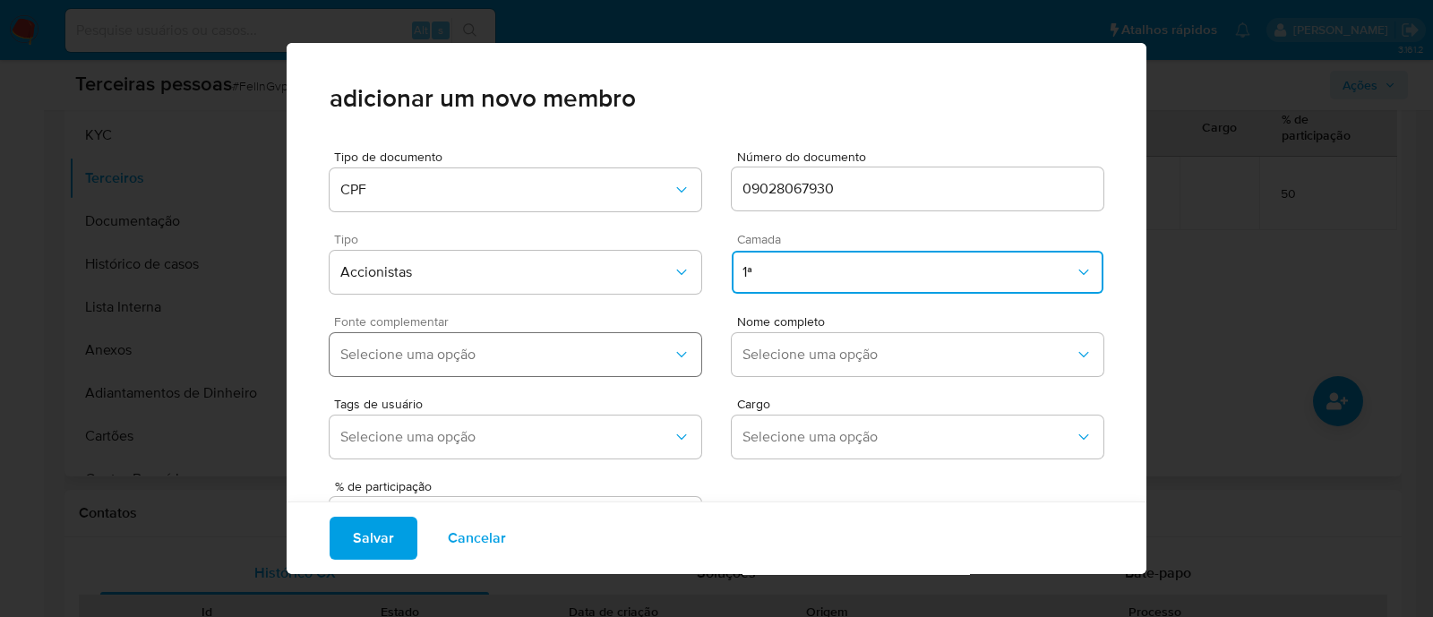
click at [635, 357] on span "Selecione uma opção" at bounding box center [506, 355] width 332 height 18
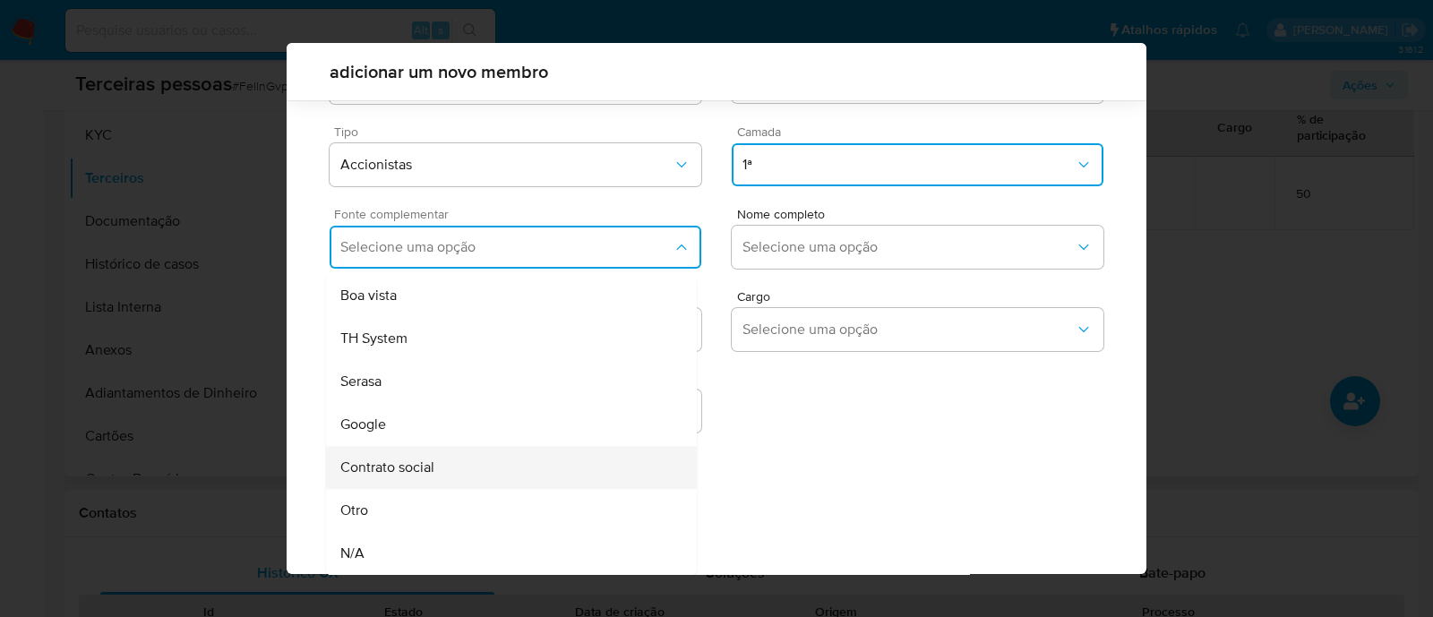
click at [485, 451] on div "Contrato social" at bounding box center [477, 467] width 274 height 43
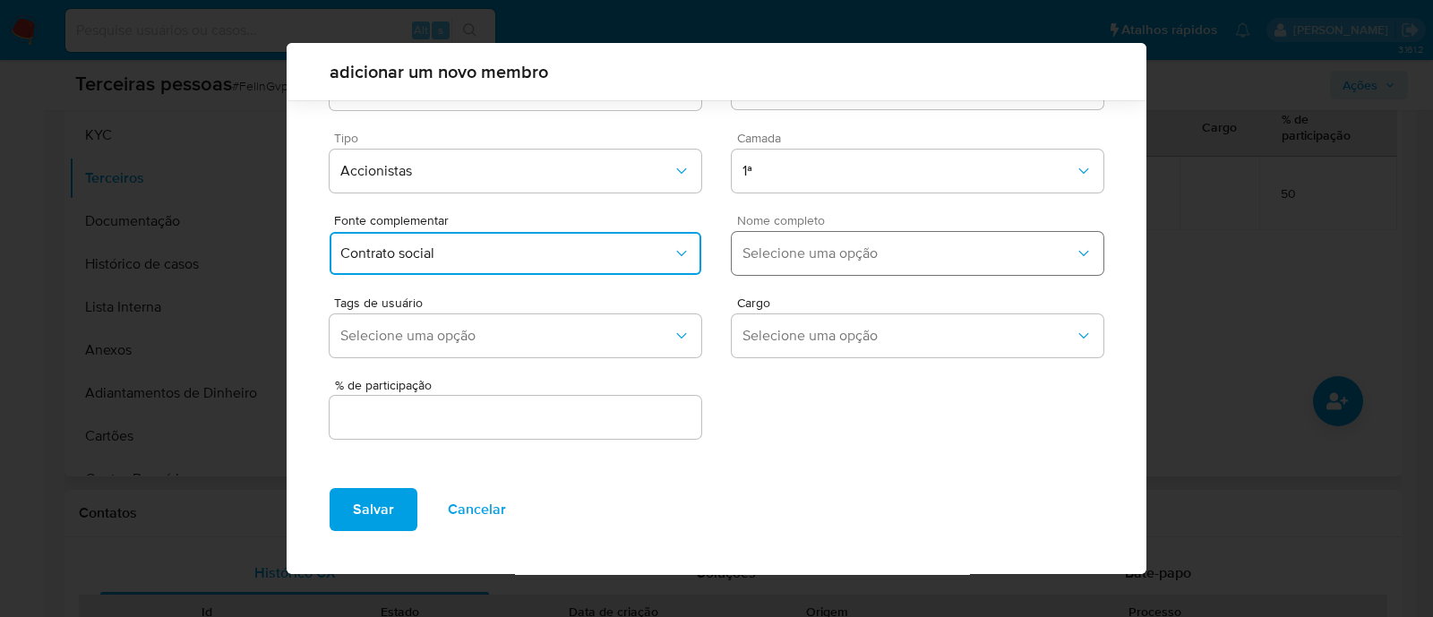
click at [758, 241] on button "Selecione uma opção" at bounding box center [918, 253] width 372 height 43
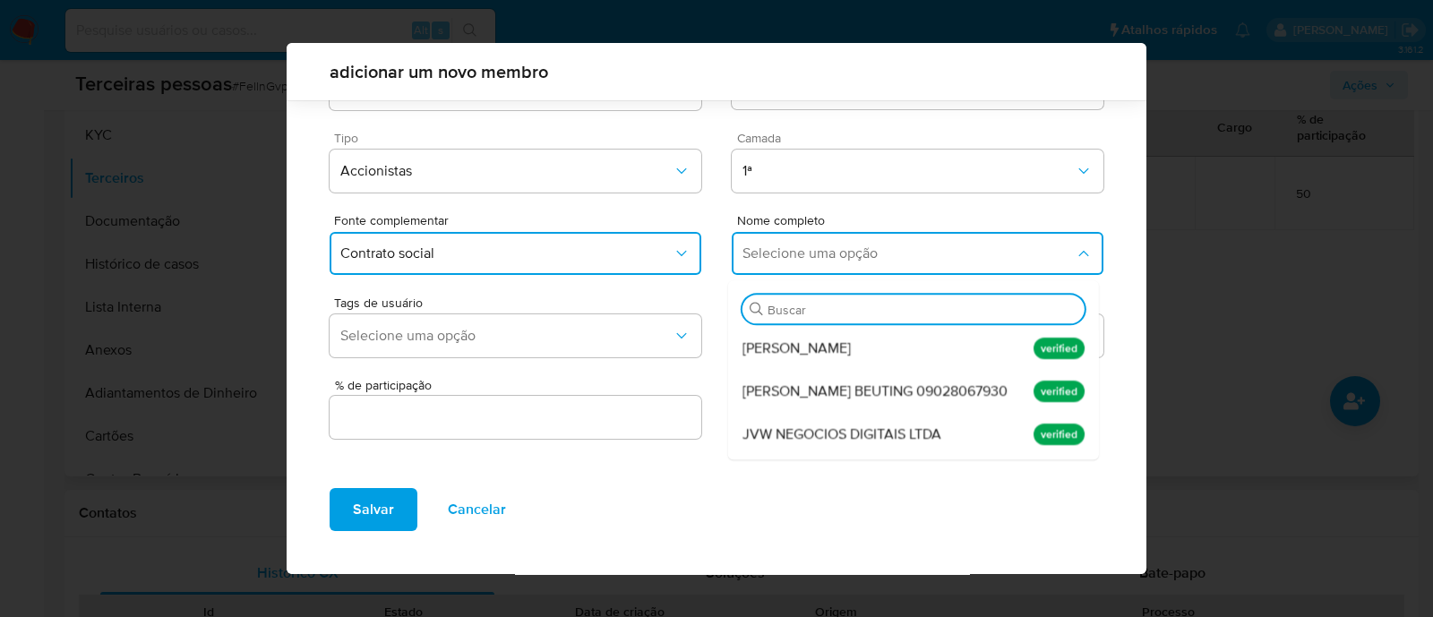
click at [829, 359] on div "[PERSON_NAME]" at bounding box center [880, 348] width 274 height 43
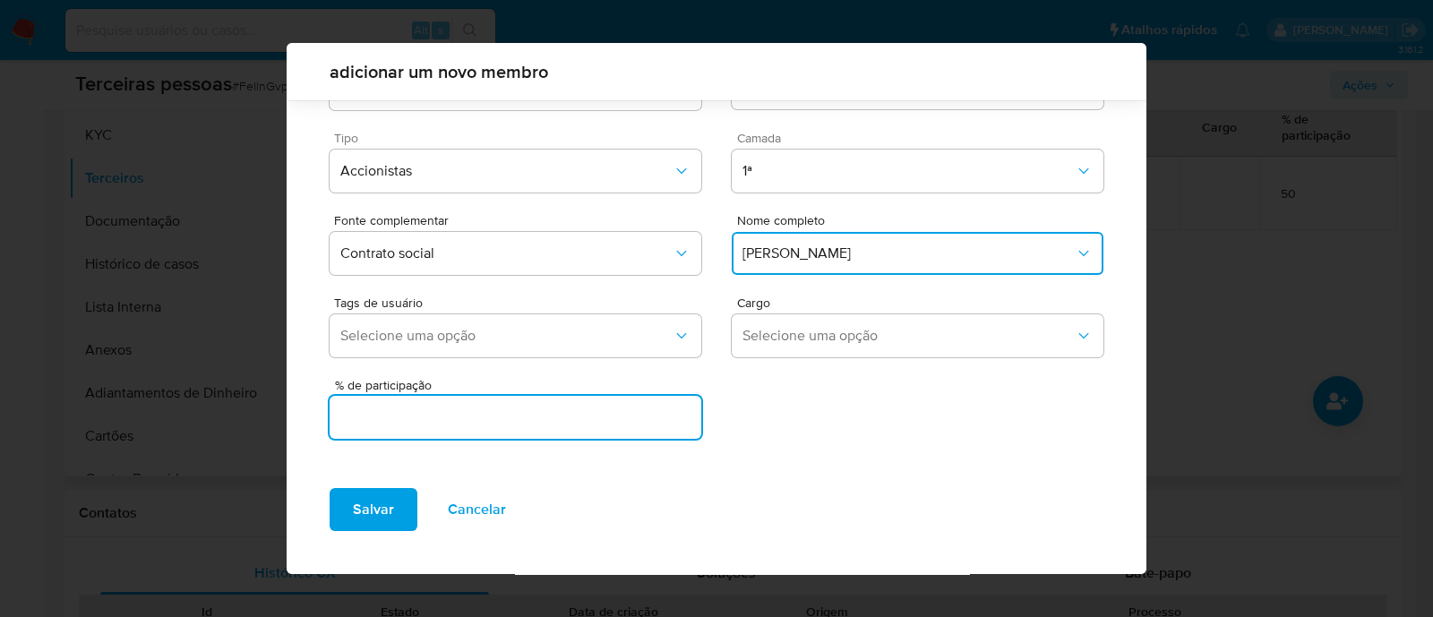
click at [598, 421] on input "text" at bounding box center [516, 417] width 372 height 23
type input "50"
click at [403, 520] on button "Salvar" at bounding box center [374, 509] width 88 height 43
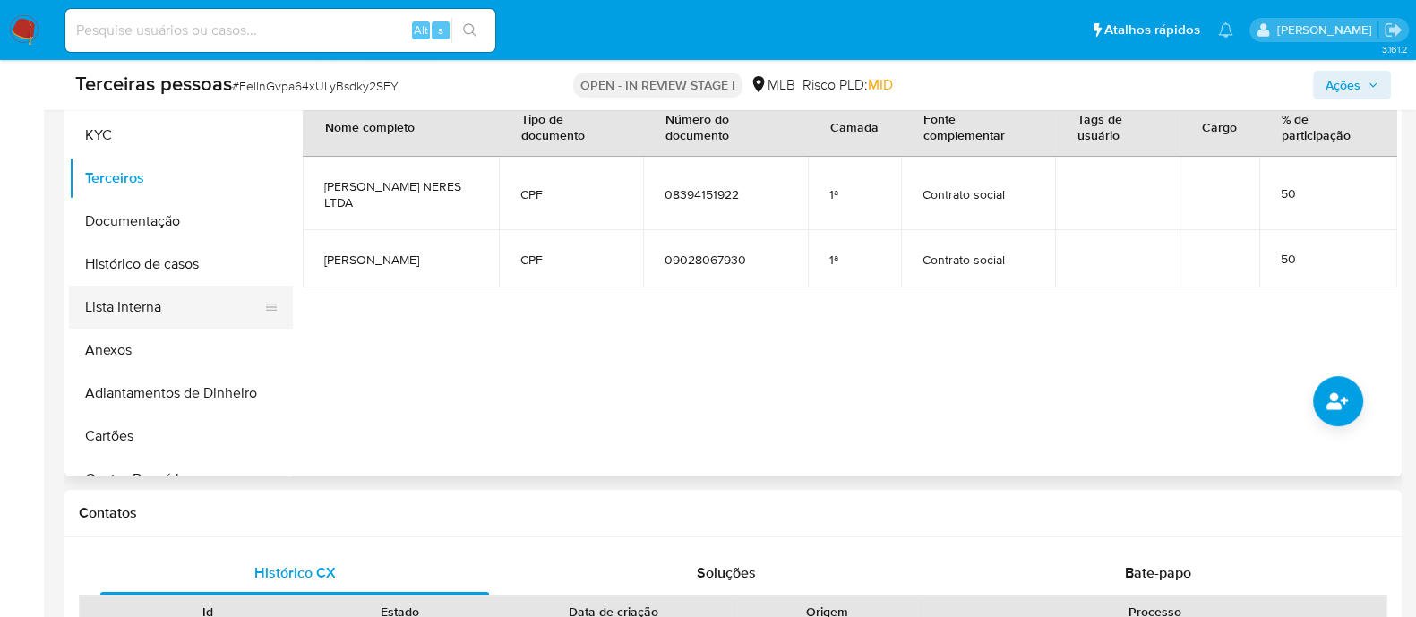
click at [179, 305] on button "Lista Interna" at bounding box center [174, 307] width 210 height 43
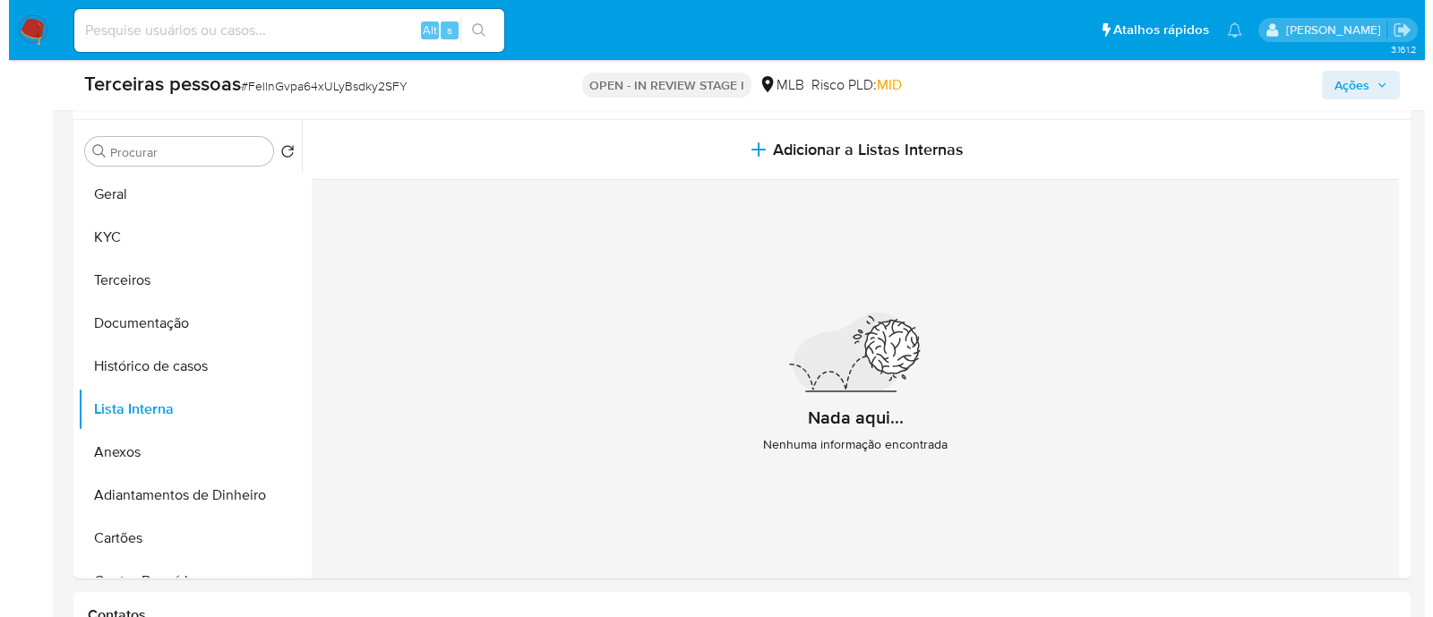
scroll to position [111, 0]
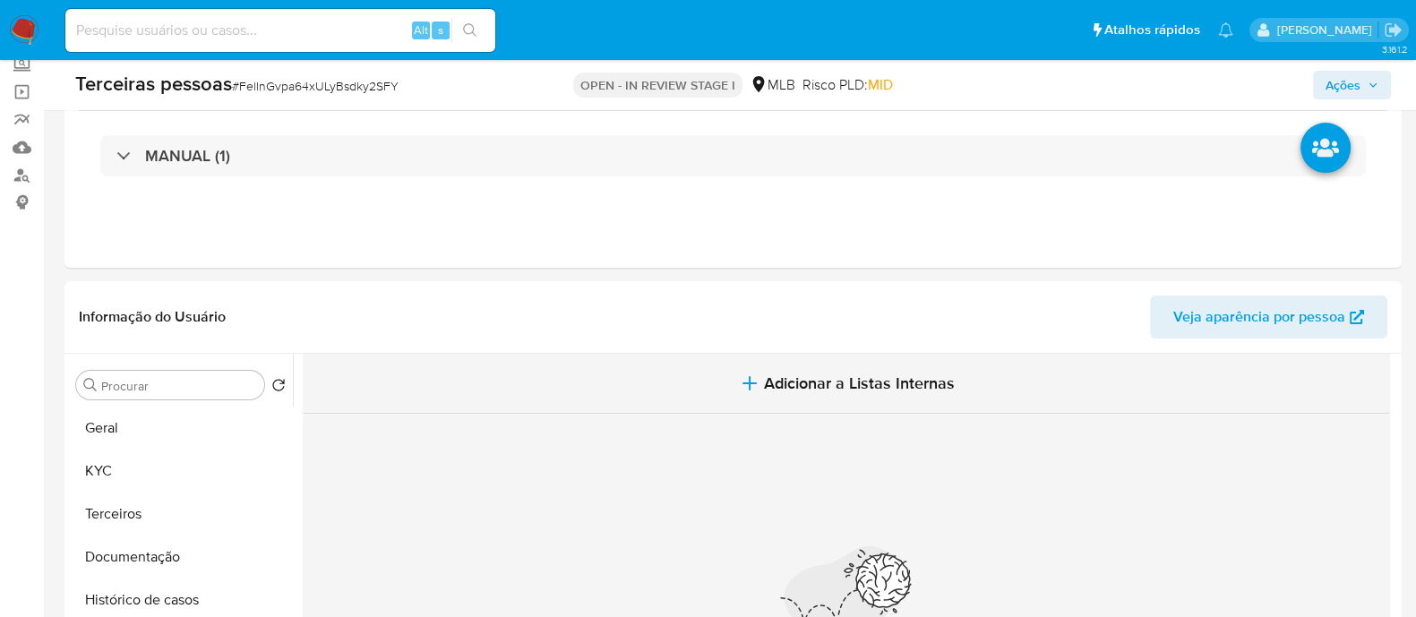
click at [979, 396] on button "Adicionar a Listas Internas" at bounding box center [846, 384] width 1087 height 60
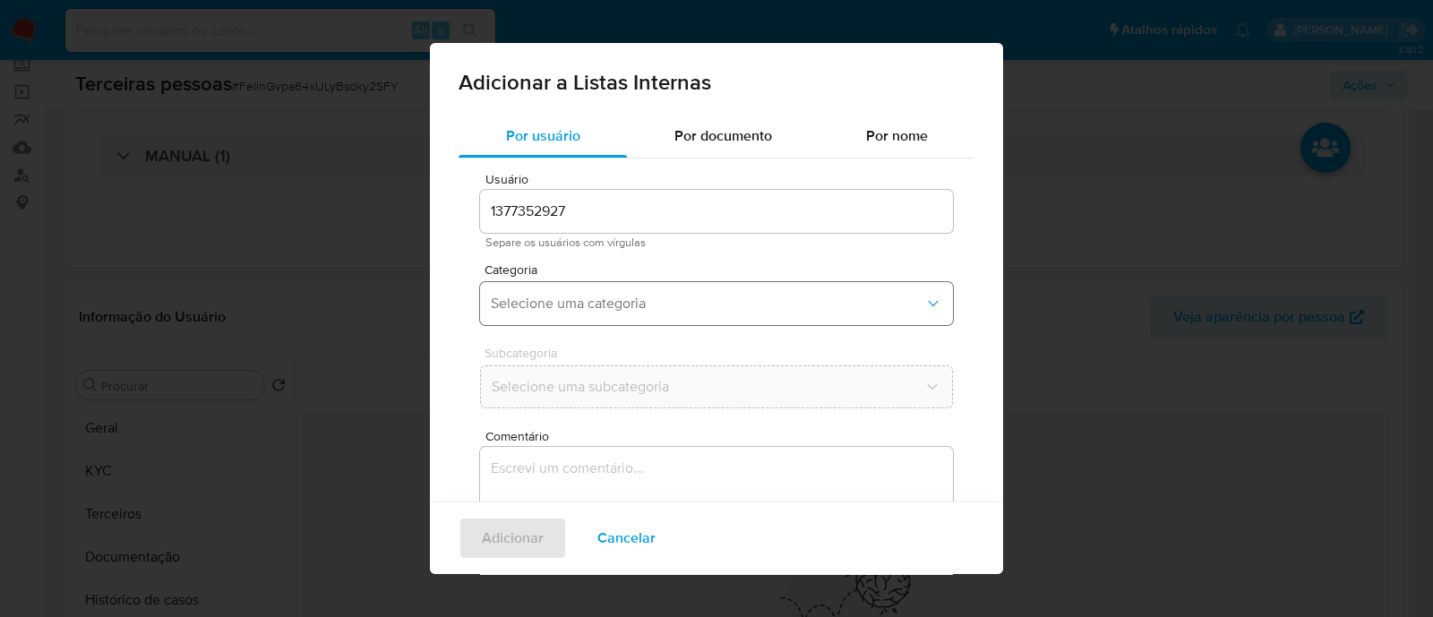
click at [723, 303] on span "Selecione uma categoria" at bounding box center [708, 304] width 434 height 18
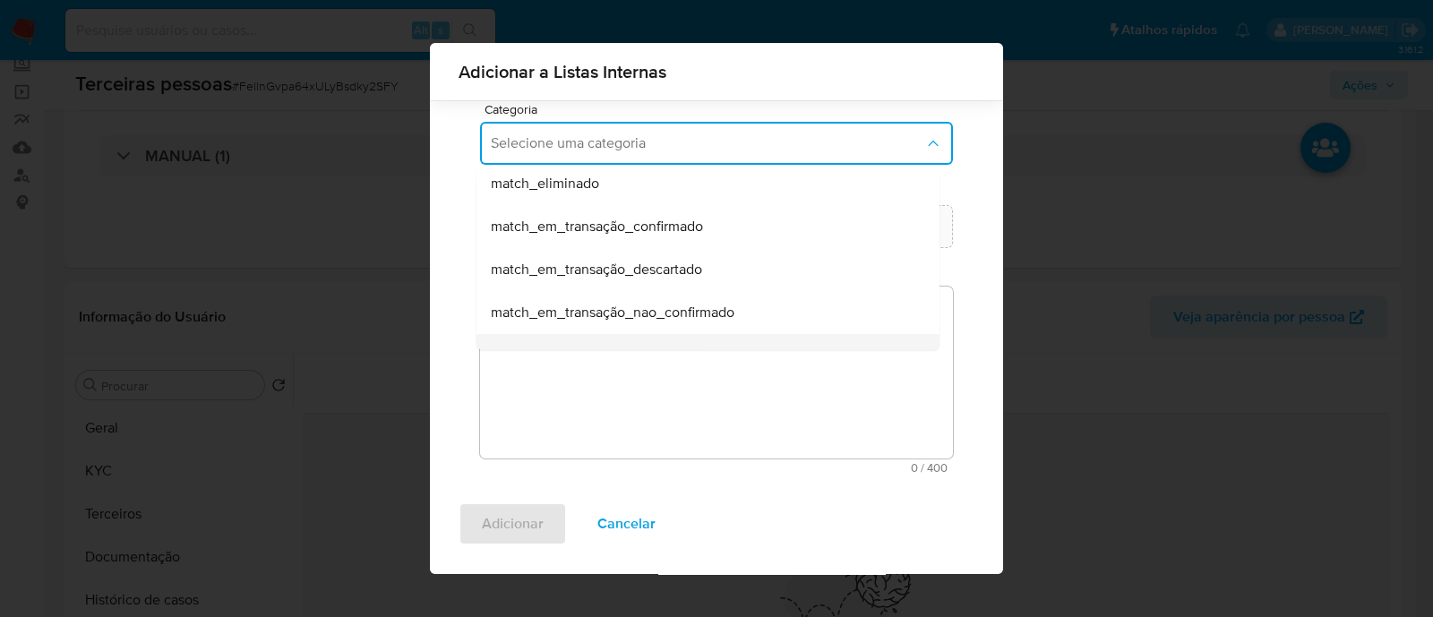
scroll to position [422, 0]
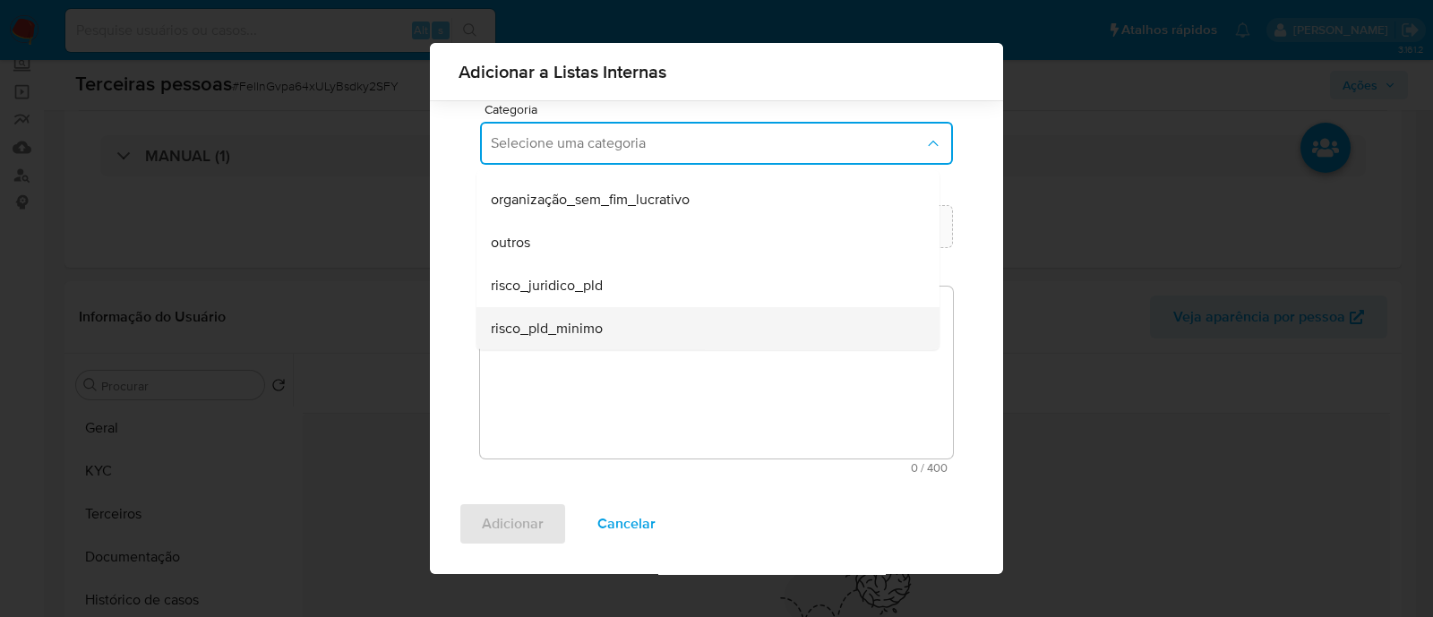
click at [658, 320] on div "risco_pld_minimo" at bounding box center [703, 328] width 424 height 43
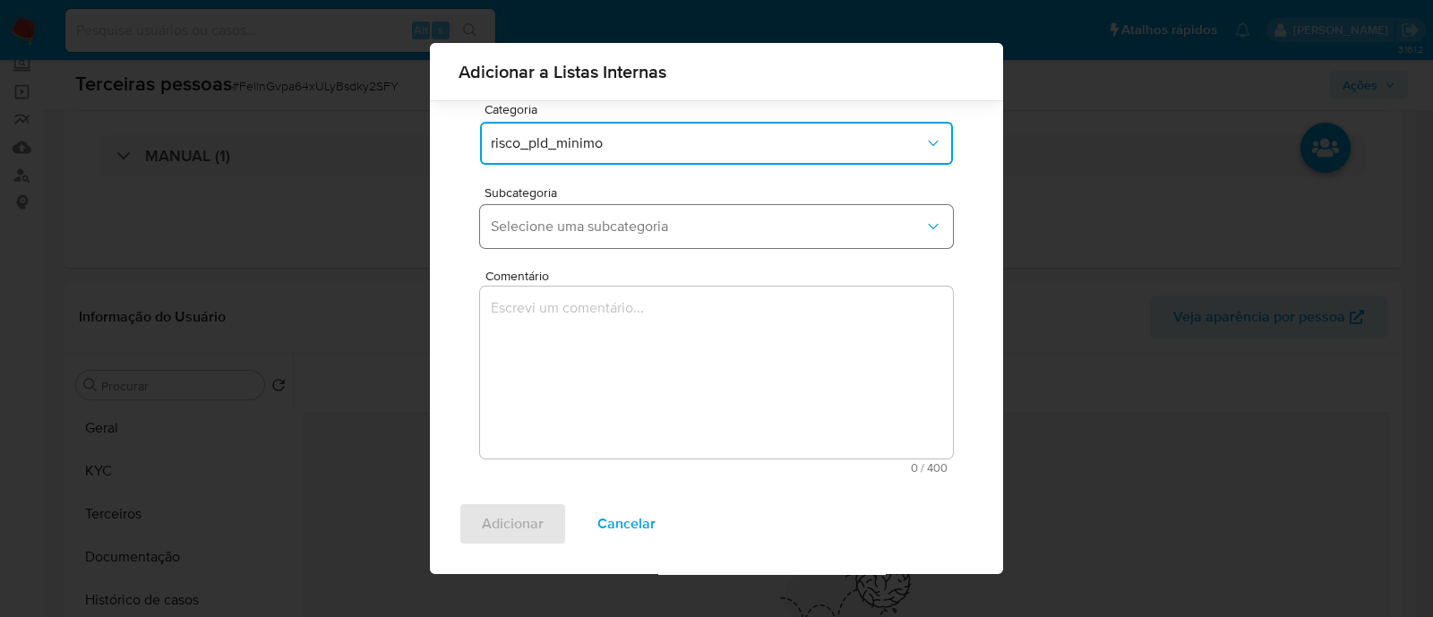
click at [698, 239] on button "Selecione uma subcategoria" at bounding box center [716, 226] width 473 height 43
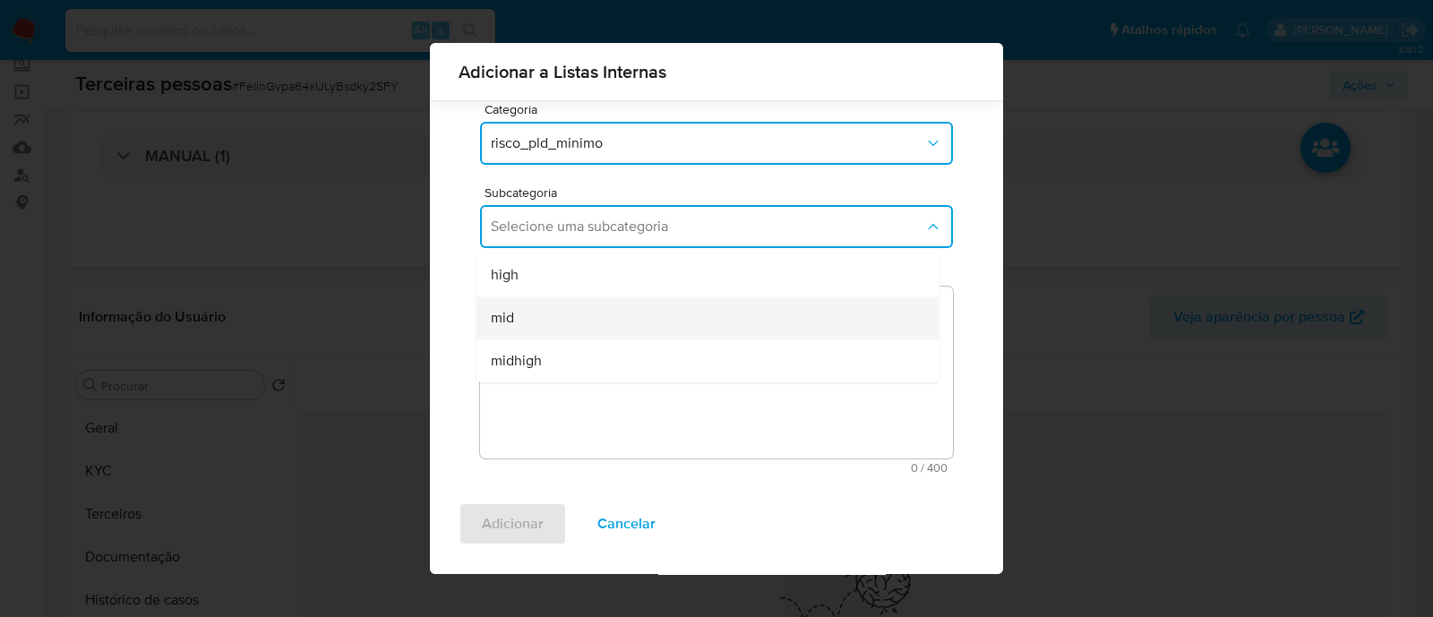
click at [679, 311] on div "mid" at bounding box center [703, 317] width 424 height 43
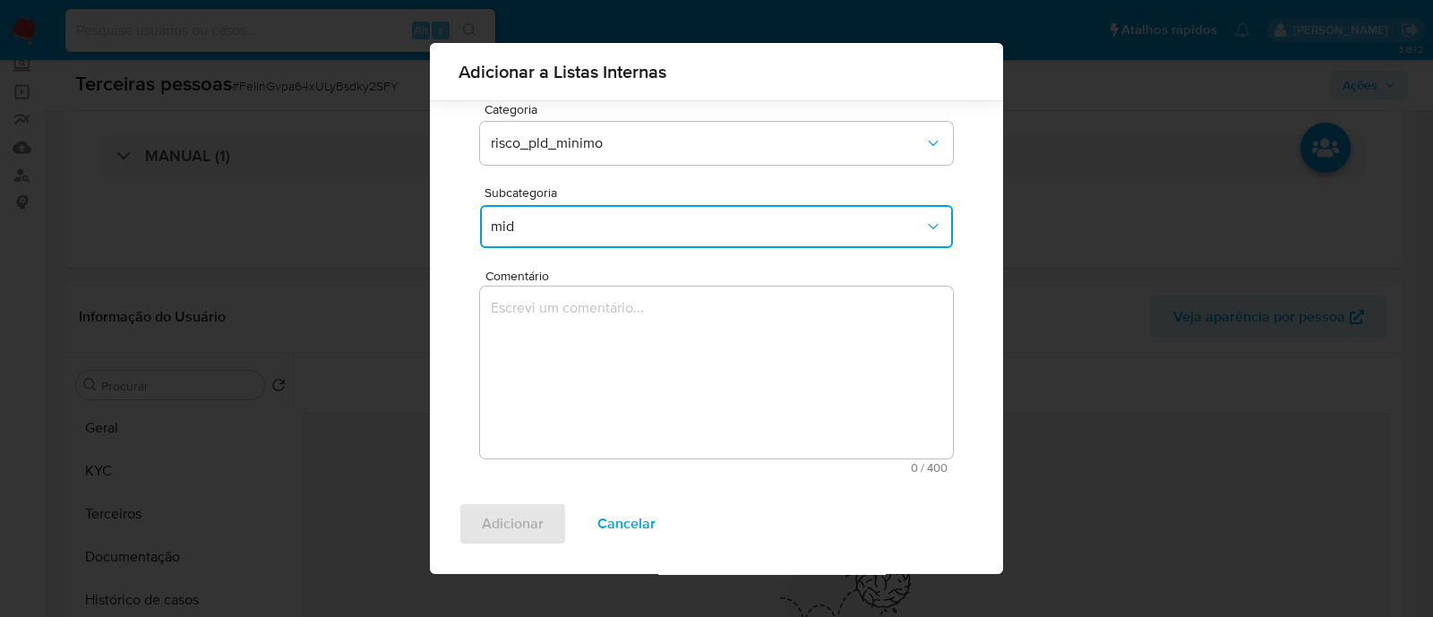
click at [695, 342] on textarea "Comentário" at bounding box center [716, 373] width 473 height 172
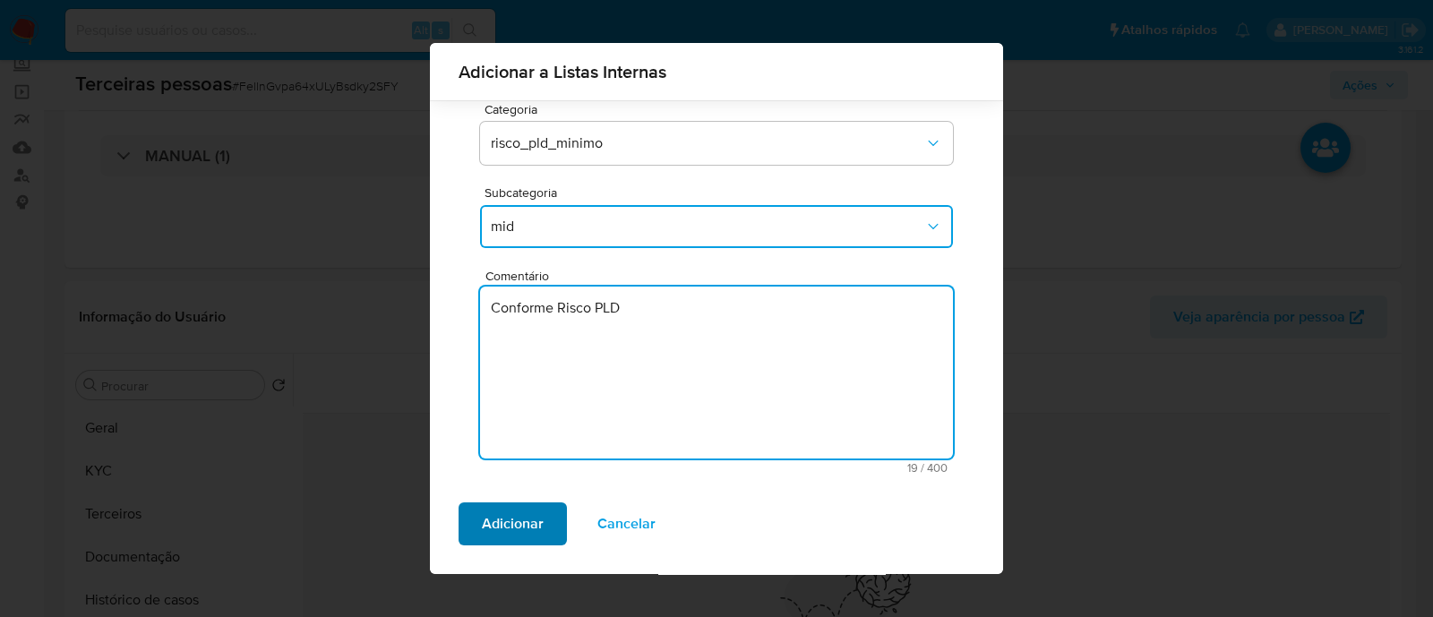
type textarea "Conforme Risco PLD"
click at [534, 538] on span "Adicionar" at bounding box center [513, 523] width 62 height 39
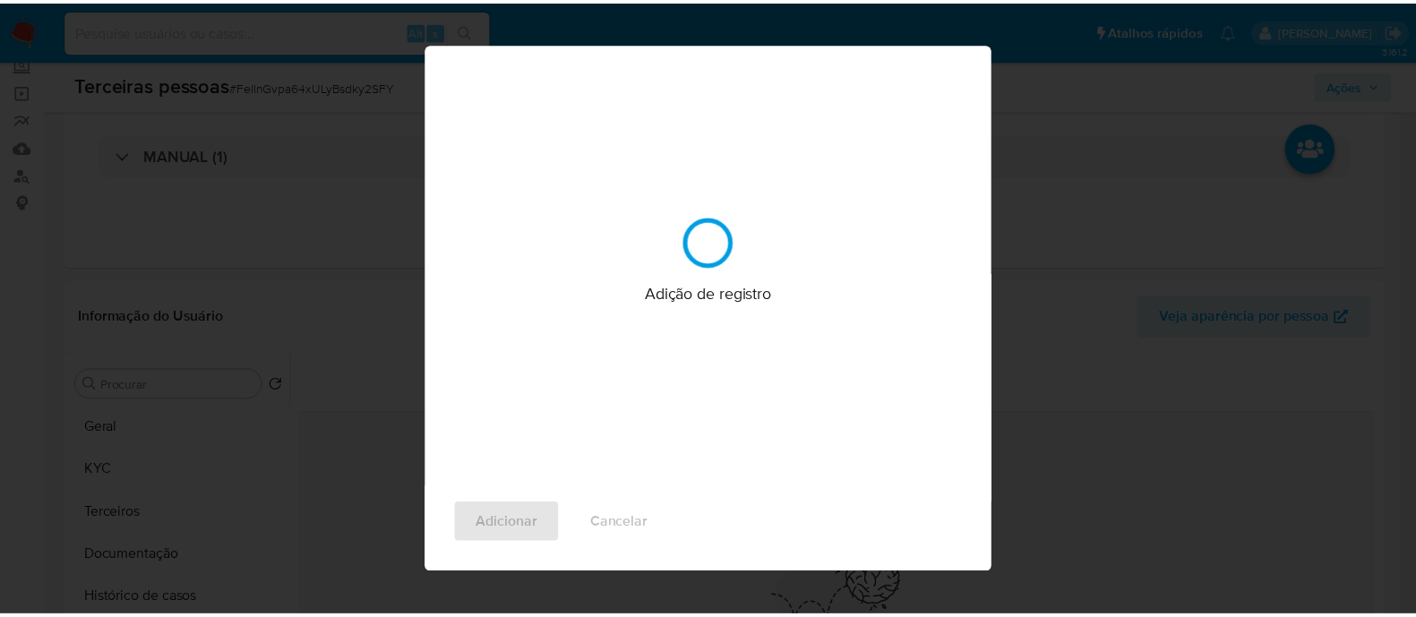
scroll to position [0, 0]
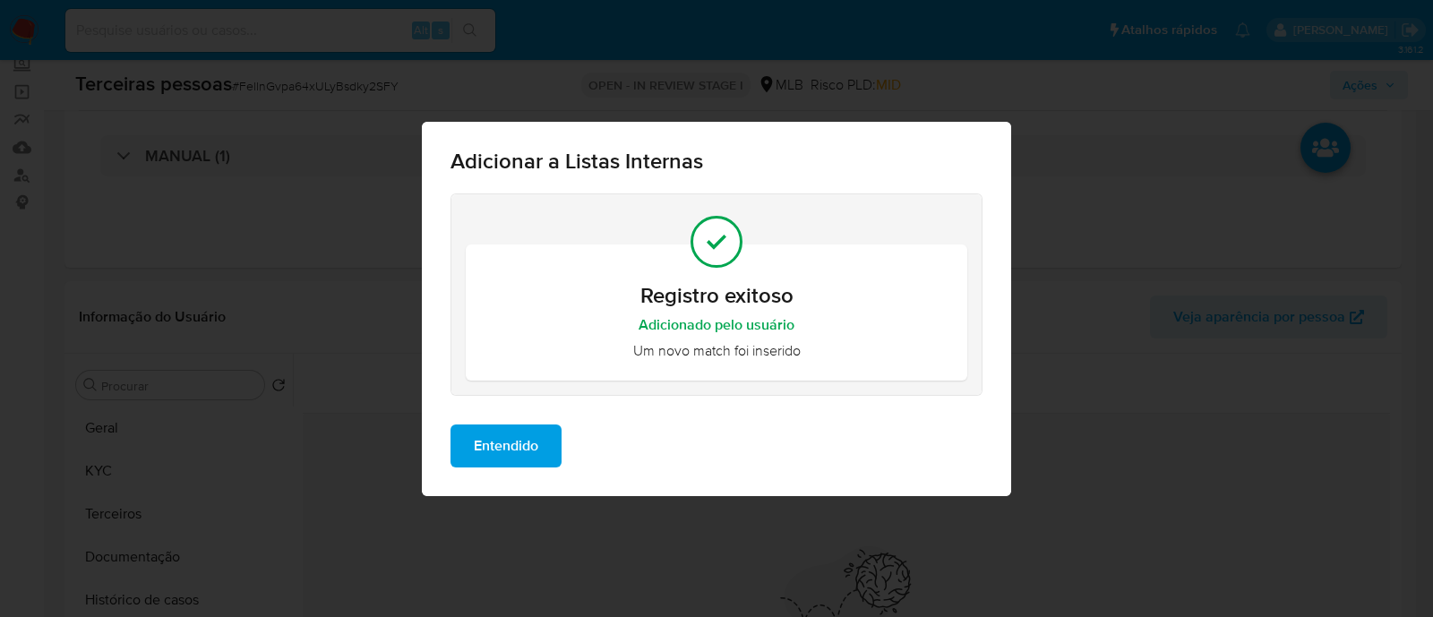
click at [543, 447] on button "Entendido" at bounding box center [506, 446] width 111 height 43
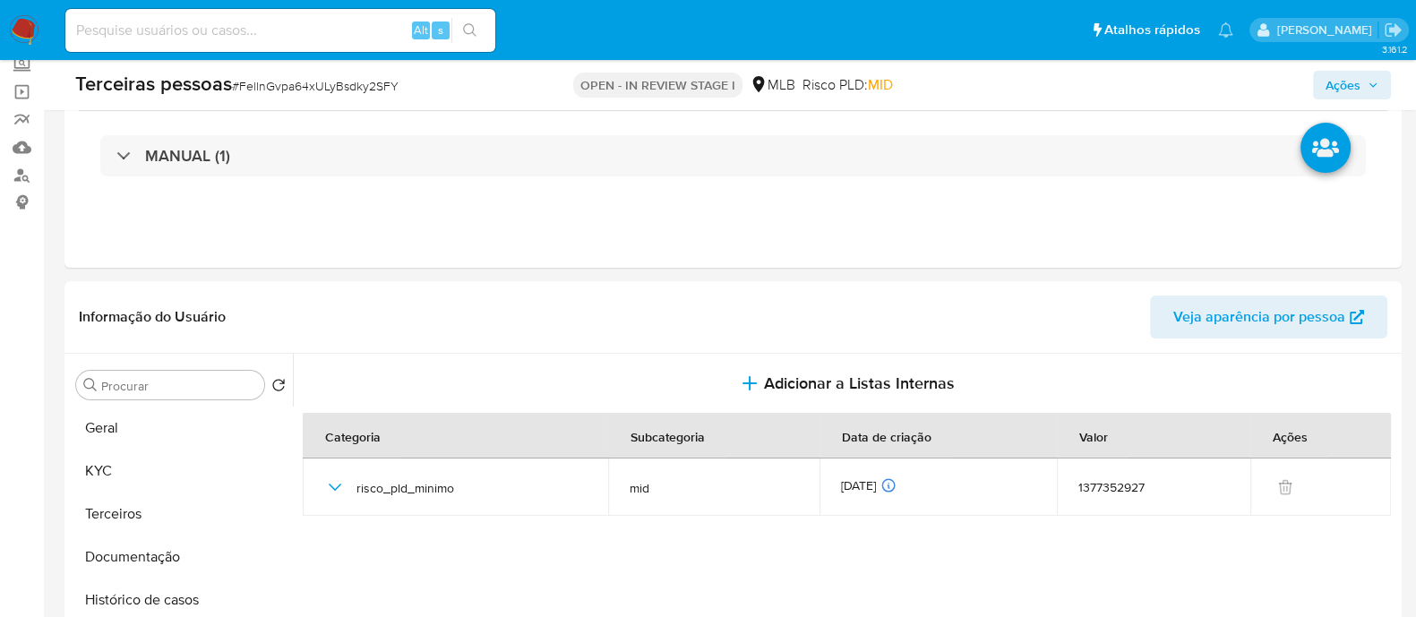
click at [1351, 79] on span "Ações" at bounding box center [1343, 85] width 35 height 29
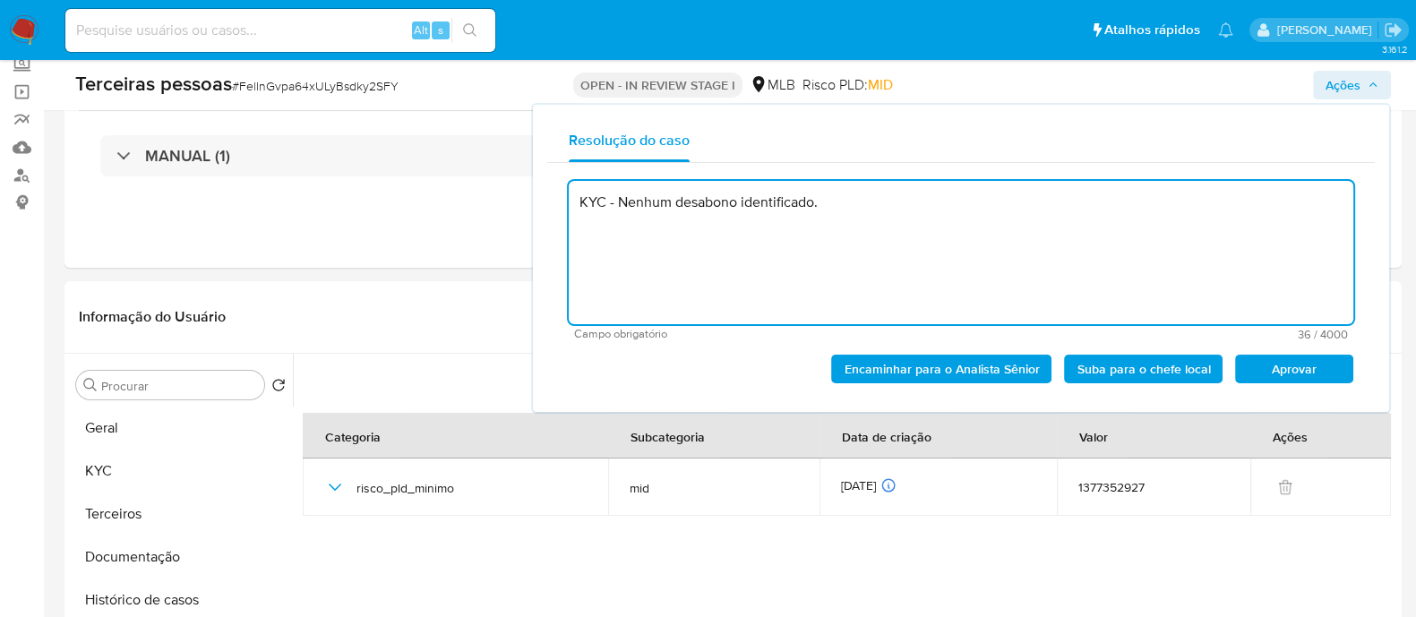
click at [1327, 365] on span "Aprovar" at bounding box center [1294, 369] width 93 height 25
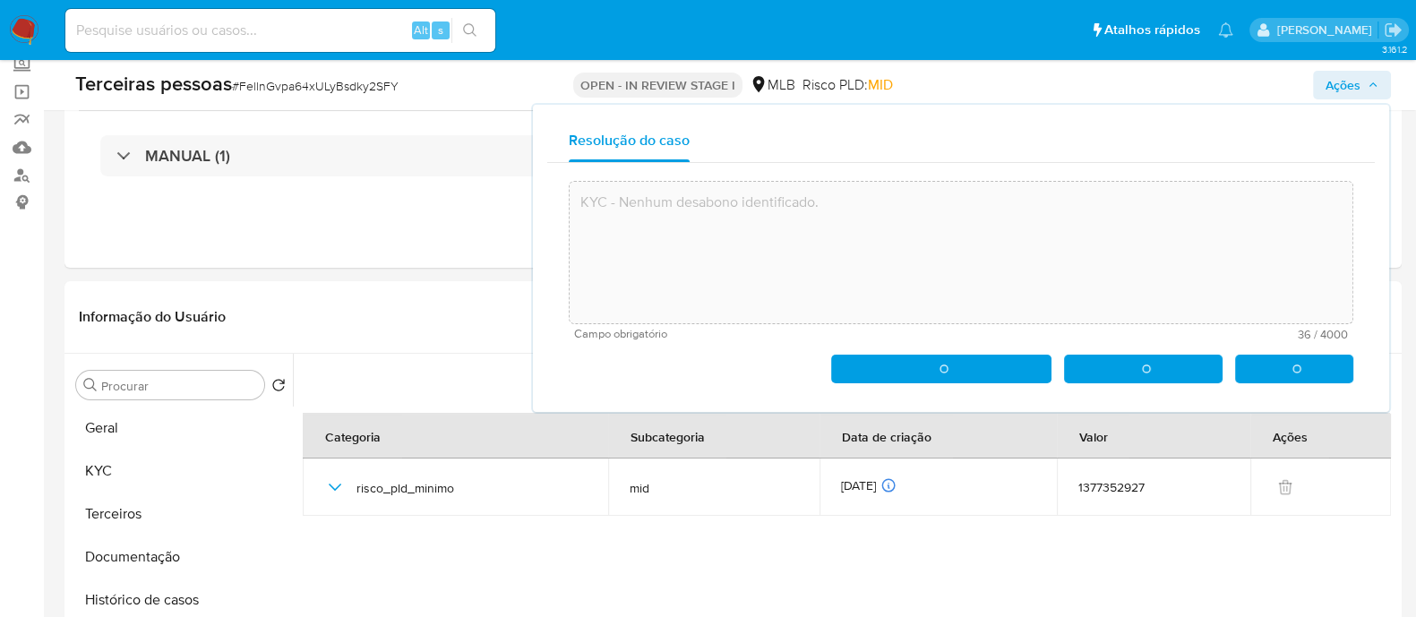
type textarea "KYC - Nenhum desabono identificado."
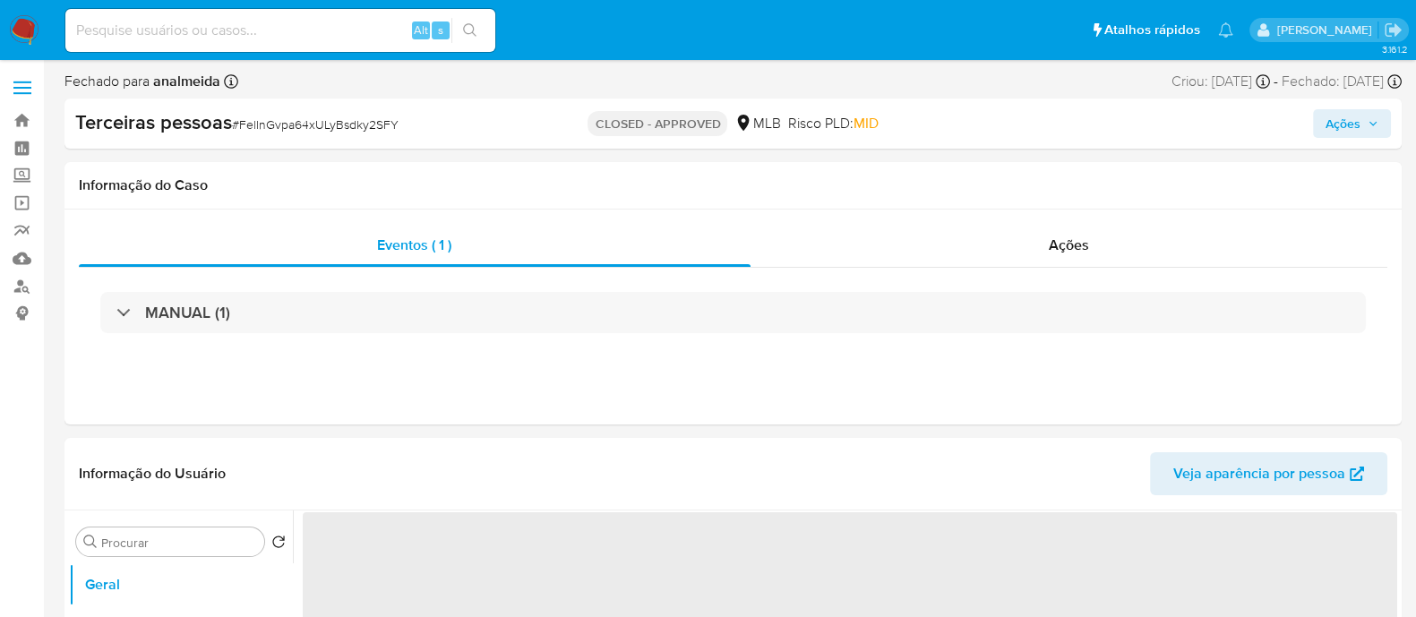
select select "10"
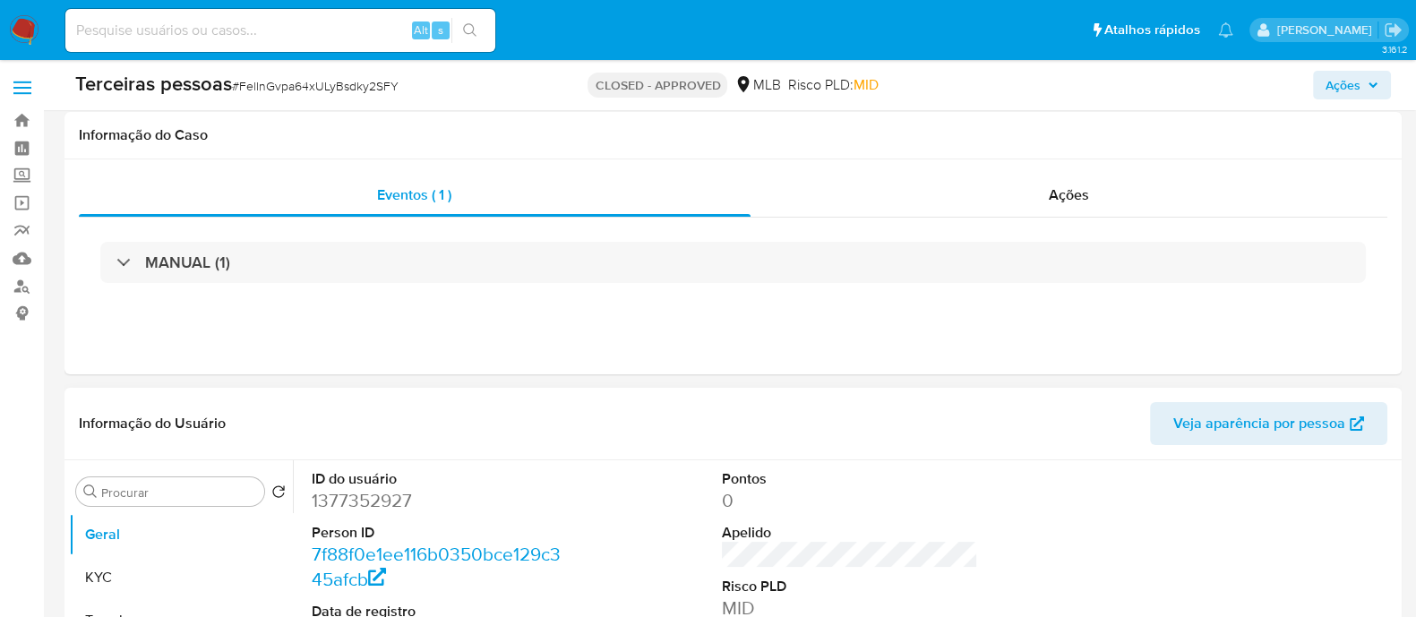
scroll to position [336, 0]
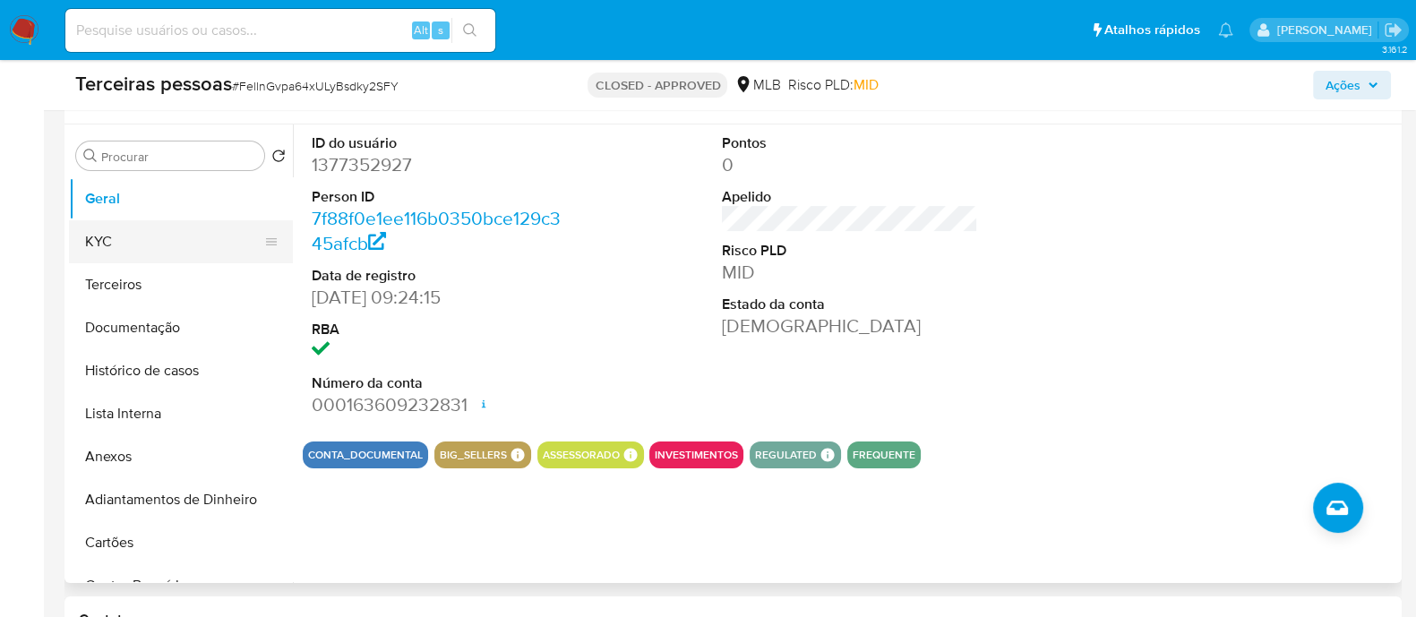
click at [106, 248] on button "KYC" at bounding box center [174, 241] width 210 height 43
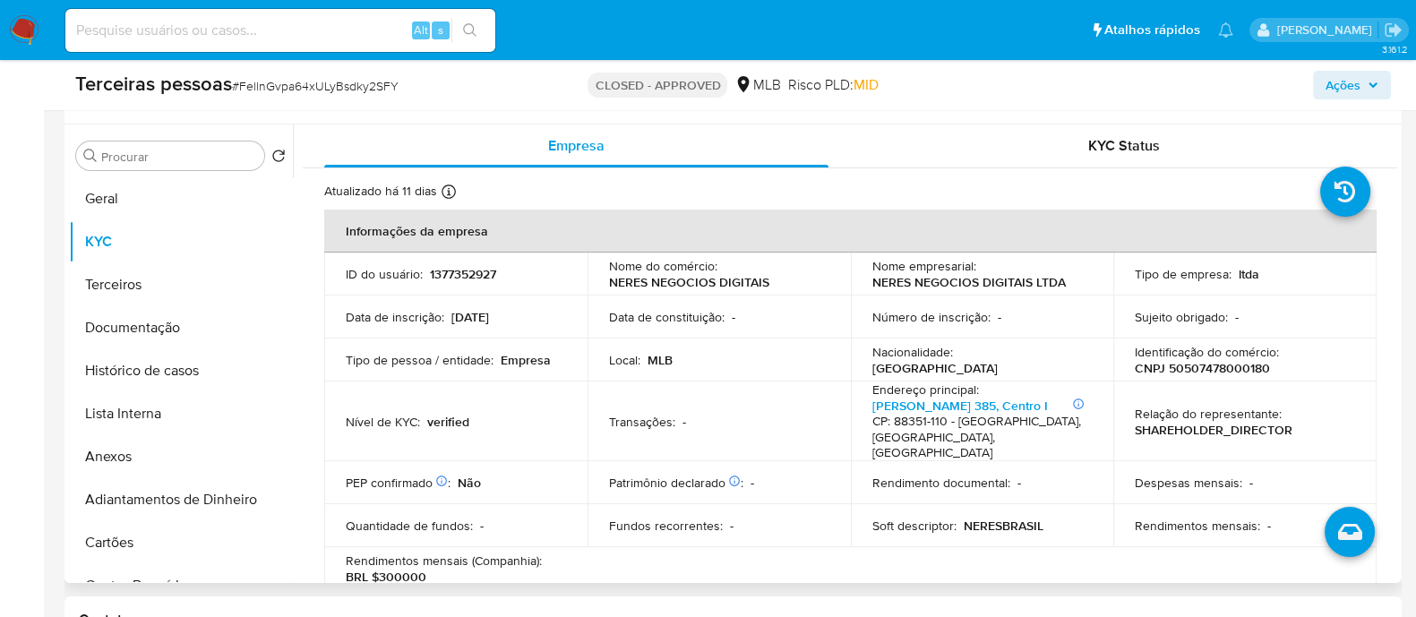
click at [1196, 367] on p "CNPJ 50507478000180" at bounding box center [1202, 368] width 135 height 16
copy p "50507478000180"
